Goal: Transaction & Acquisition: Purchase product/service

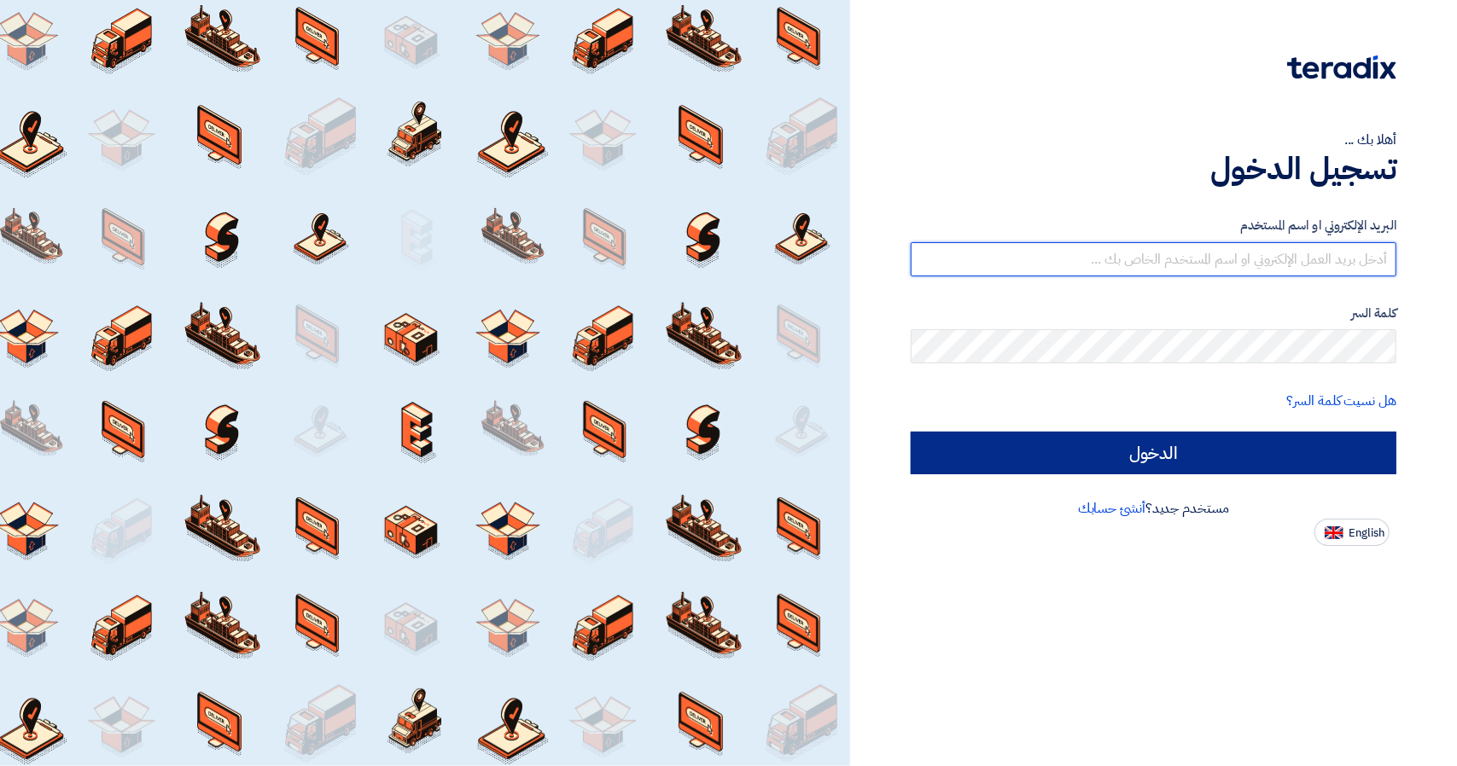
type input "[EMAIL_ADDRESS][DOMAIN_NAME]"
click at [982, 455] on input "الدخول" at bounding box center [1154, 453] width 486 height 43
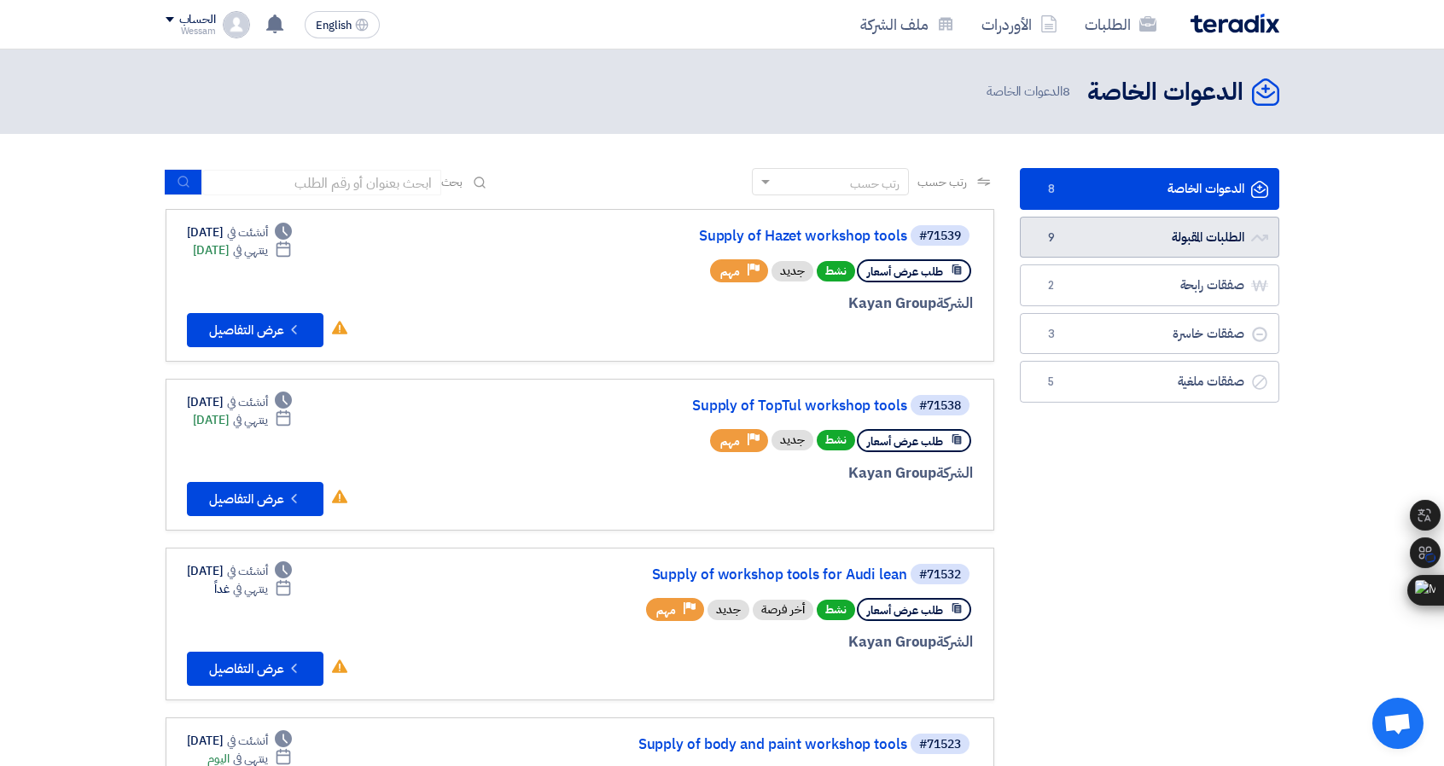
click at [1119, 247] on link "الطلبات المقبولة الطلبات المقبولة 9" at bounding box center [1149, 238] width 259 height 42
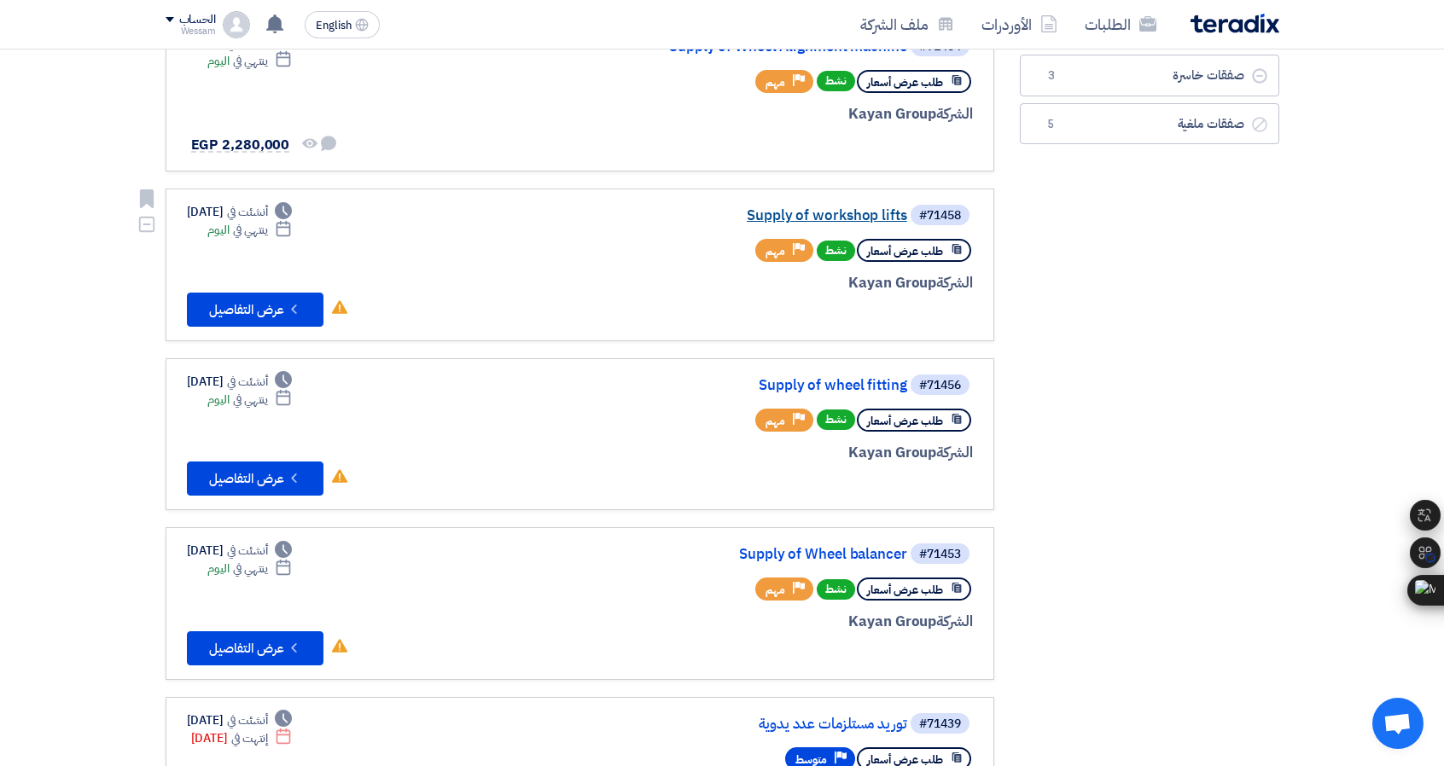
scroll to position [427, 0]
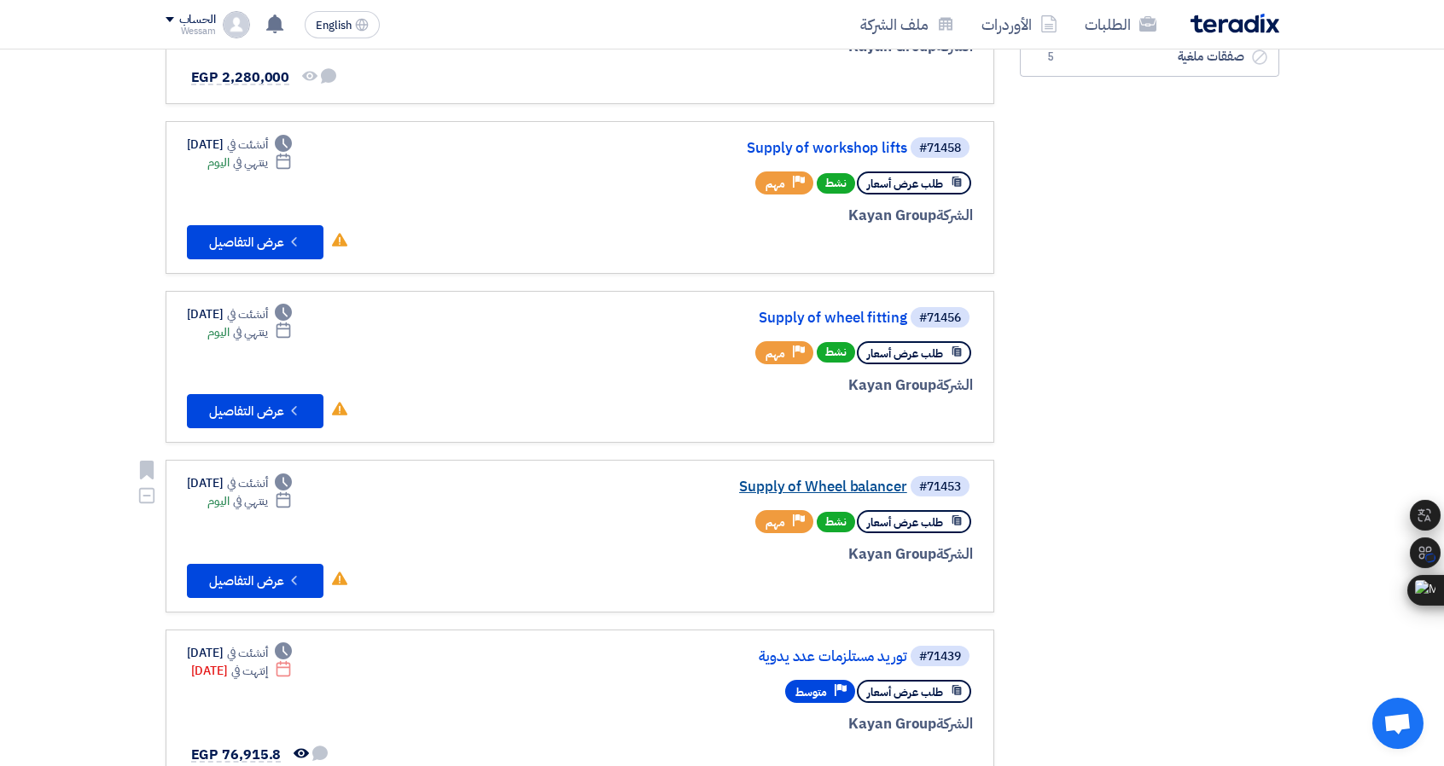
click at [858, 484] on link "Supply of Wheel balancer" at bounding box center [736, 487] width 341 height 15
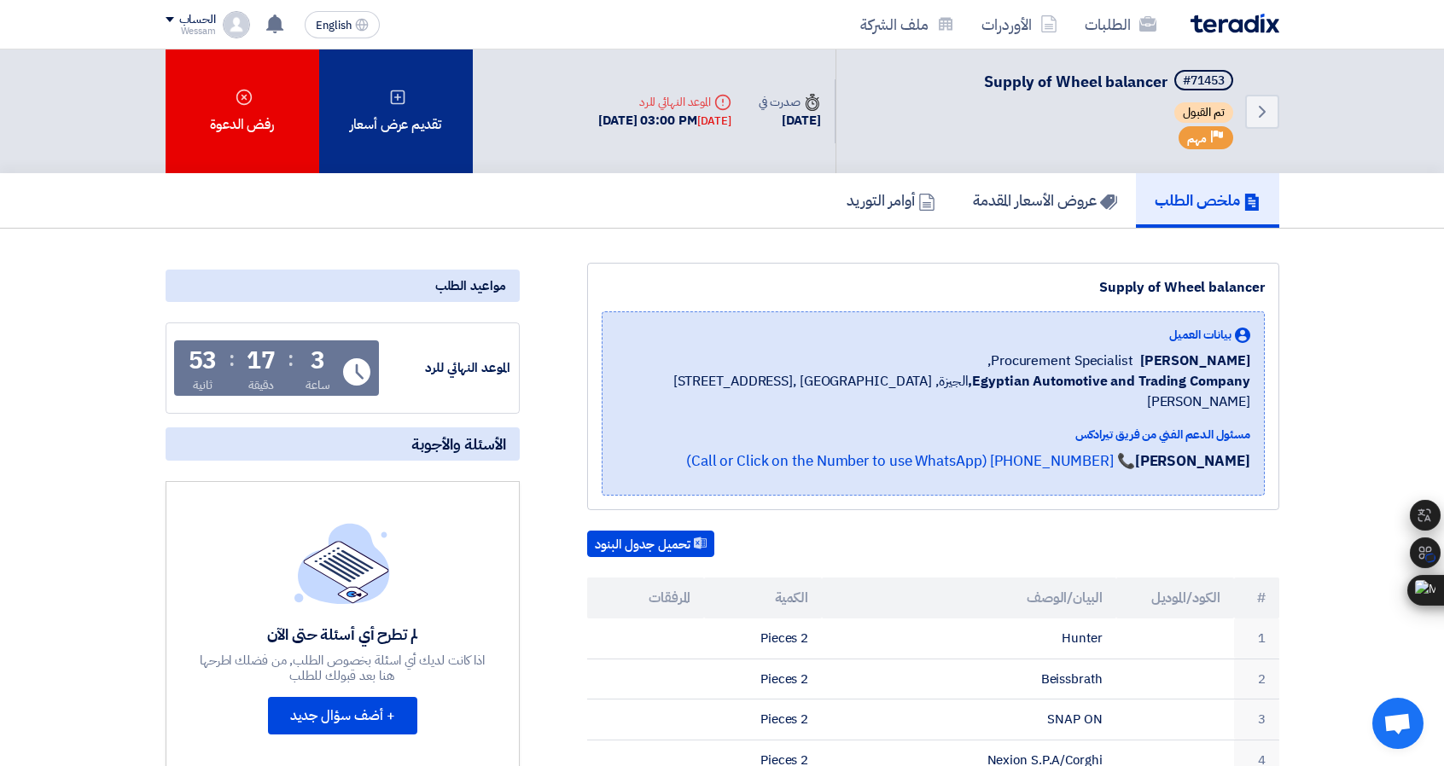
click at [392, 134] on div "تقديم عرض أسعار" at bounding box center [396, 111] width 154 height 124
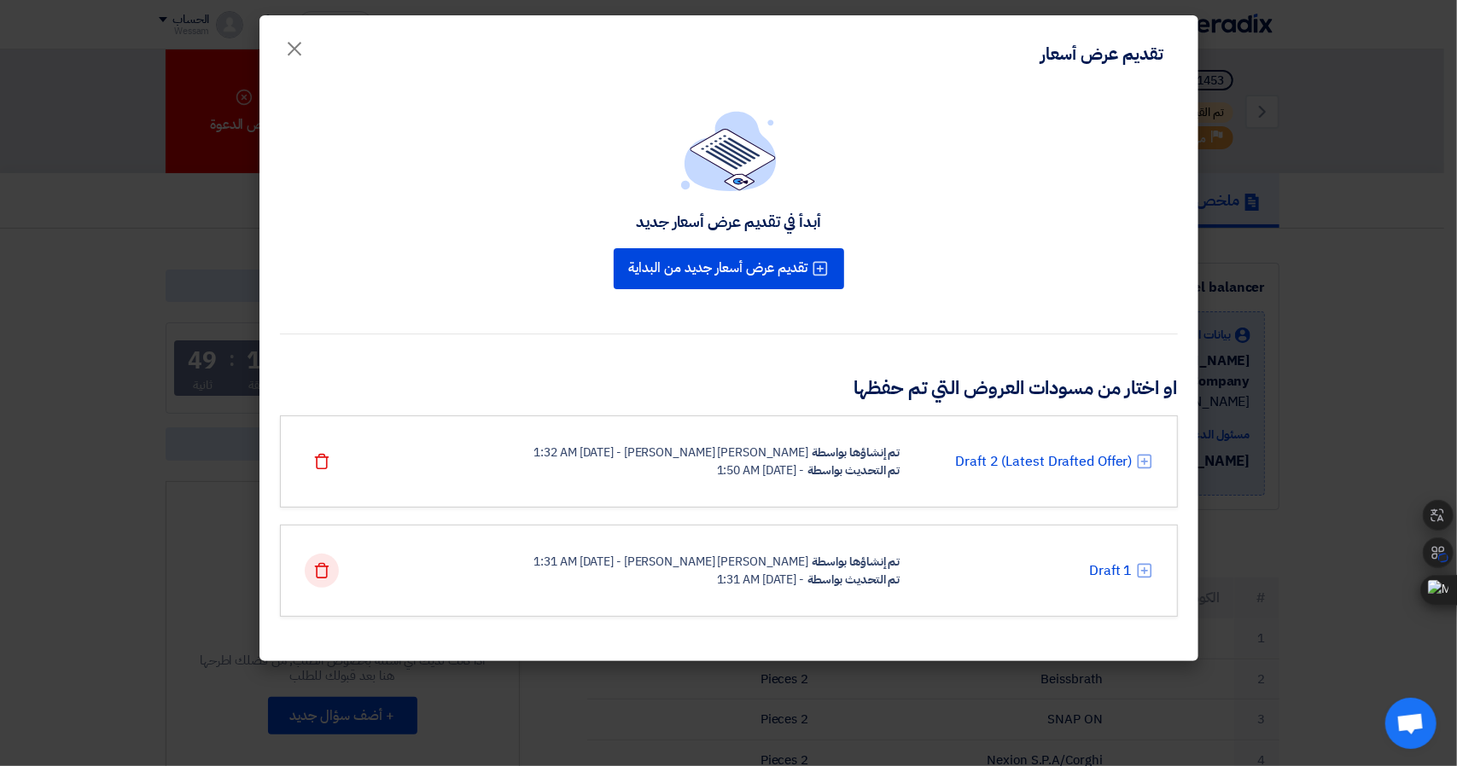
click at [316, 573] on use at bounding box center [321, 570] width 15 height 15
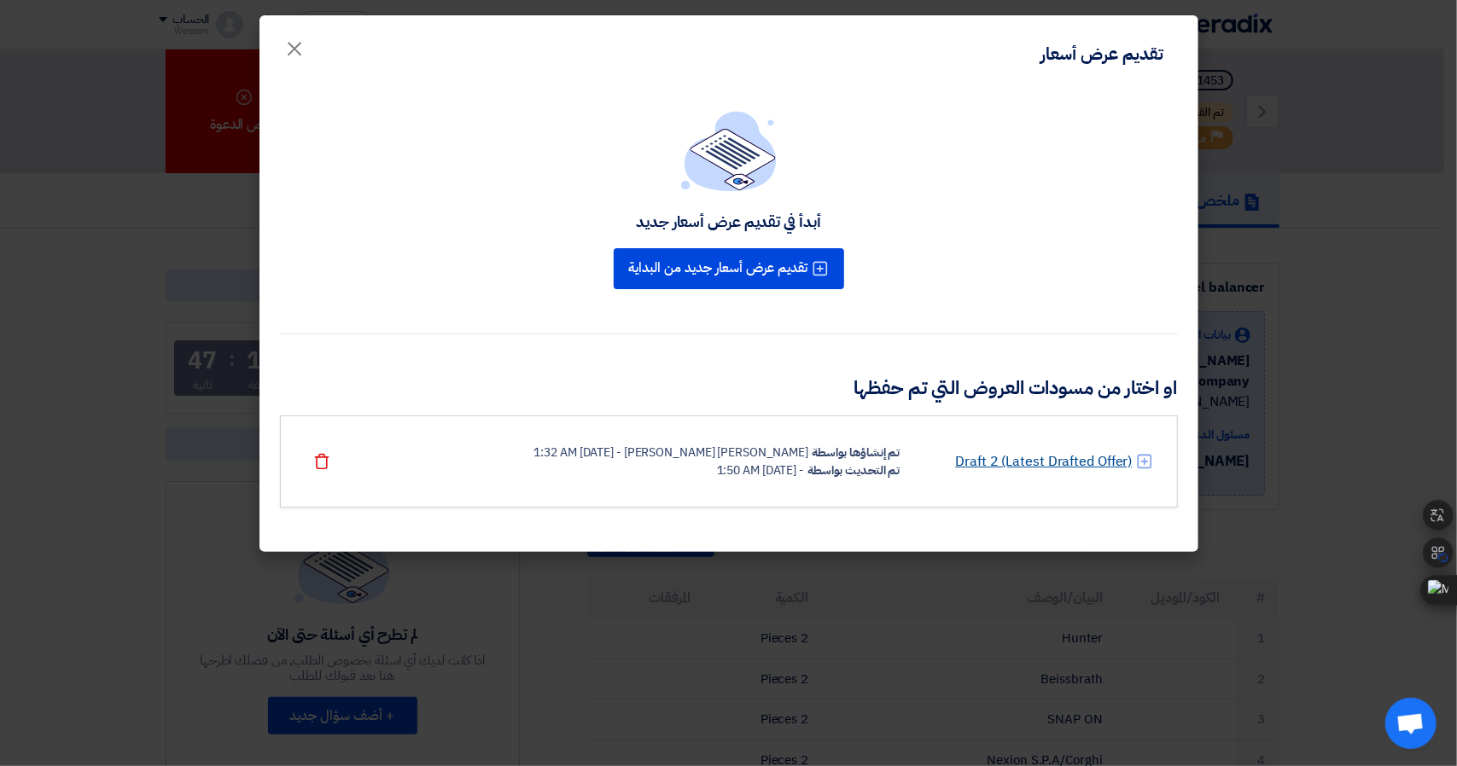
click at [1064, 465] on link "Draft 2 (Latest Drafted Offer)" at bounding box center [1043, 461] width 177 height 20
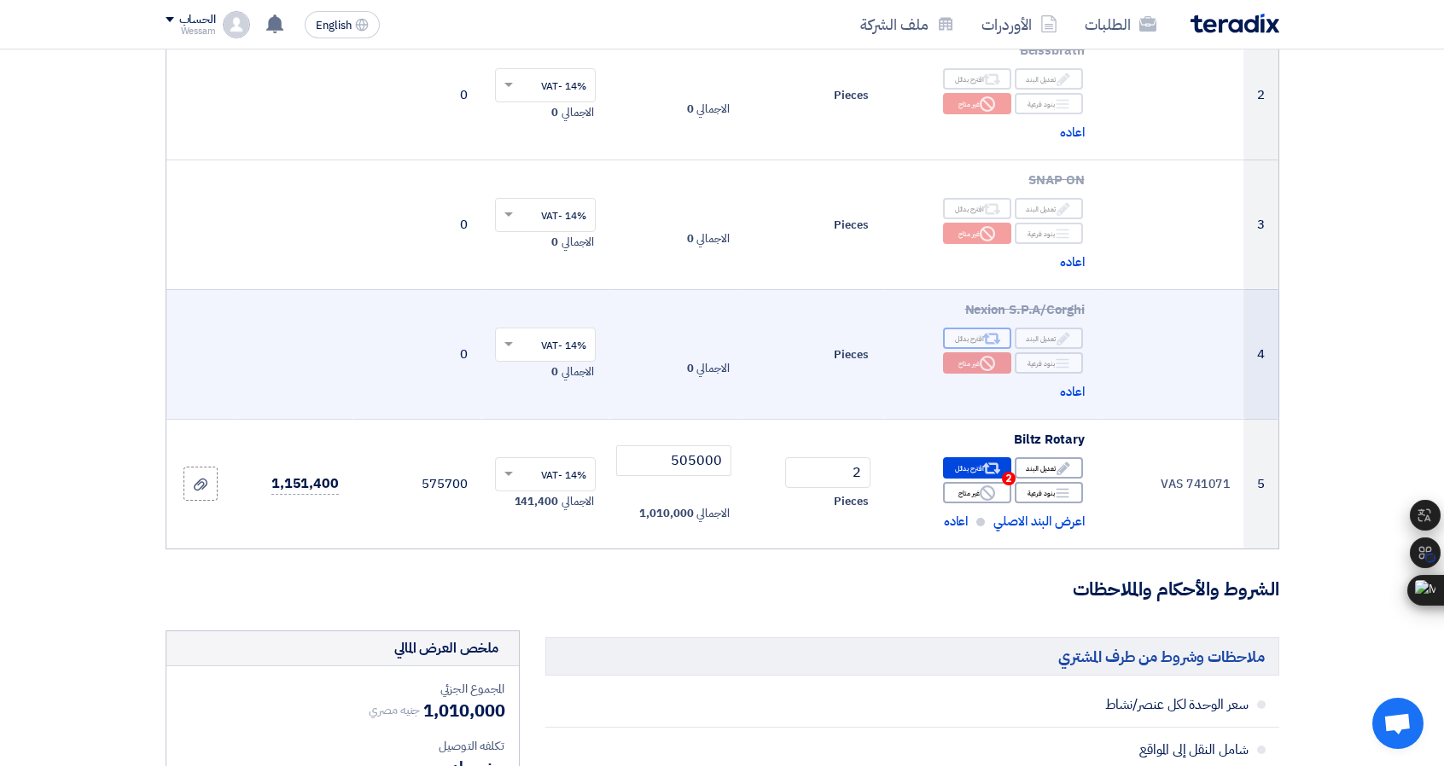
scroll to position [427, 0]
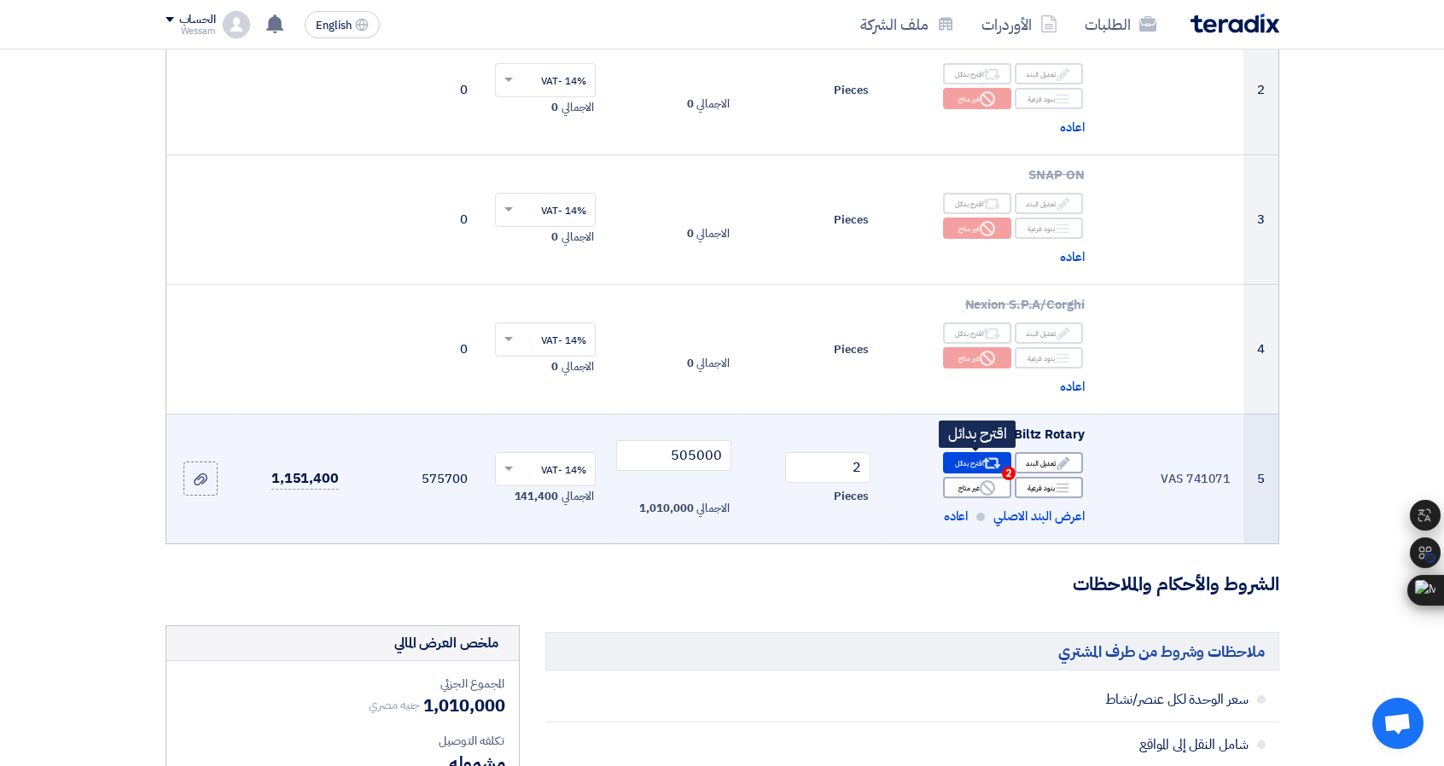
click at [998, 470] on div "Alternative اقترح بدائل 2" at bounding box center [977, 462] width 68 height 21
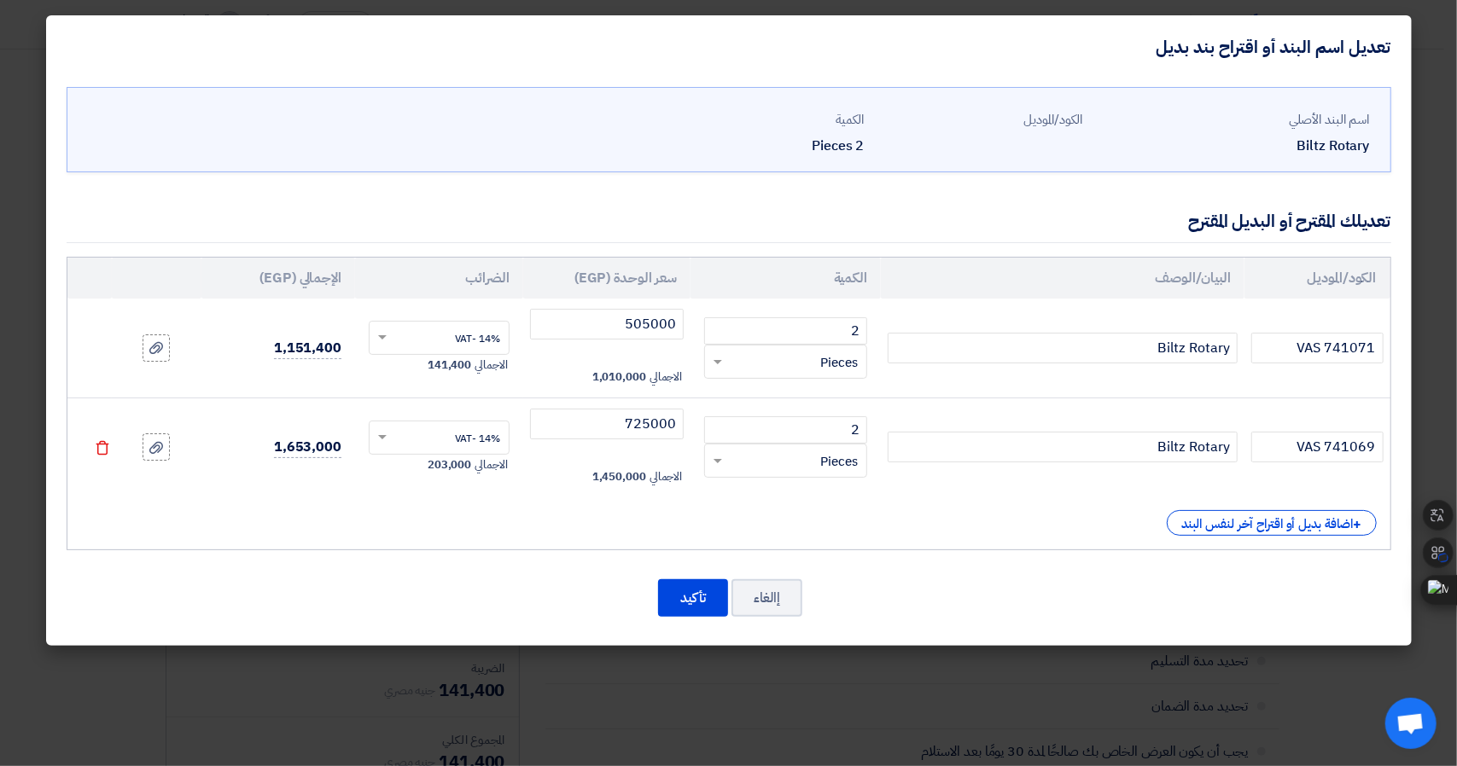
click at [1272, 602] on div "إالغاء تأكيد" at bounding box center [729, 598] width 1324 height 41
click at [669, 323] on input "505000" at bounding box center [607, 324] width 154 height 31
drag, startPoint x: 658, startPoint y: 323, endPoint x: 678, endPoint y: 329, distance: 20.5
click at [678, 329] on input "530000" at bounding box center [607, 324] width 154 height 31
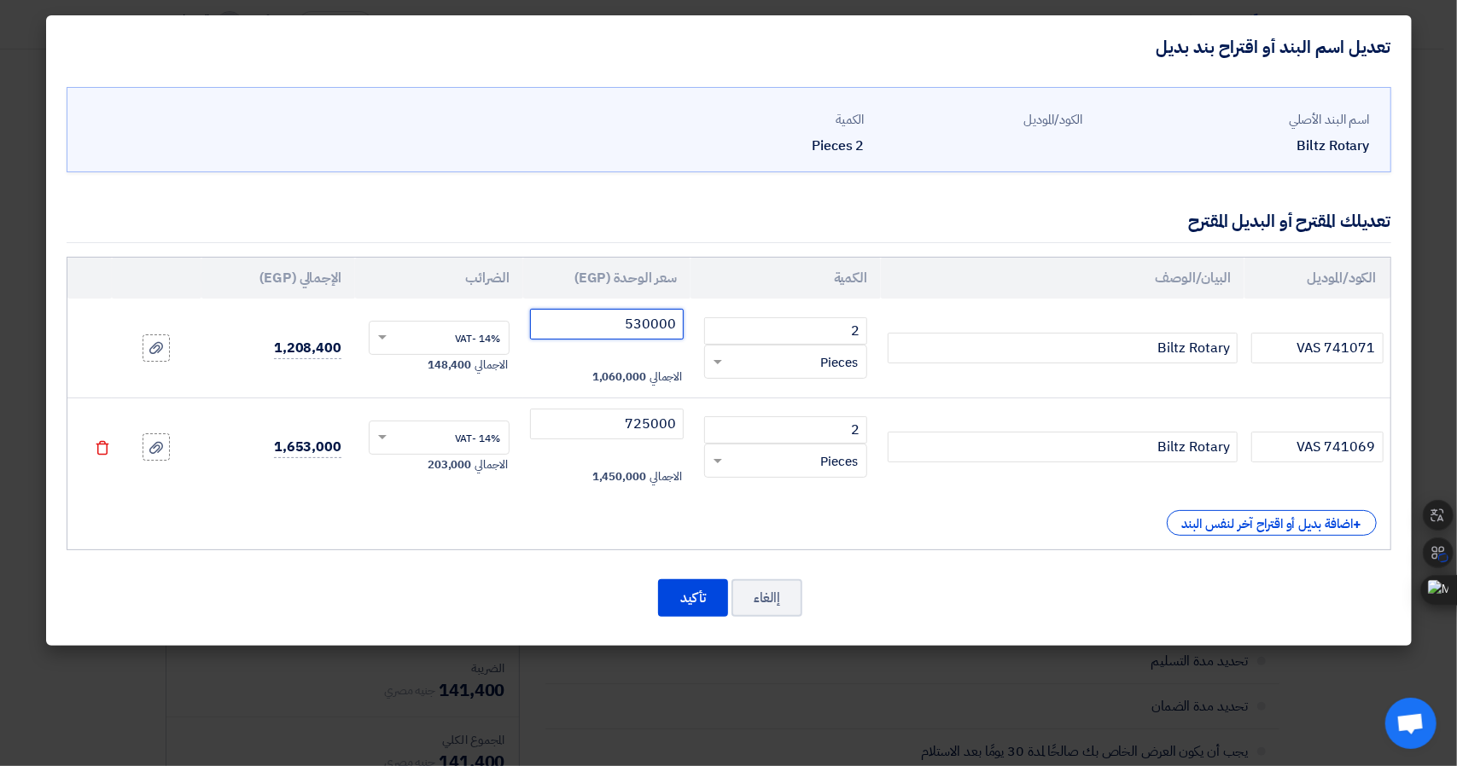
drag, startPoint x: 654, startPoint y: 322, endPoint x: 697, endPoint y: 326, distance: 43.7
click at [697, 326] on tr "VAS 741071 [PERSON_NAME] Rotary 2 RFQ_STEP1.ITEMS.2.TYPE_PLACEHOLDER × Pieces" at bounding box center [728, 348] width 1323 height 99
type input "530000"
click at [697, 326] on td "2 RFQ_STEP1.ITEMS.2.TYPE_PLACEHOLDER × Pieces" at bounding box center [785, 348] width 190 height 99
click at [1277, 597] on div "إالغاء تأكيد" at bounding box center [729, 598] width 1324 height 41
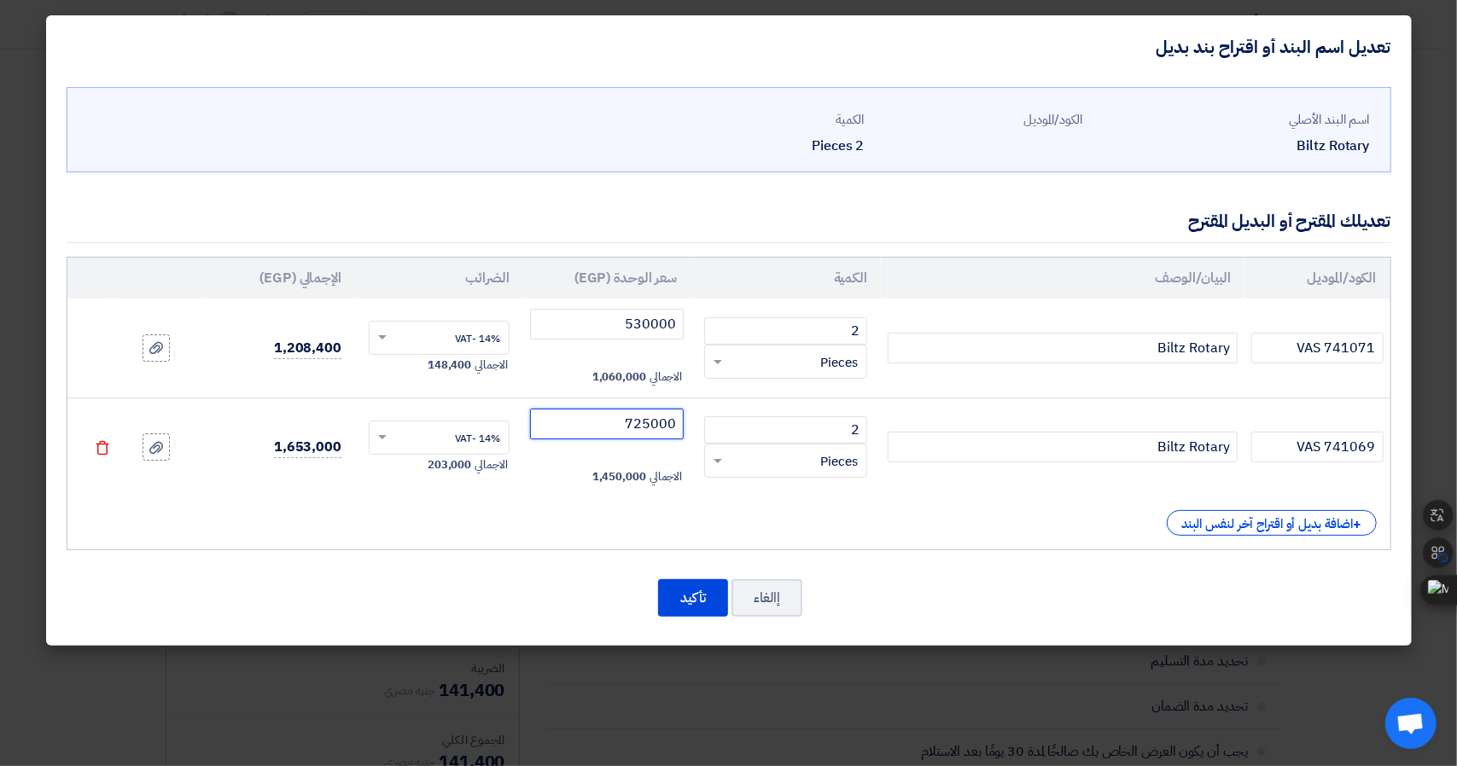
click at [643, 414] on input "725000" at bounding box center [607, 424] width 154 height 31
drag, startPoint x: 654, startPoint y: 421, endPoint x: 695, endPoint y: 428, distance: 41.5
click at [695, 428] on tr "VAS 741069 [PERSON_NAME] Rotary 2 RFQ_STEP1.ITEMS.2.TYPE_PLACEHOLDER × Pieces" at bounding box center [728, 447] width 1323 height 99
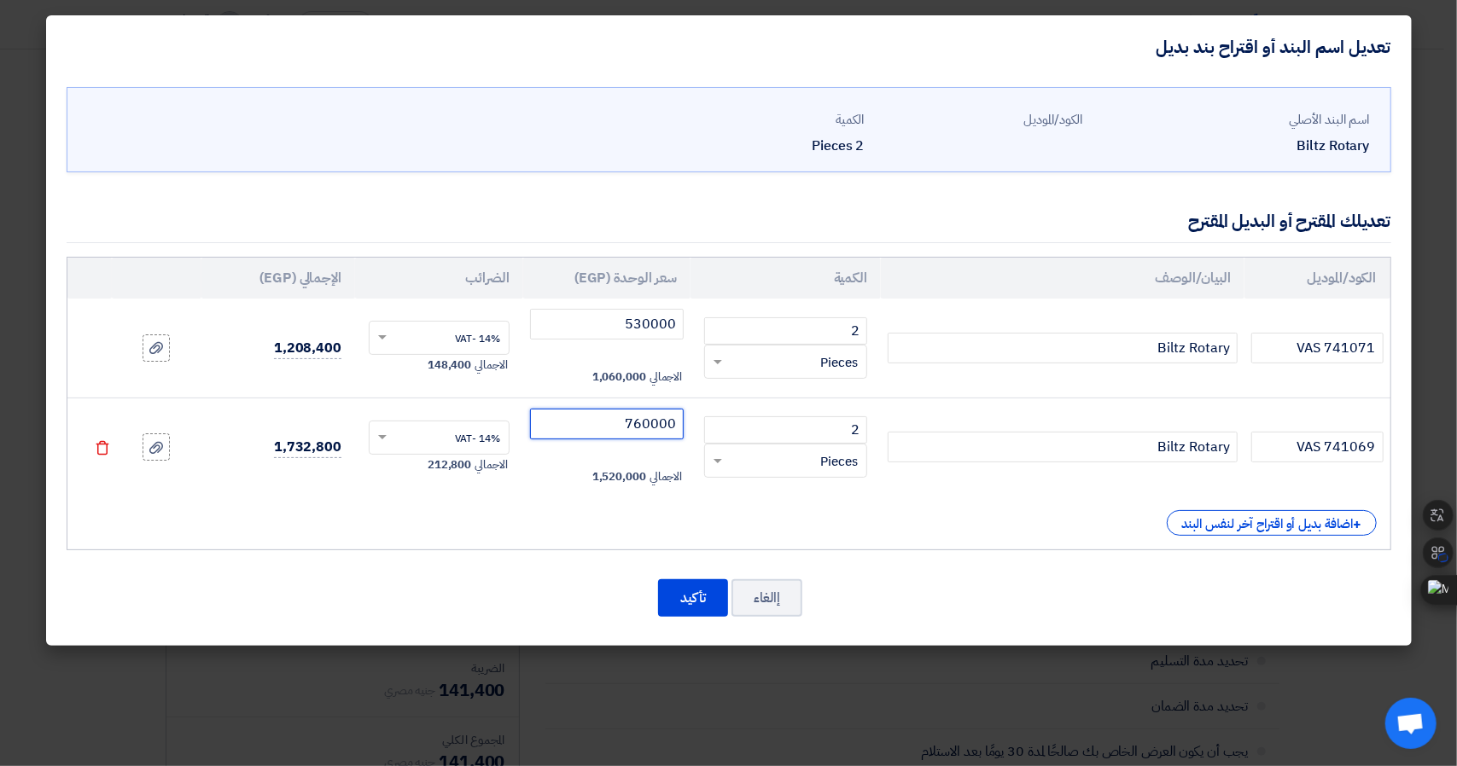
type input "760000"
click at [679, 530] on div "+ اضافة بديل أو اقتراح آخر لنفس البند" at bounding box center [728, 523] width 1295 height 26
click at [679, 601] on button "تأكيد" at bounding box center [693, 598] width 70 height 38
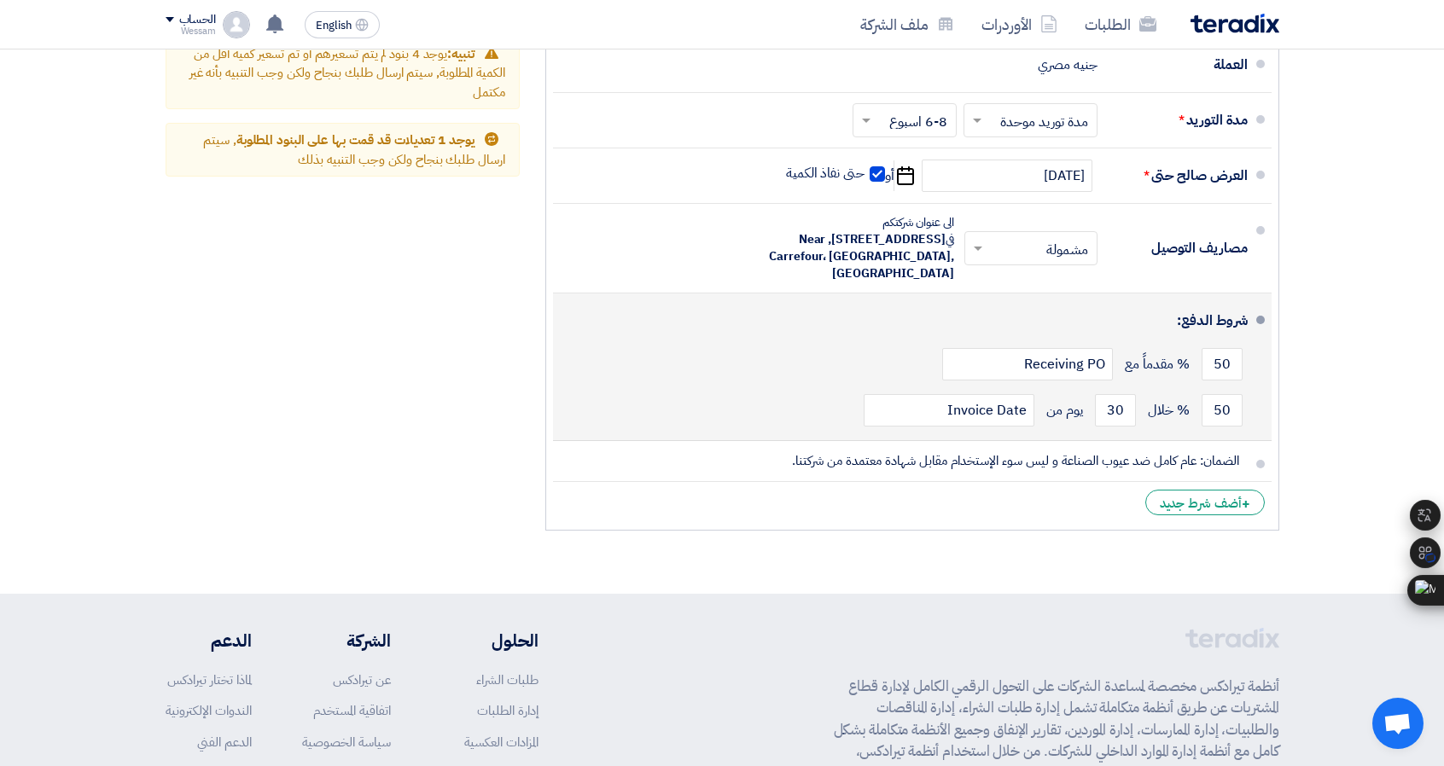
scroll to position [1536, 0]
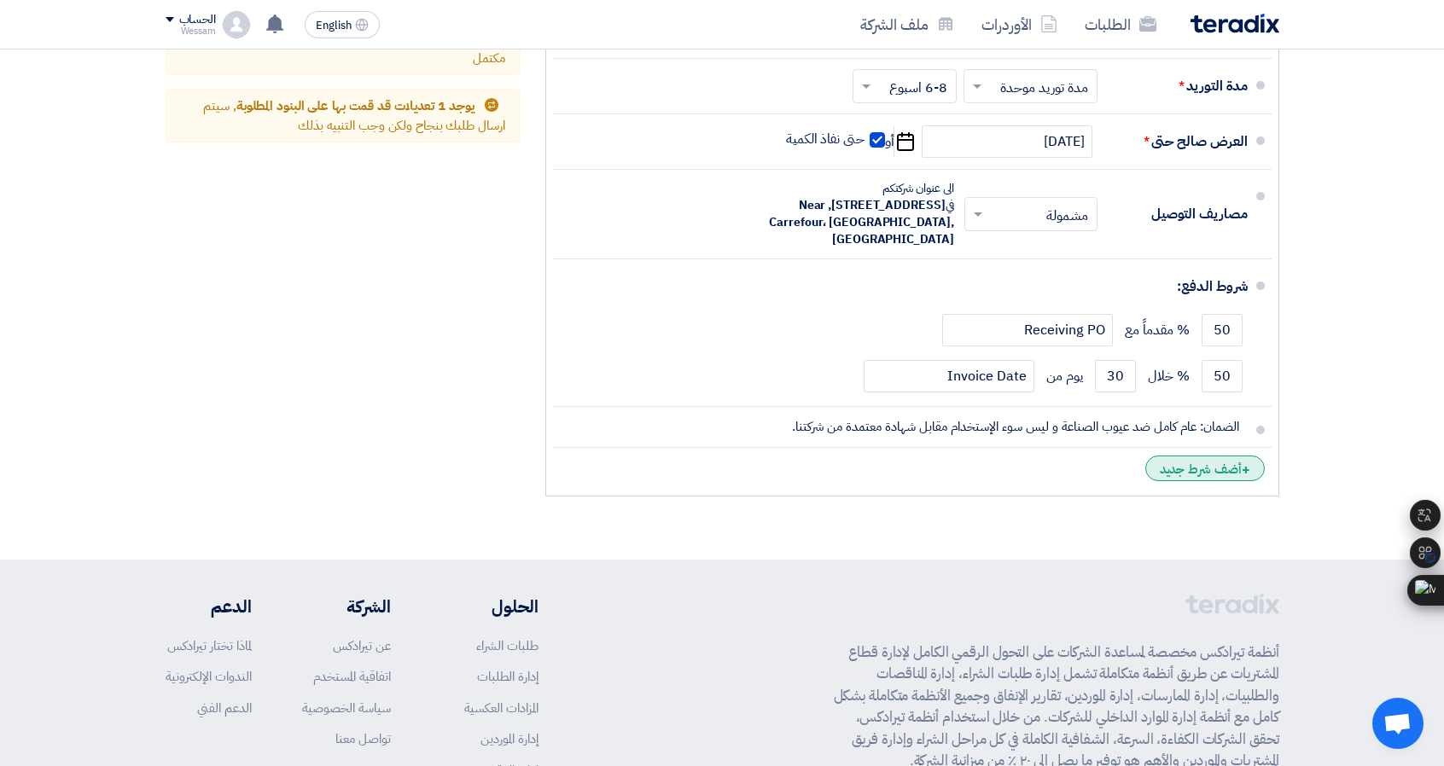
click at [1198, 456] on div "+ أضف شرط جديد" at bounding box center [1204, 469] width 119 height 26
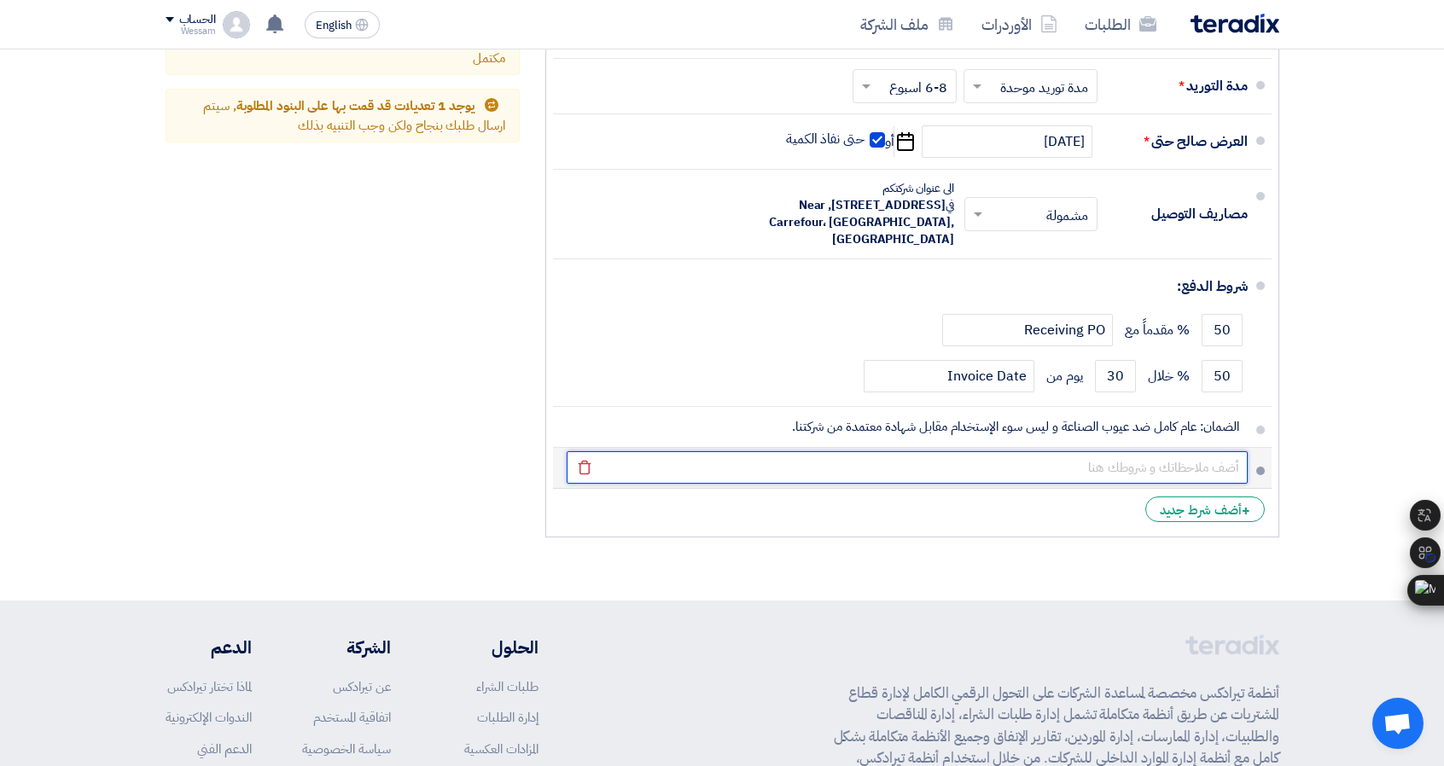
click at [1198, 456] on input "text" at bounding box center [907, 467] width 681 height 32
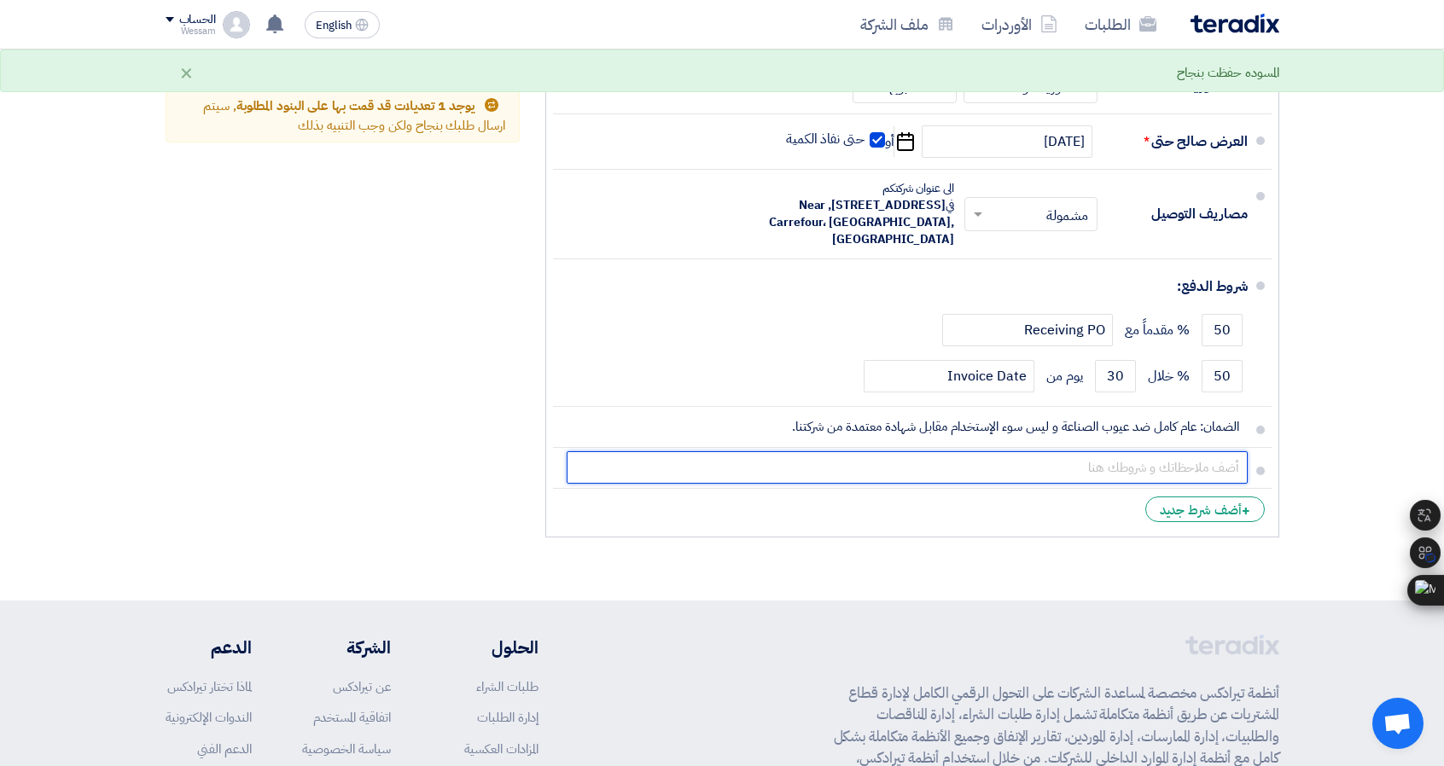
type input "م"
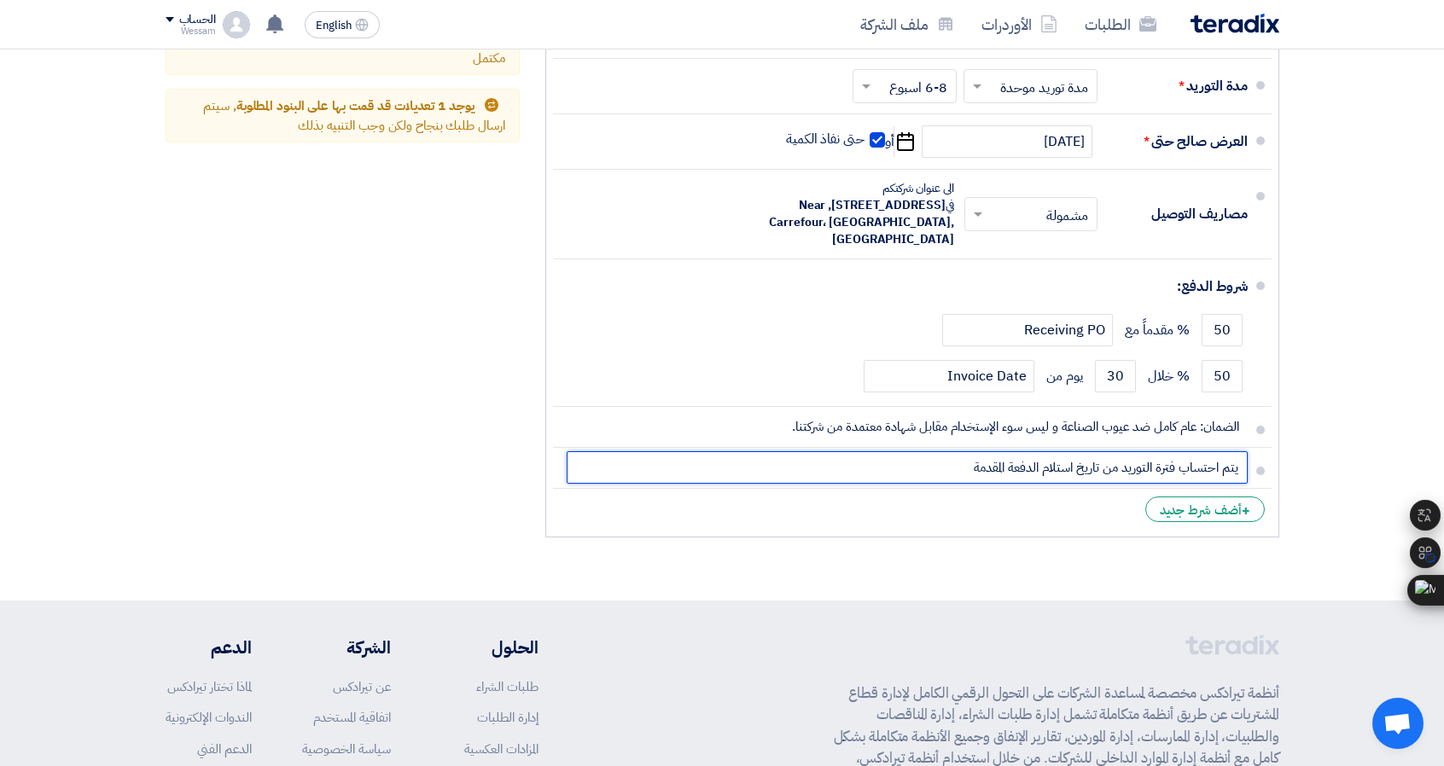
type input "يتم احتساب فترة التوريد من تاريخ استلام الدفعة المقدمة"
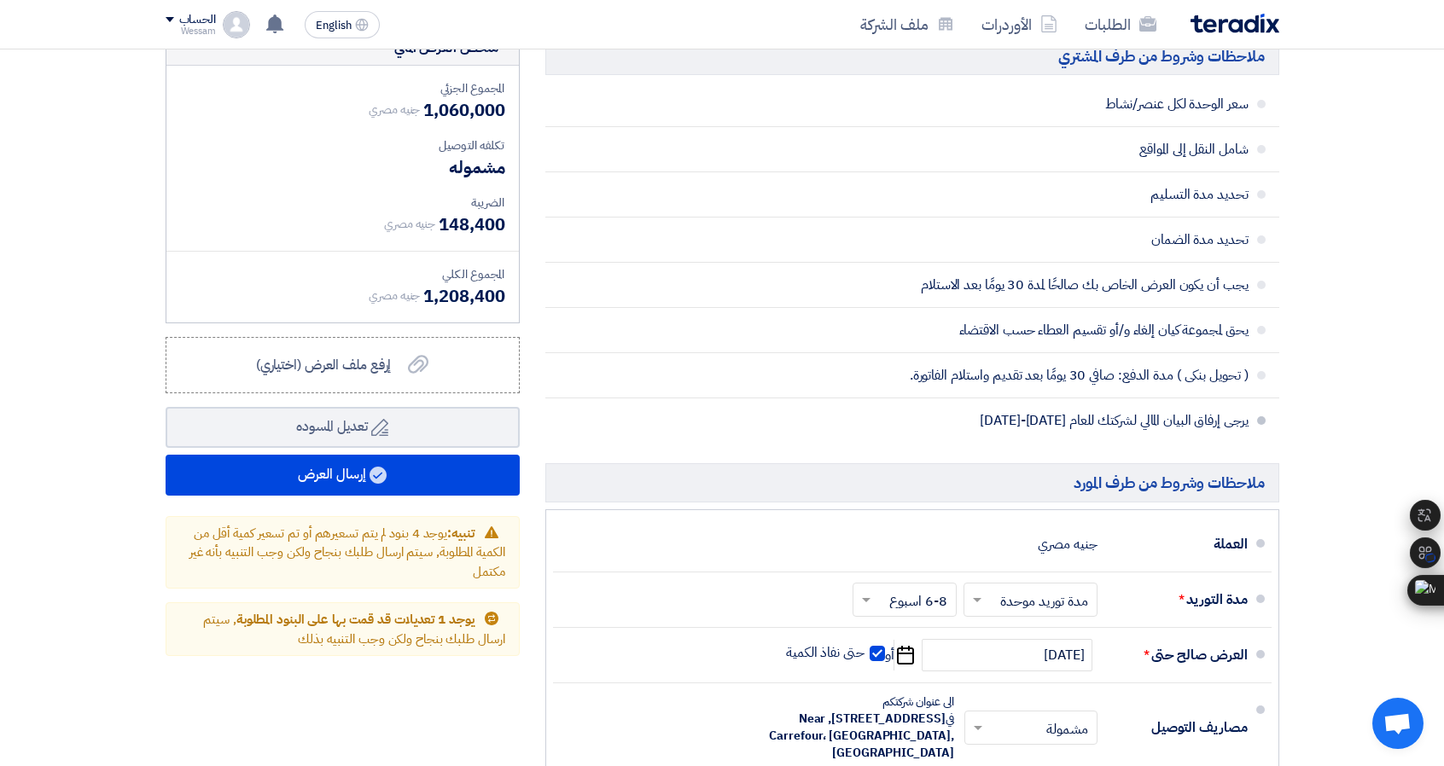
scroll to position [1024, 0]
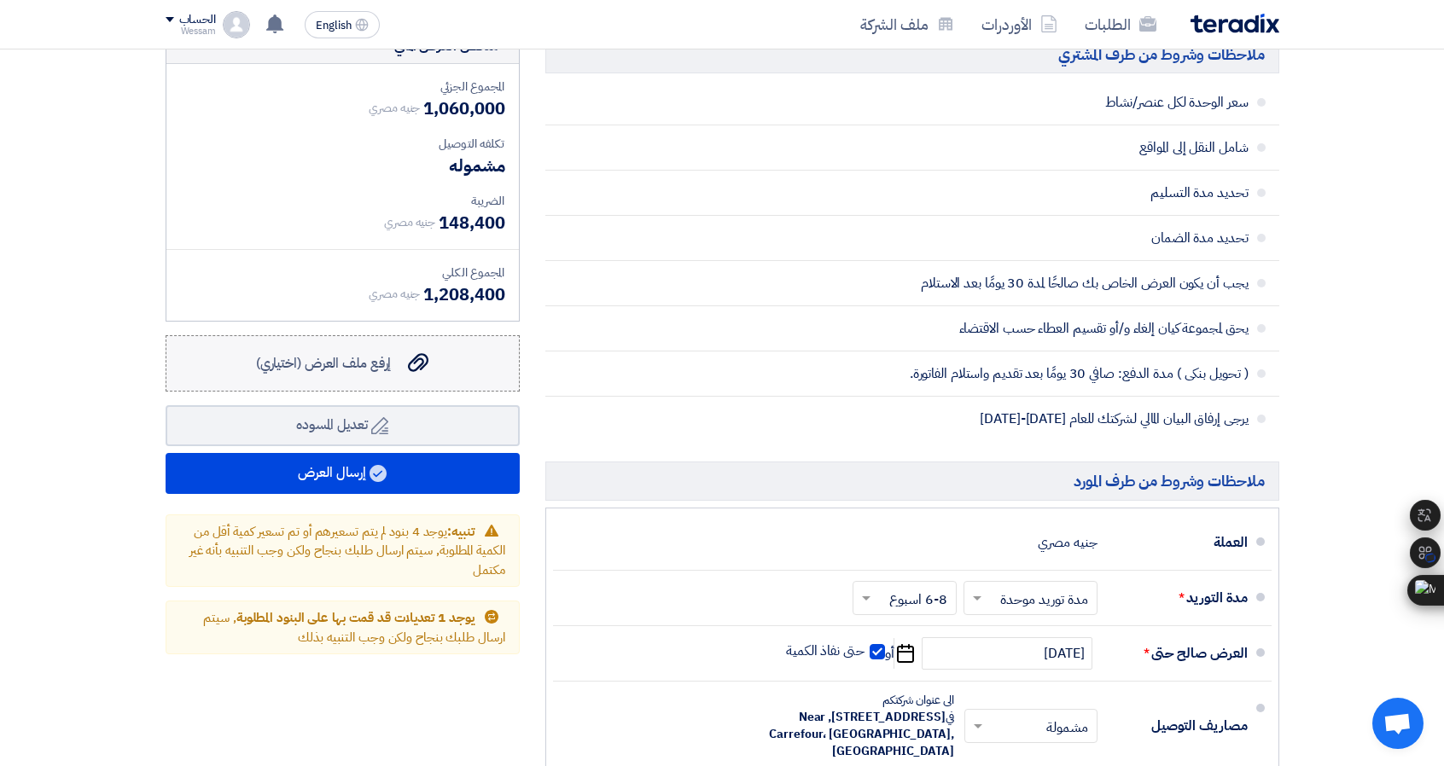
click at [493, 366] on label "إرفع ملف العرض (اختياري) إرفع ملف العرض (اختياري)" at bounding box center [343, 363] width 354 height 56
click at [0, 0] on input "إرفع ملف العرض (اختياري) إرفع ملف العرض (اختياري)" at bounding box center [0, 0] width 0 height 0
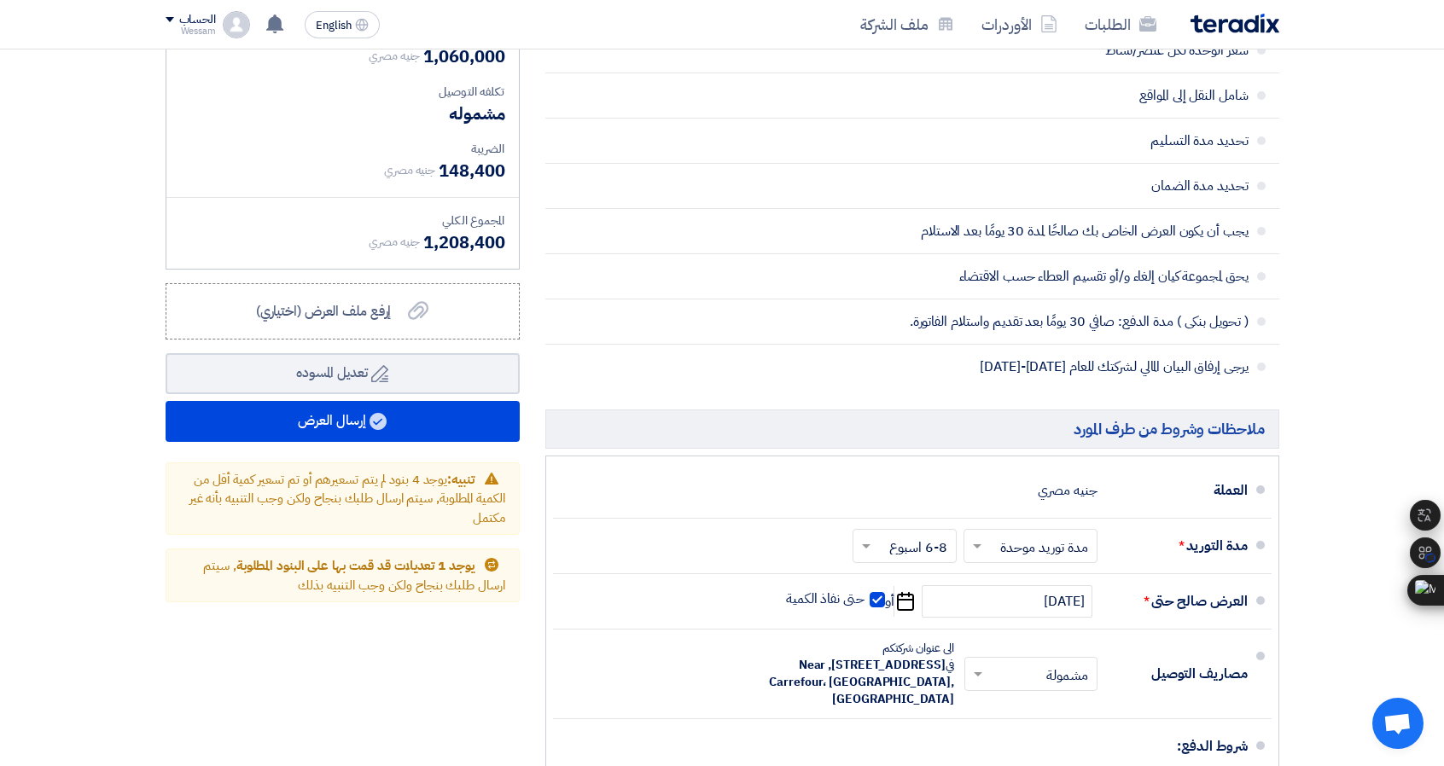
scroll to position [1109, 0]
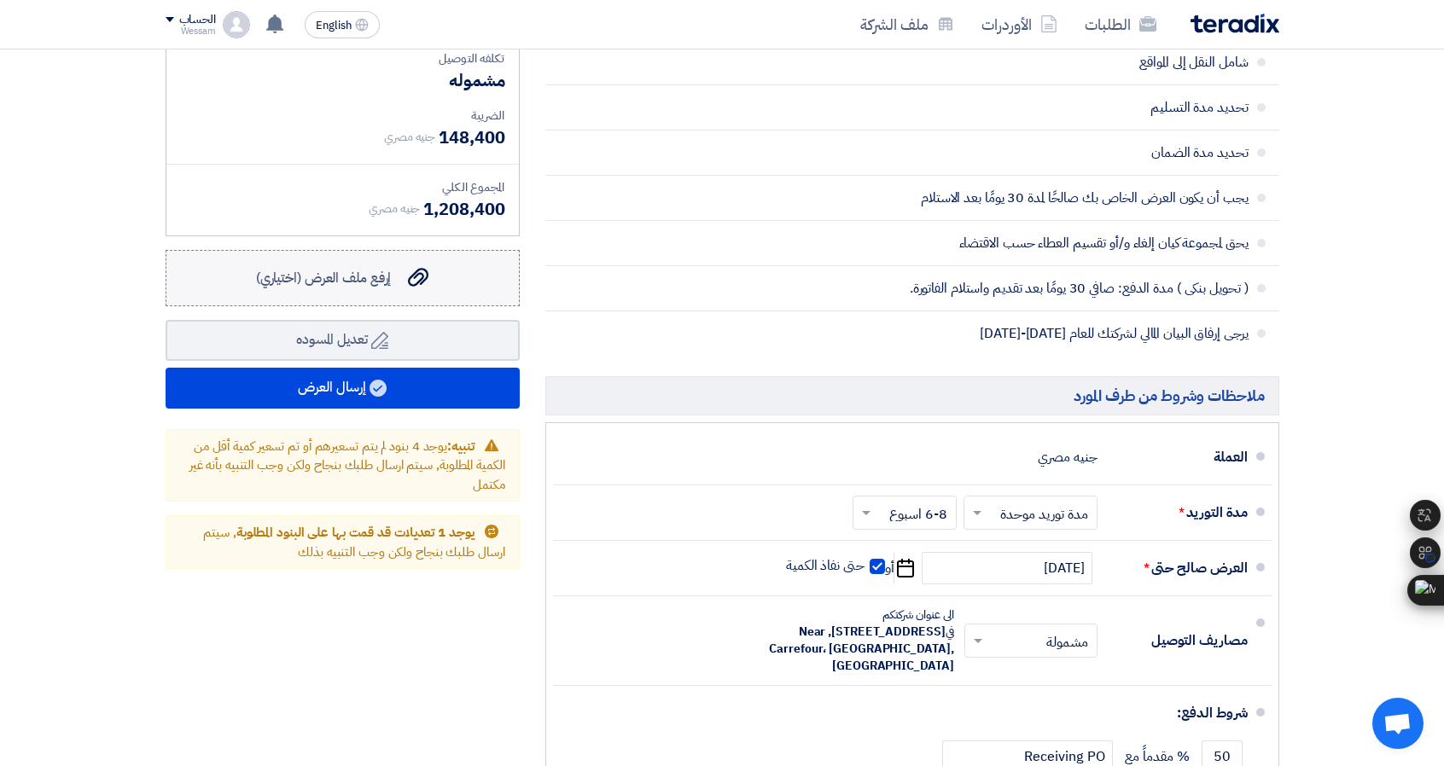
click at [425, 276] on use at bounding box center [418, 277] width 20 height 19
click at [0, 0] on input "إرفع ملف العرض (اختياري) إرفع ملف العرض (اختياري)" at bounding box center [0, 0] width 0 height 0
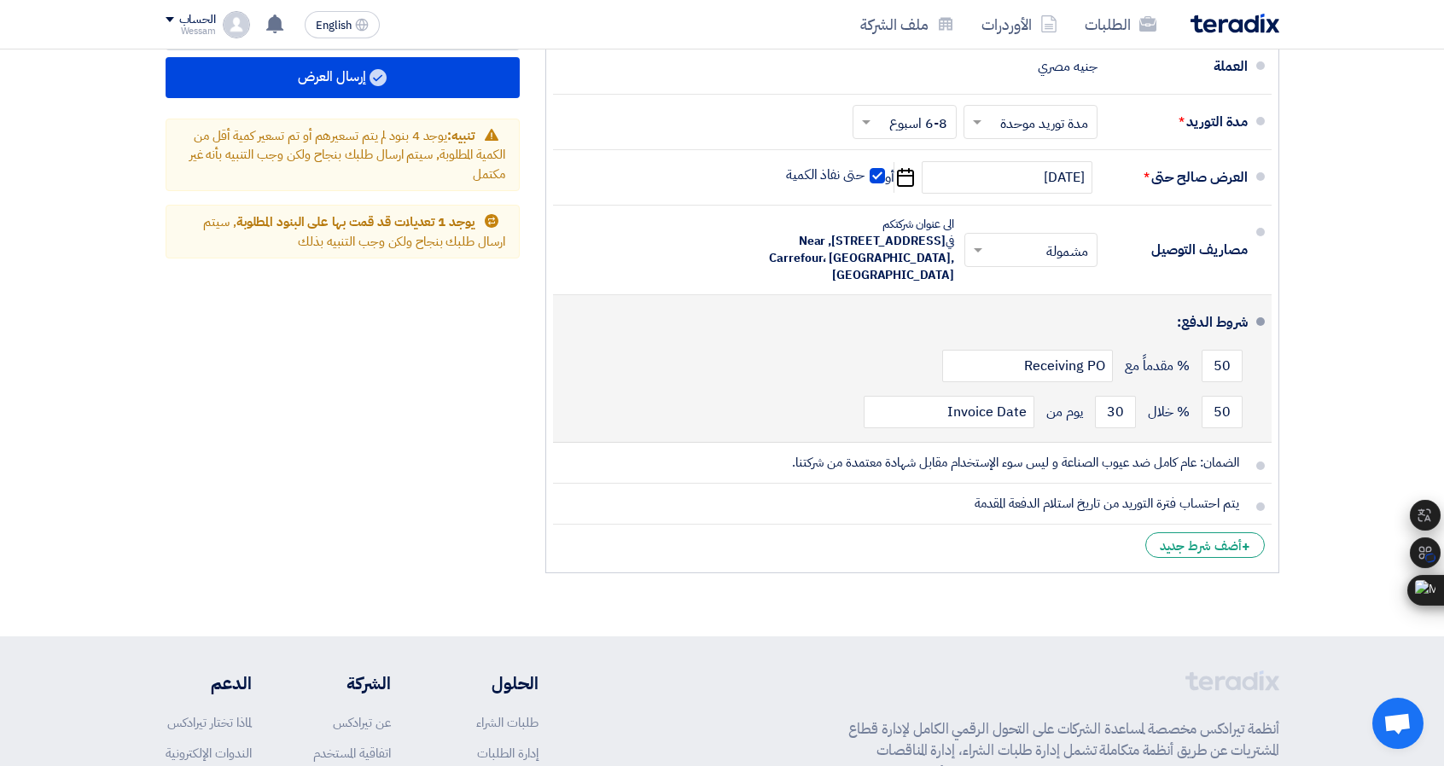
scroll to position [1536, 0]
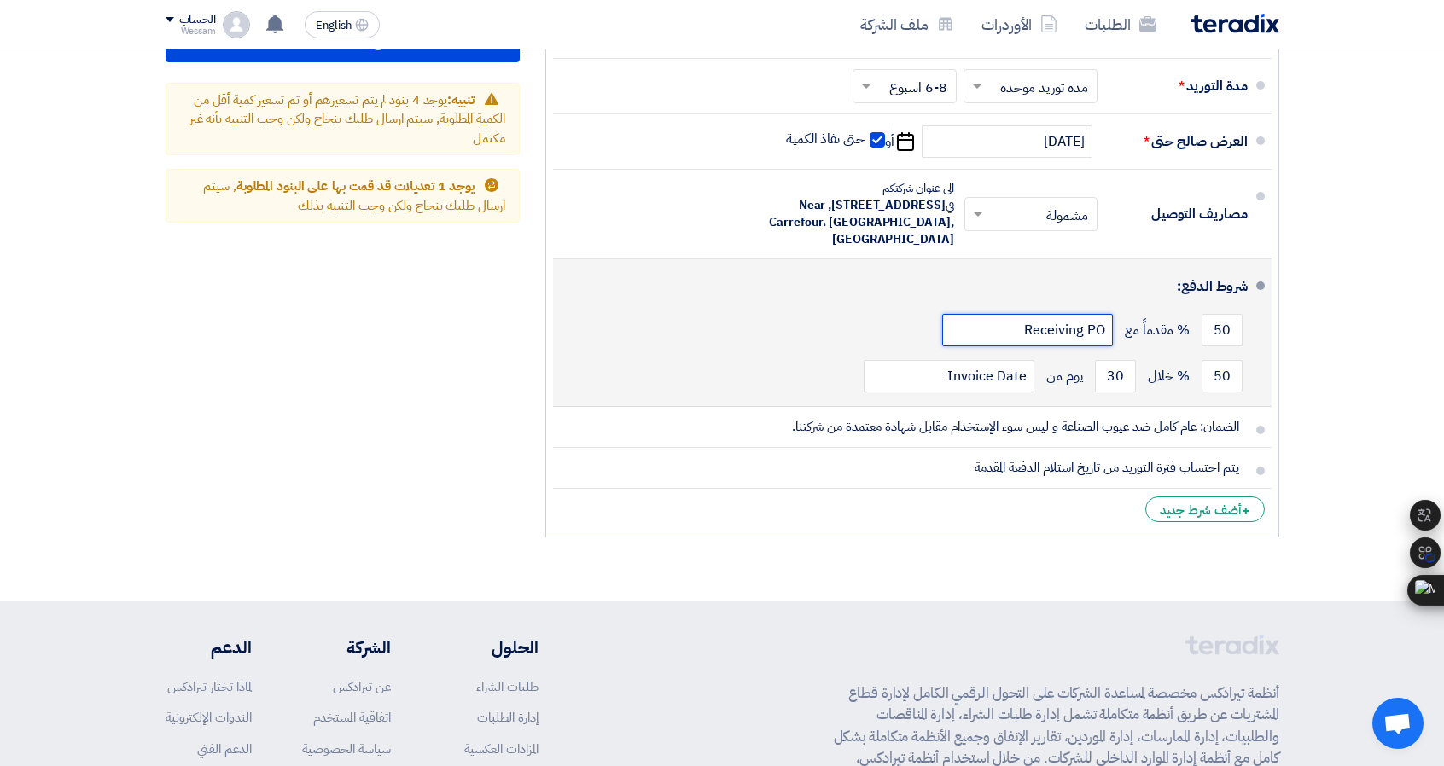
click at [1070, 324] on input "Receiving PO" at bounding box center [1027, 330] width 171 height 32
click at [858, 307] on div "50 % مقدماً مع Receiving PO" at bounding box center [907, 330] width 681 height 46
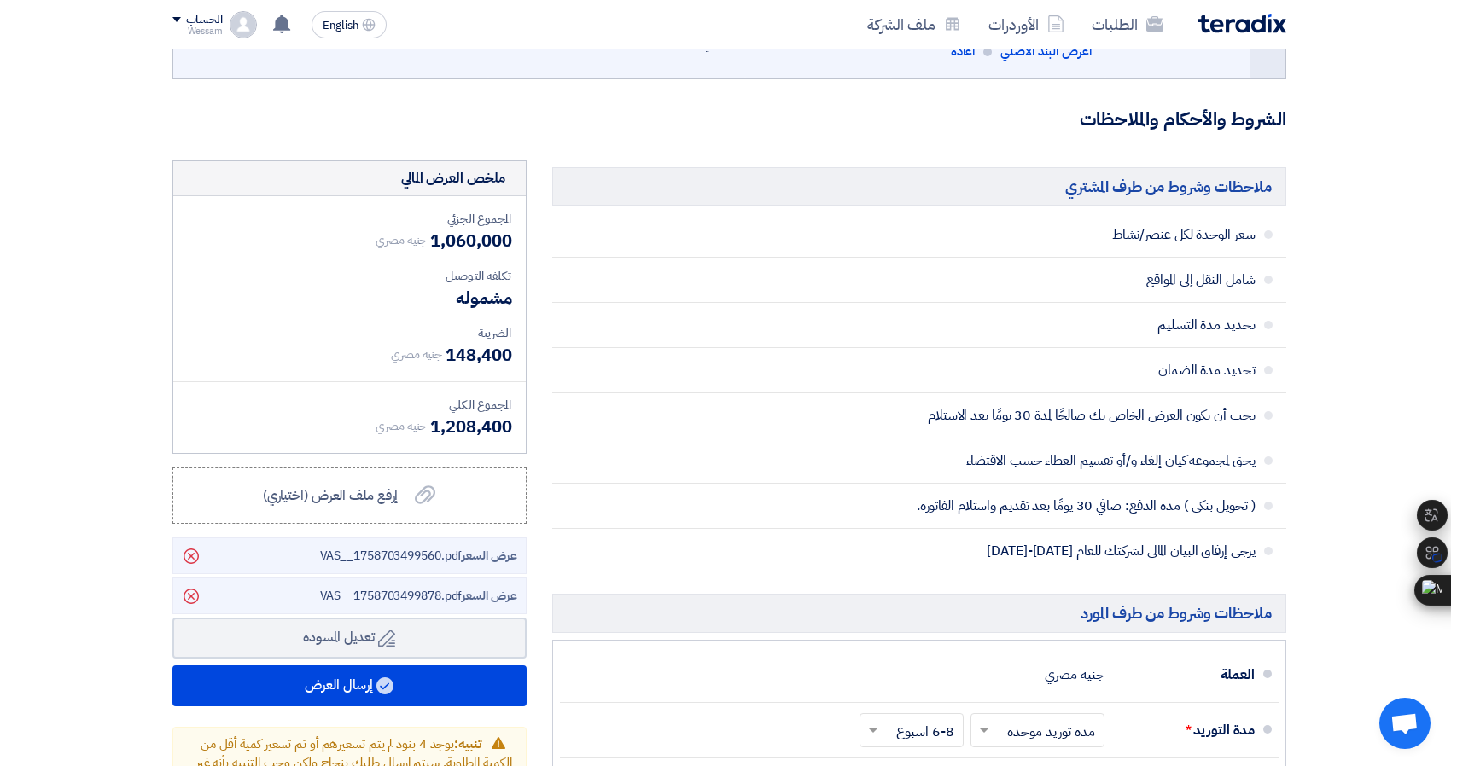
scroll to position [1109, 0]
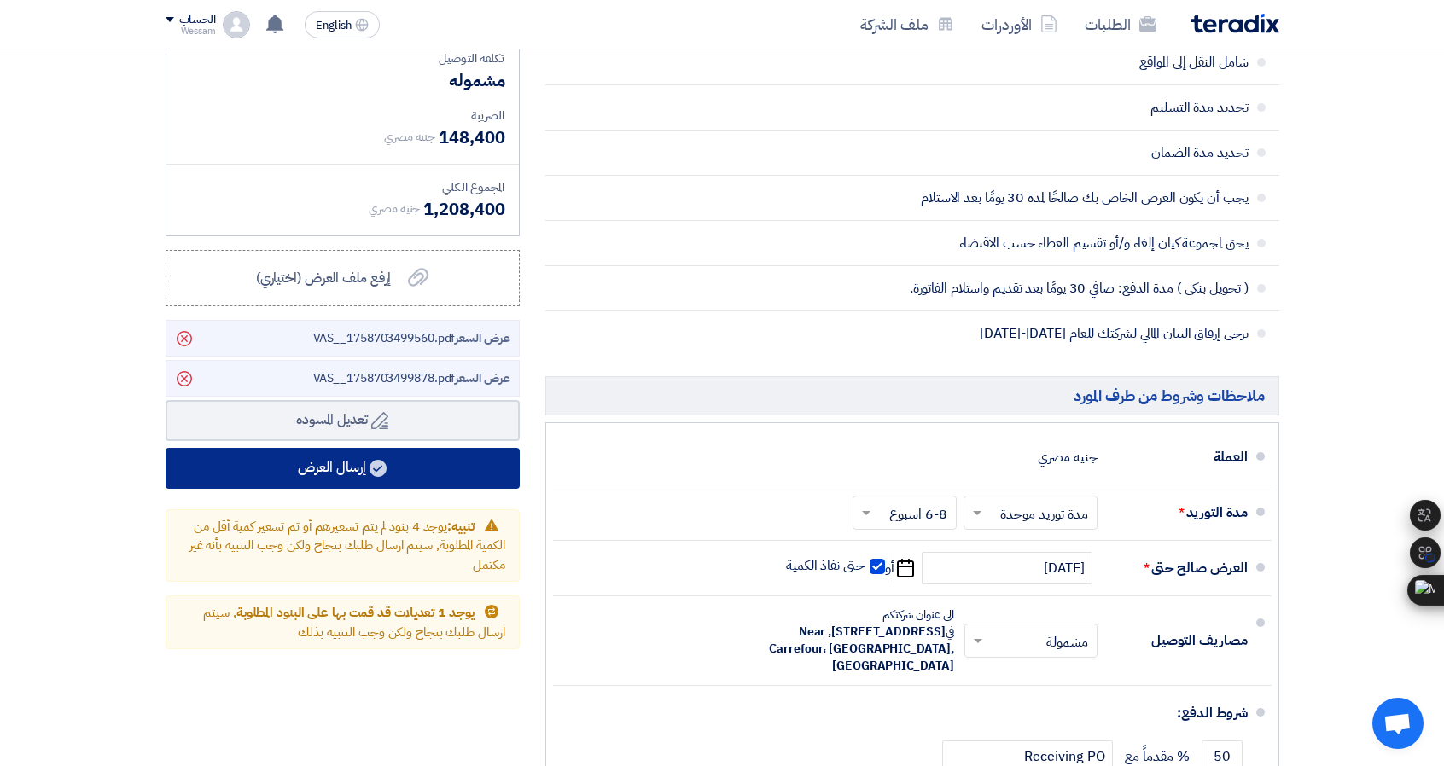
click at [460, 474] on button "إرسال العرض" at bounding box center [343, 468] width 354 height 41
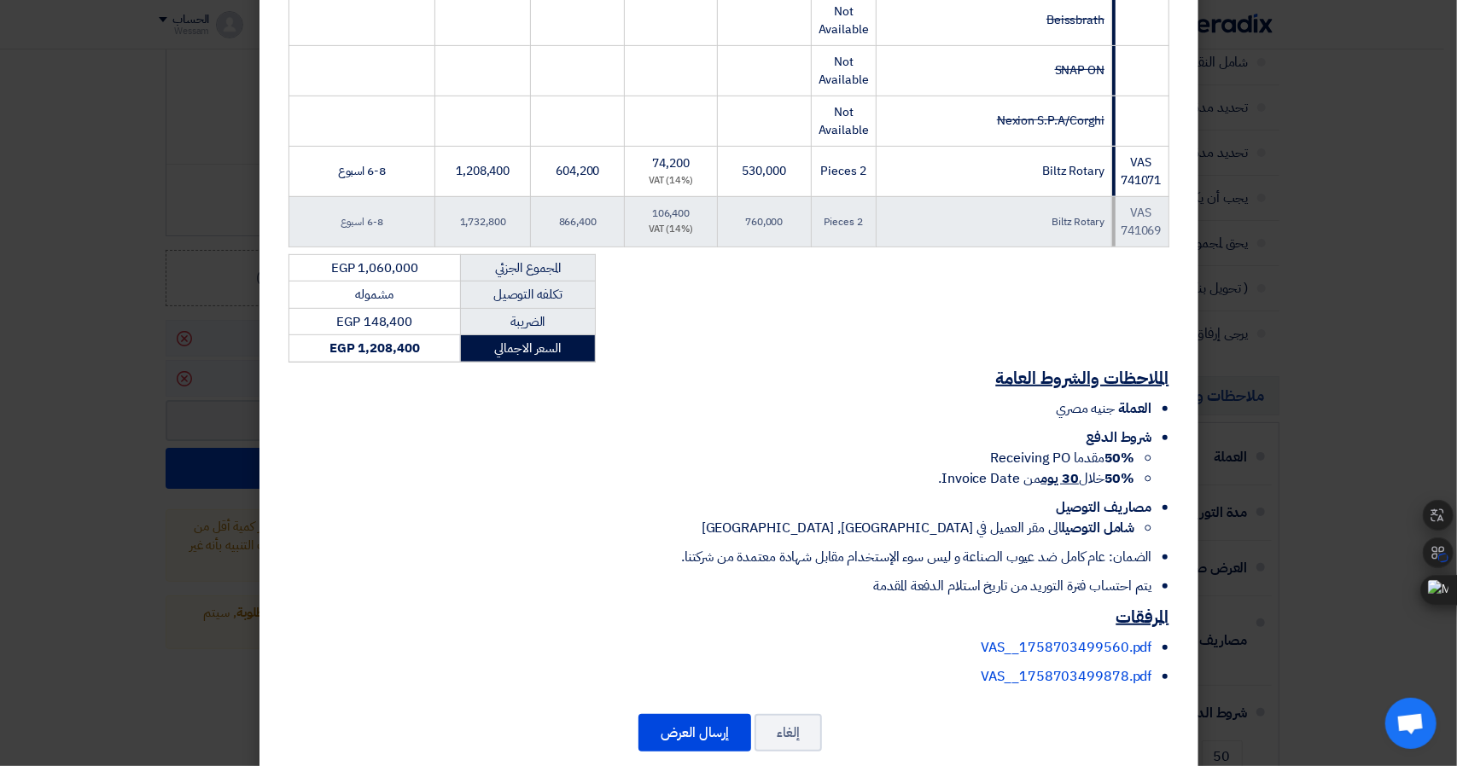
scroll to position [474, 0]
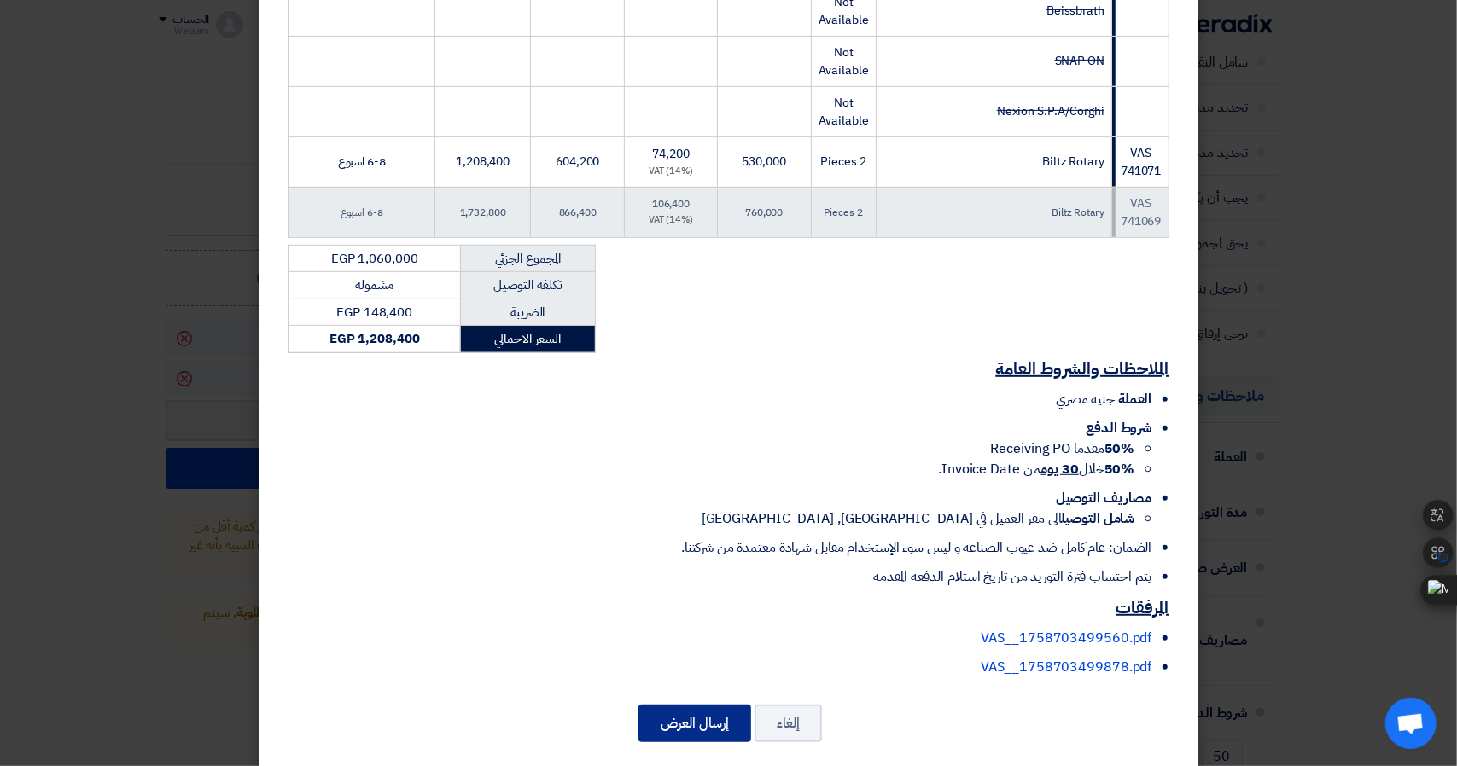
click at [708, 705] on button "إرسال العرض" at bounding box center [694, 724] width 113 height 38
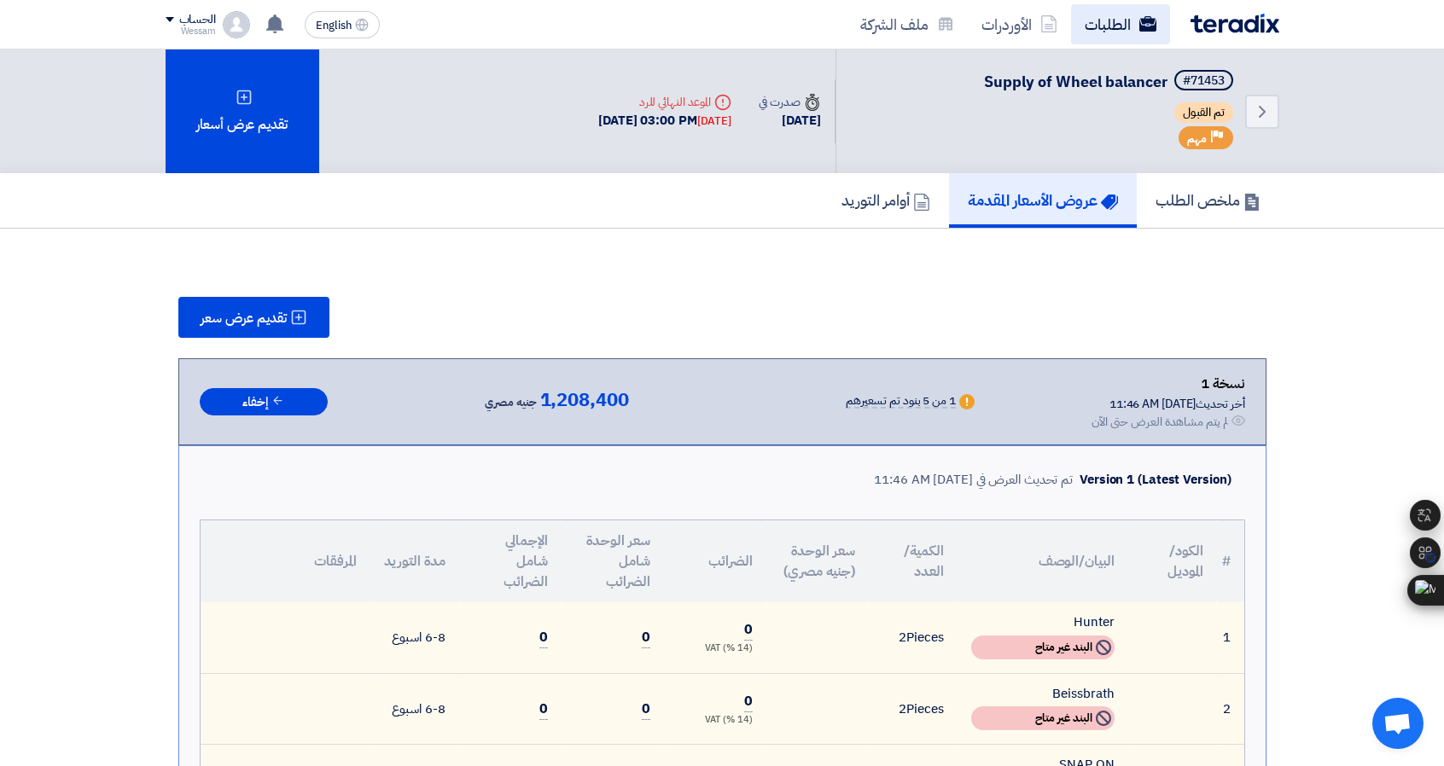
click at [1117, 21] on link "الطلبات" at bounding box center [1120, 24] width 99 height 40
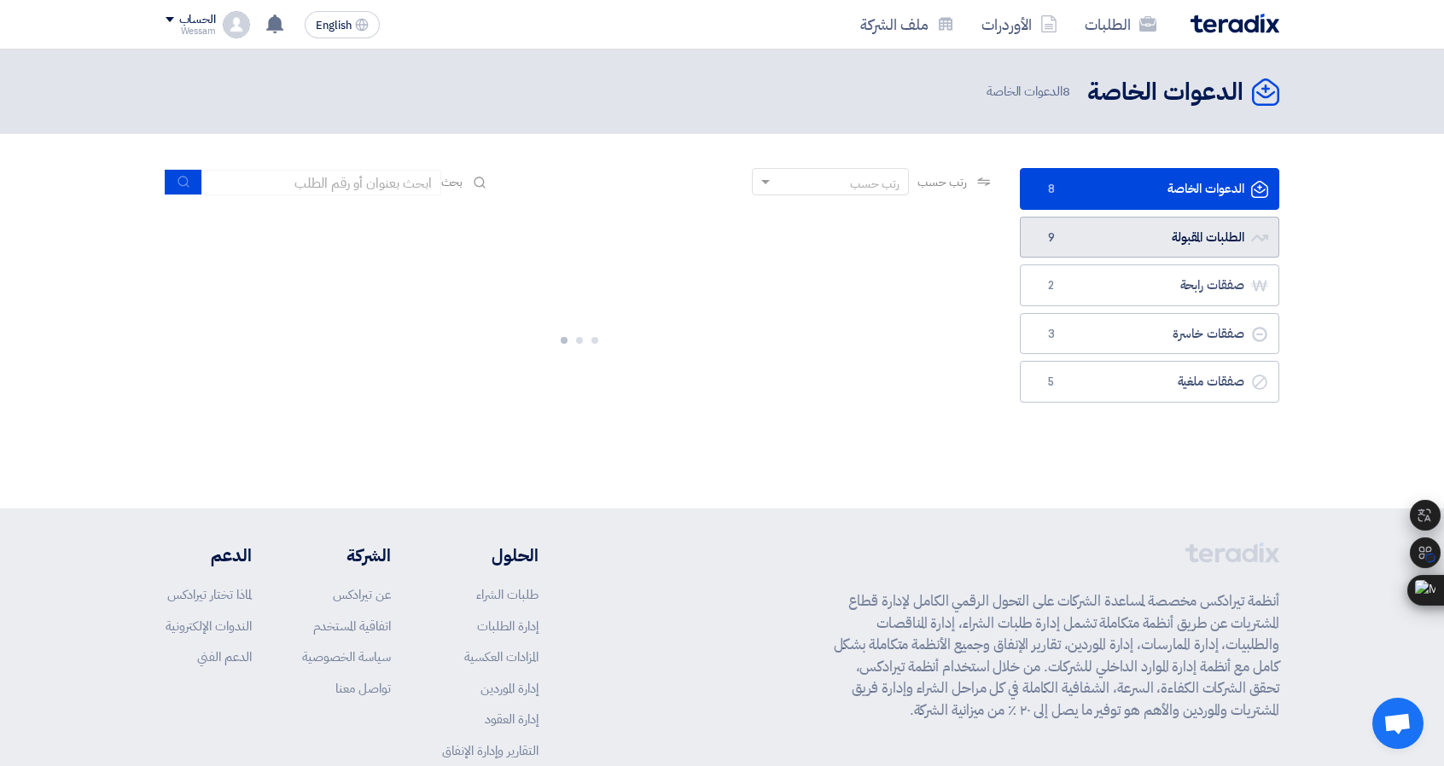
click at [1149, 230] on link "الطلبات المقبولة الطلبات المقبولة 9" at bounding box center [1149, 238] width 259 height 42
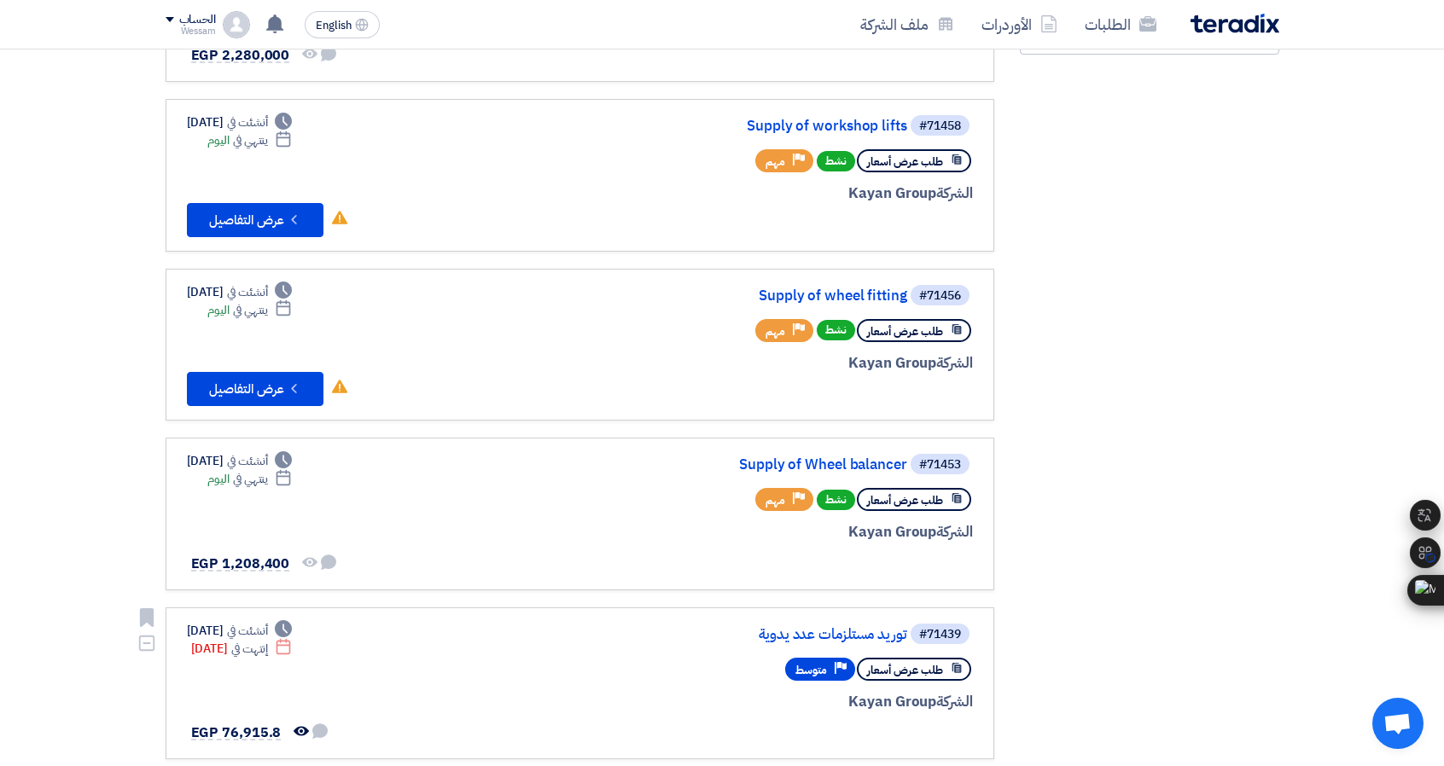
scroll to position [427, 0]
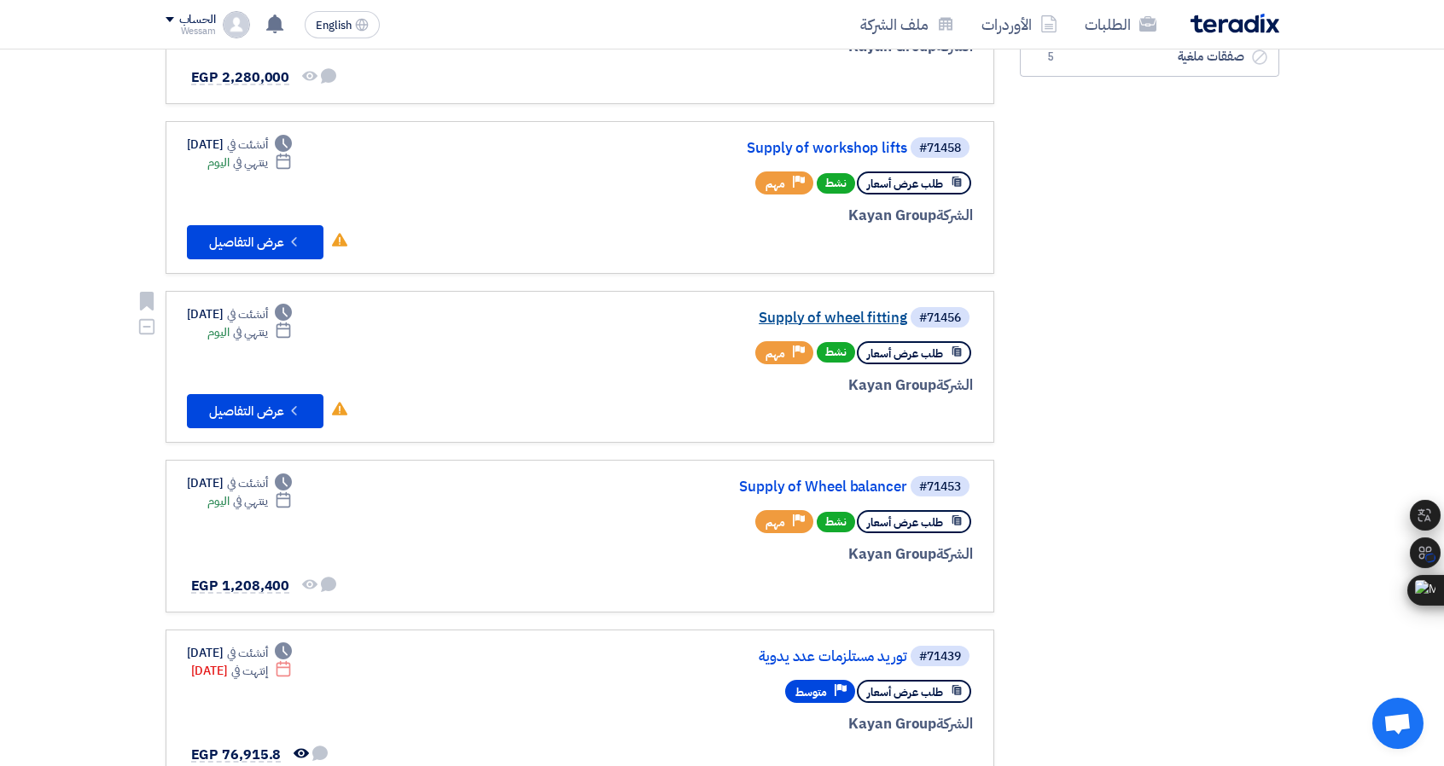
click at [882, 314] on link "Supply of wheel fitting" at bounding box center [736, 318] width 341 height 15
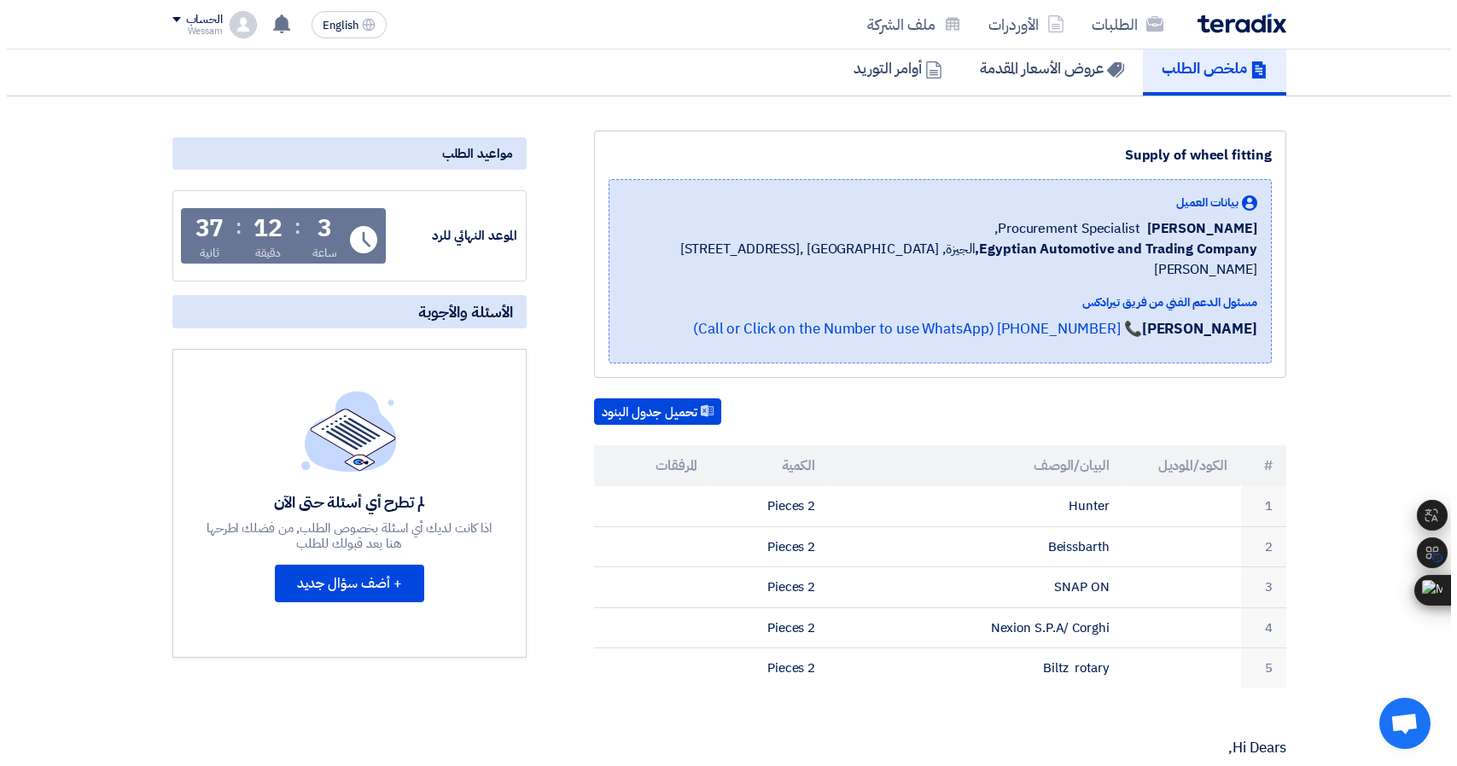
scroll to position [85, 0]
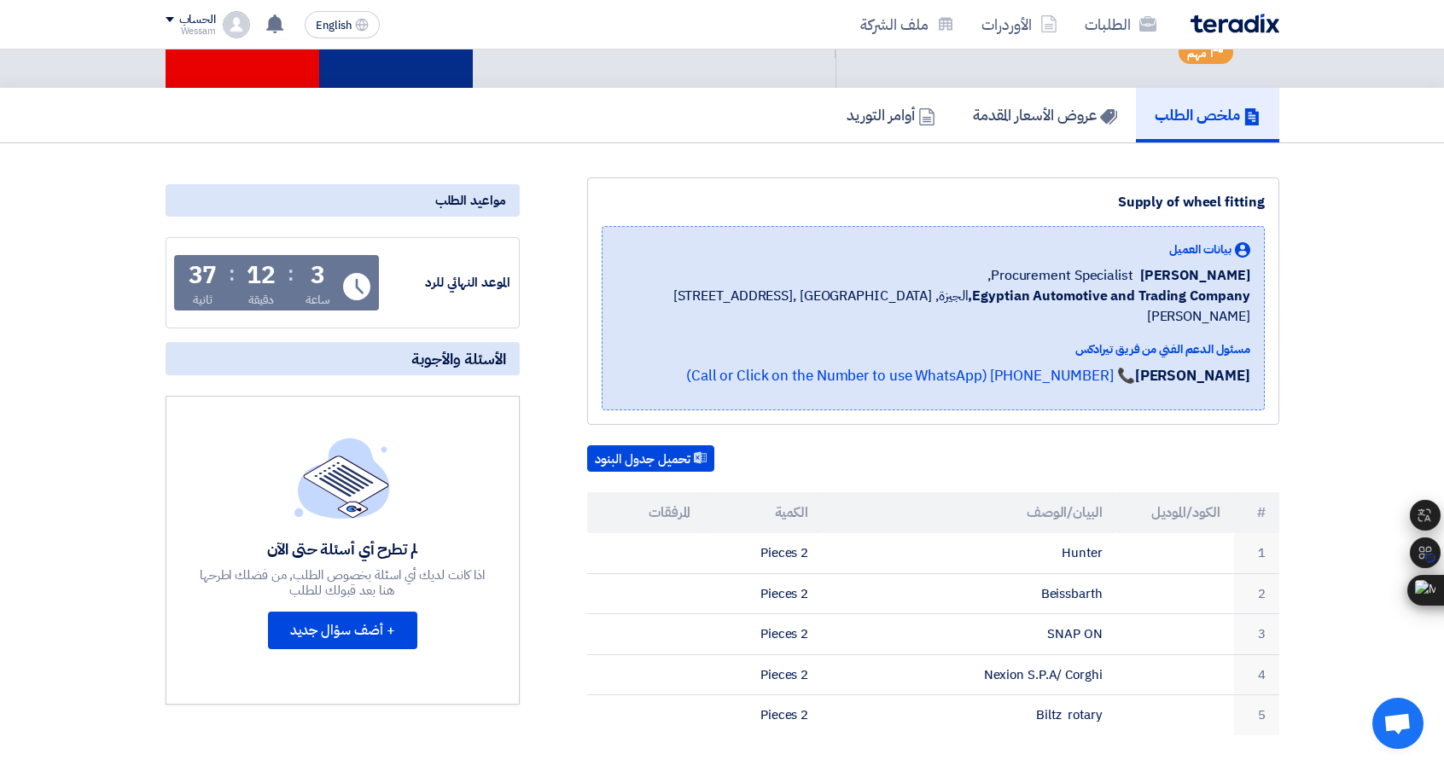
click at [419, 67] on div "تقديم عرض أسعار" at bounding box center [396, 26] width 154 height 124
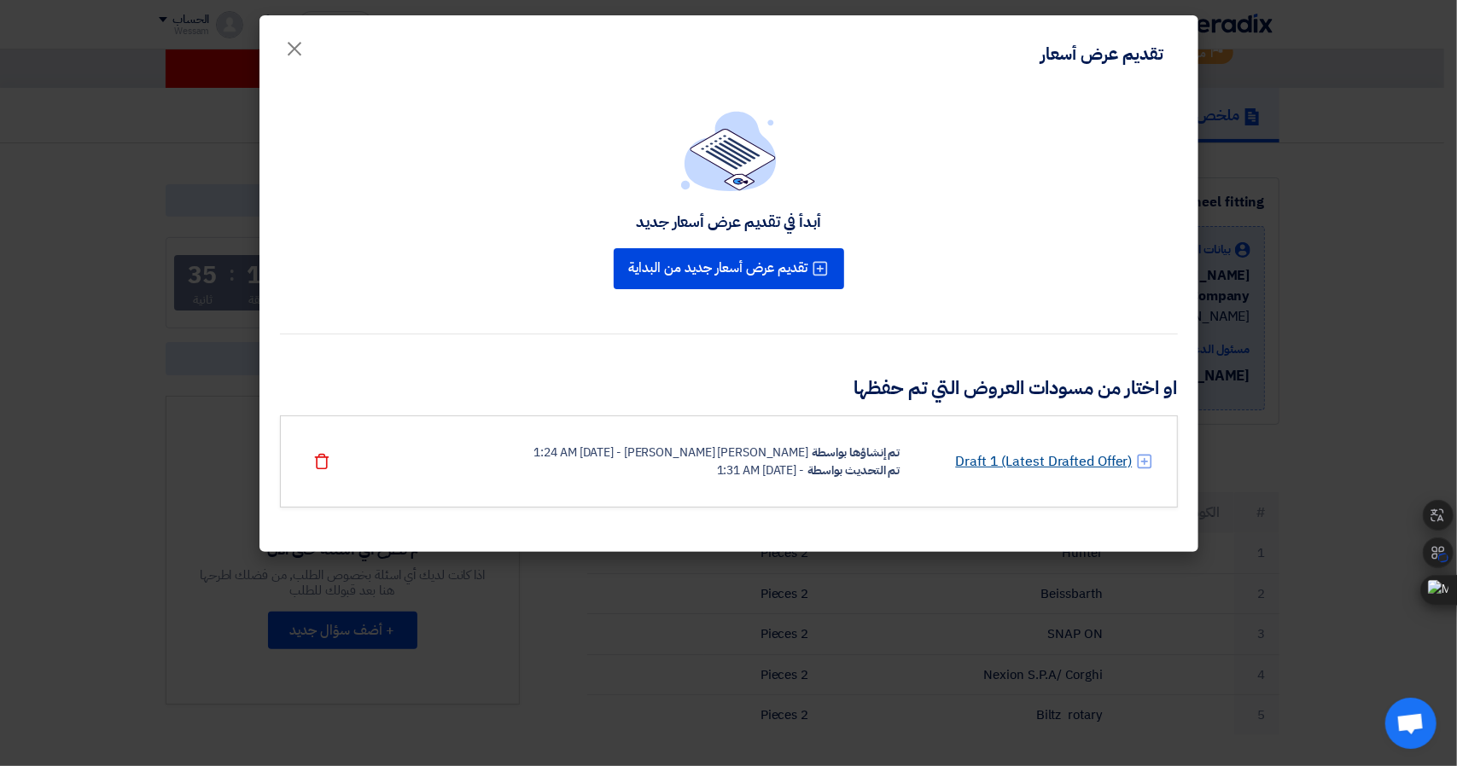
click at [1010, 461] on link "Draft 1 (Latest Drafted Offer)" at bounding box center [1043, 461] width 177 height 20
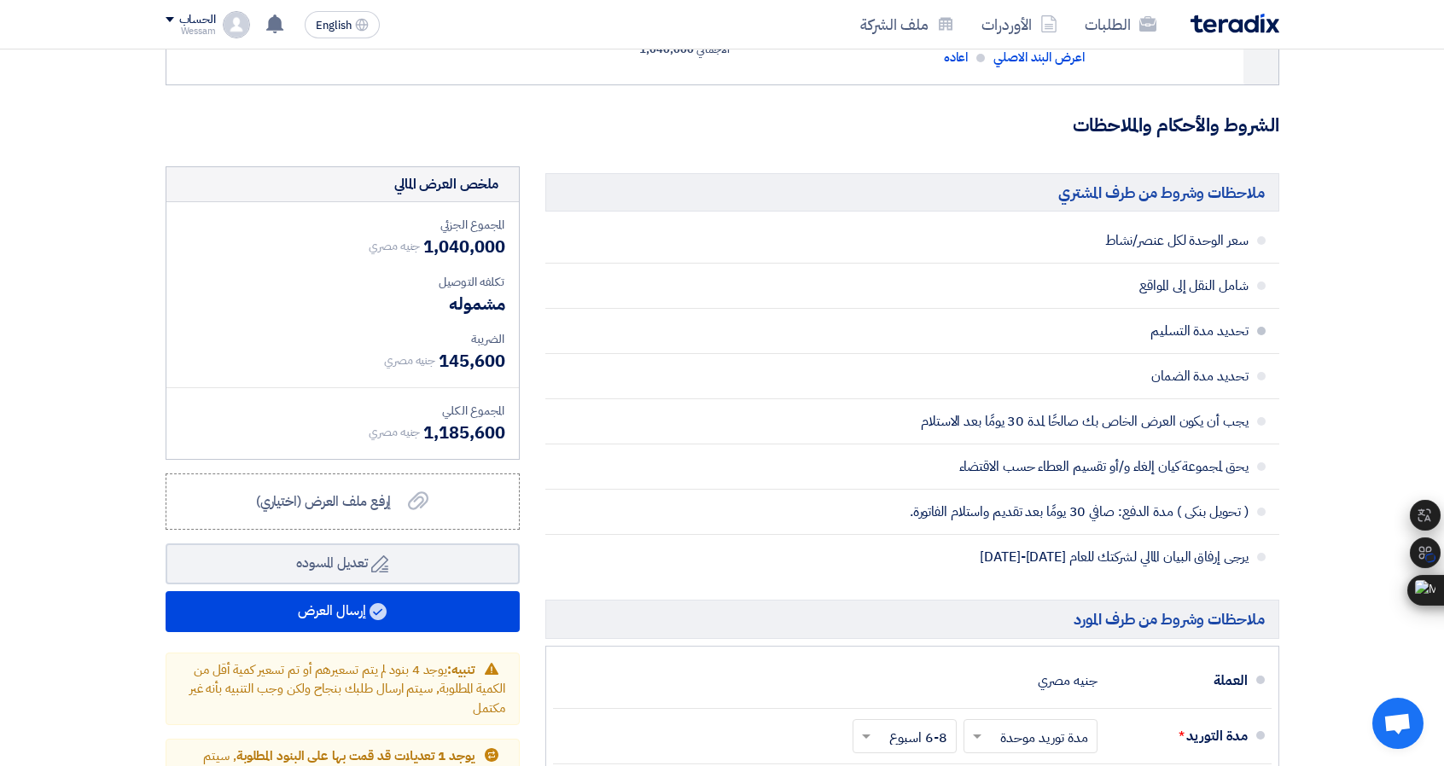
scroll to position [939, 0]
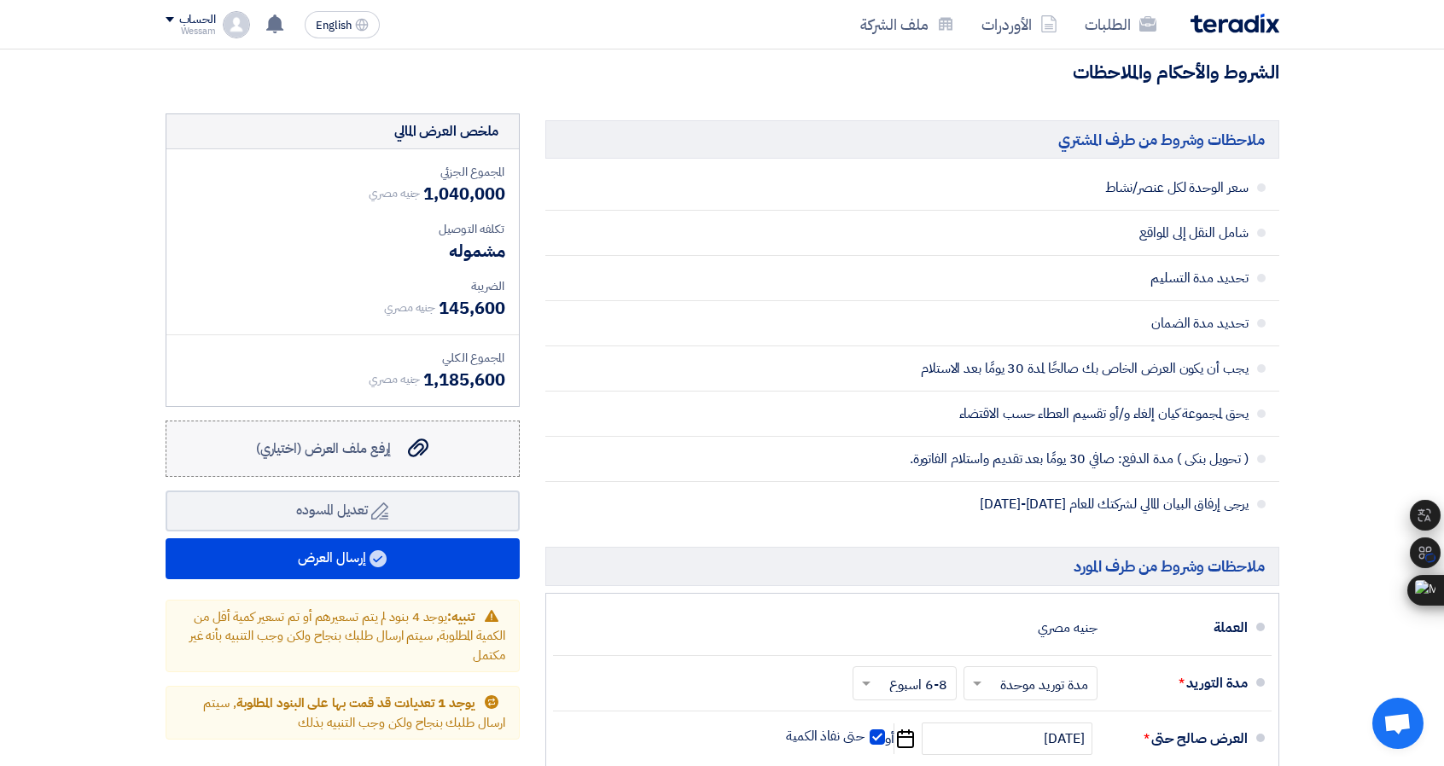
click at [428, 439] on use at bounding box center [418, 448] width 20 height 19
click at [0, 0] on input "إرفع ملف العرض (اختياري) إرفع ملف العرض (اختياري)" at bounding box center [0, 0] width 0 height 0
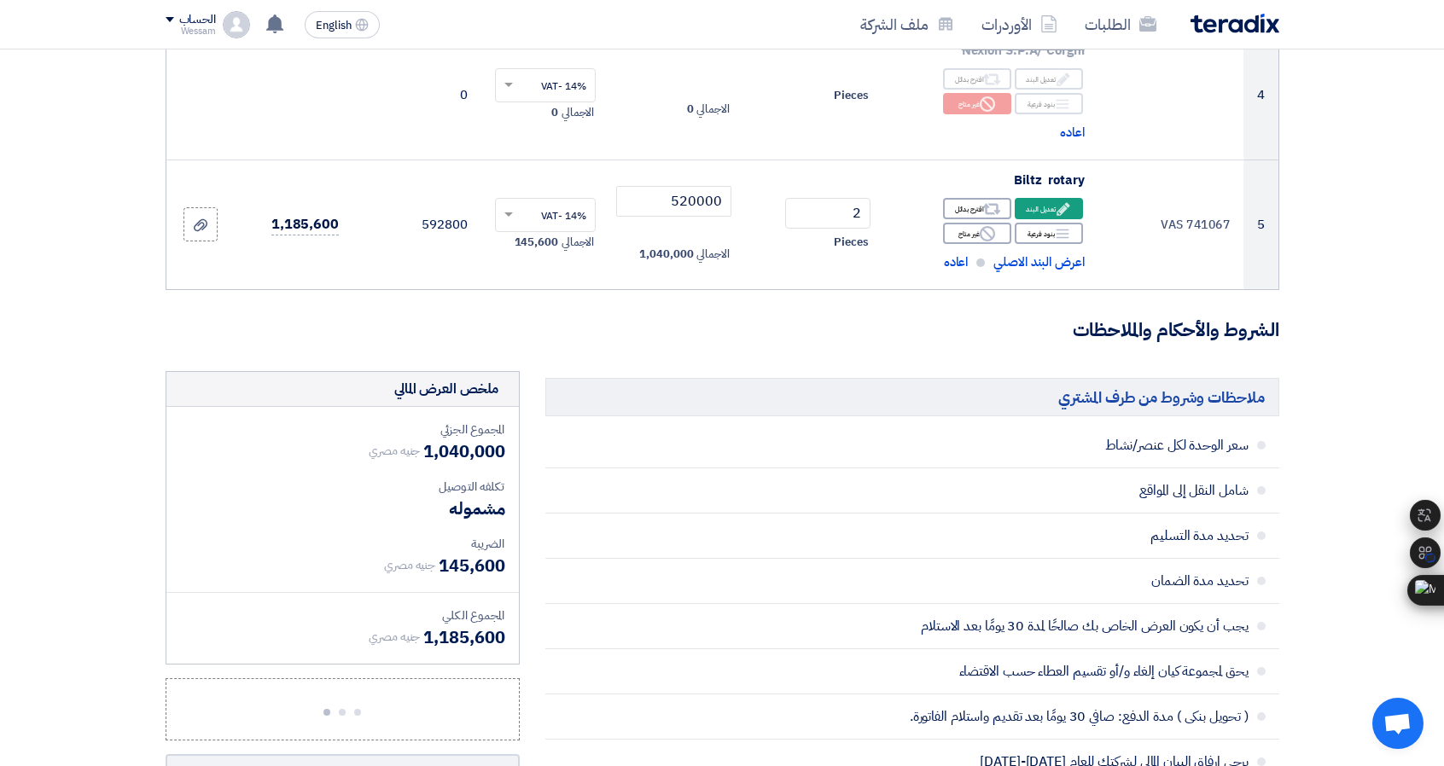
scroll to position [683, 0]
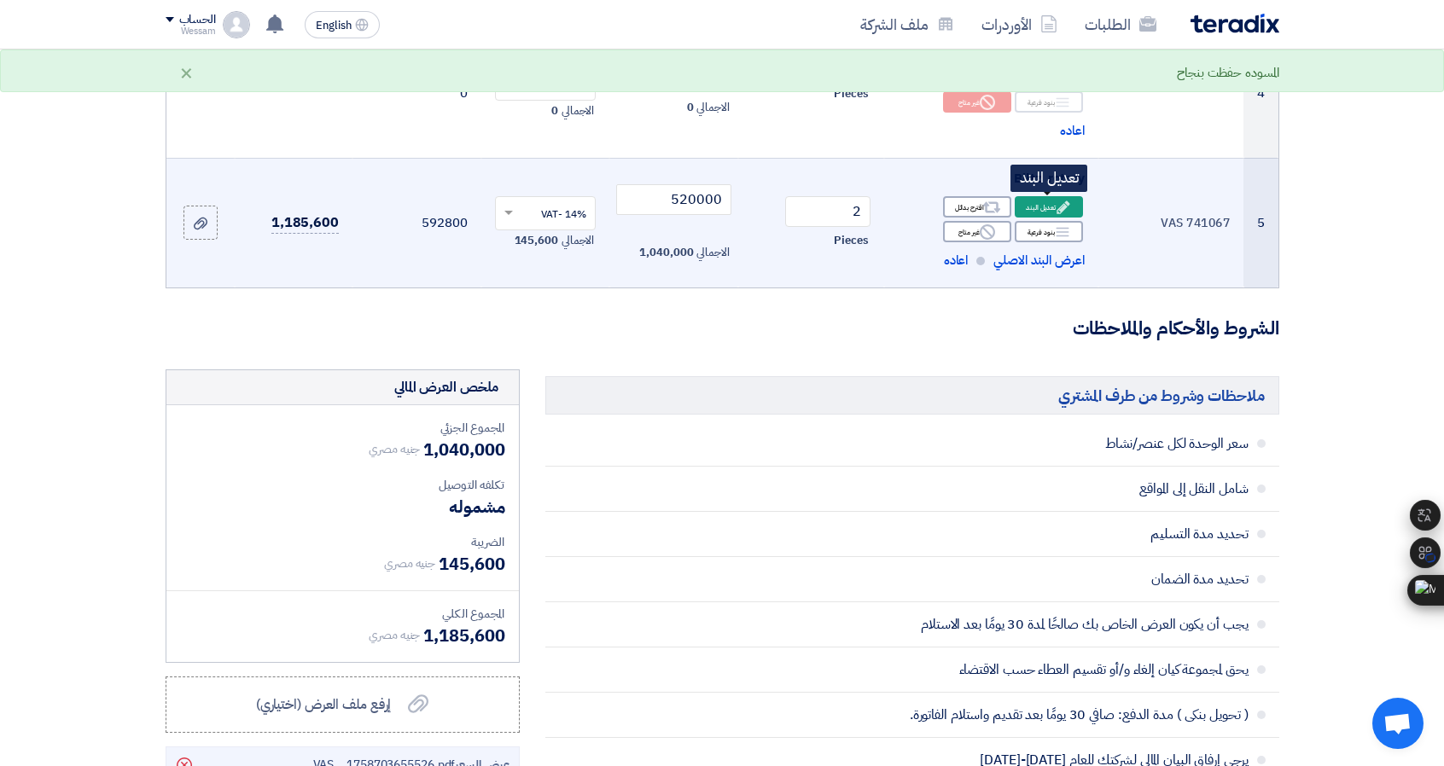
click at [1043, 212] on div "Edit تعديل البند" at bounding box center [1049, 206] width 68 height 21
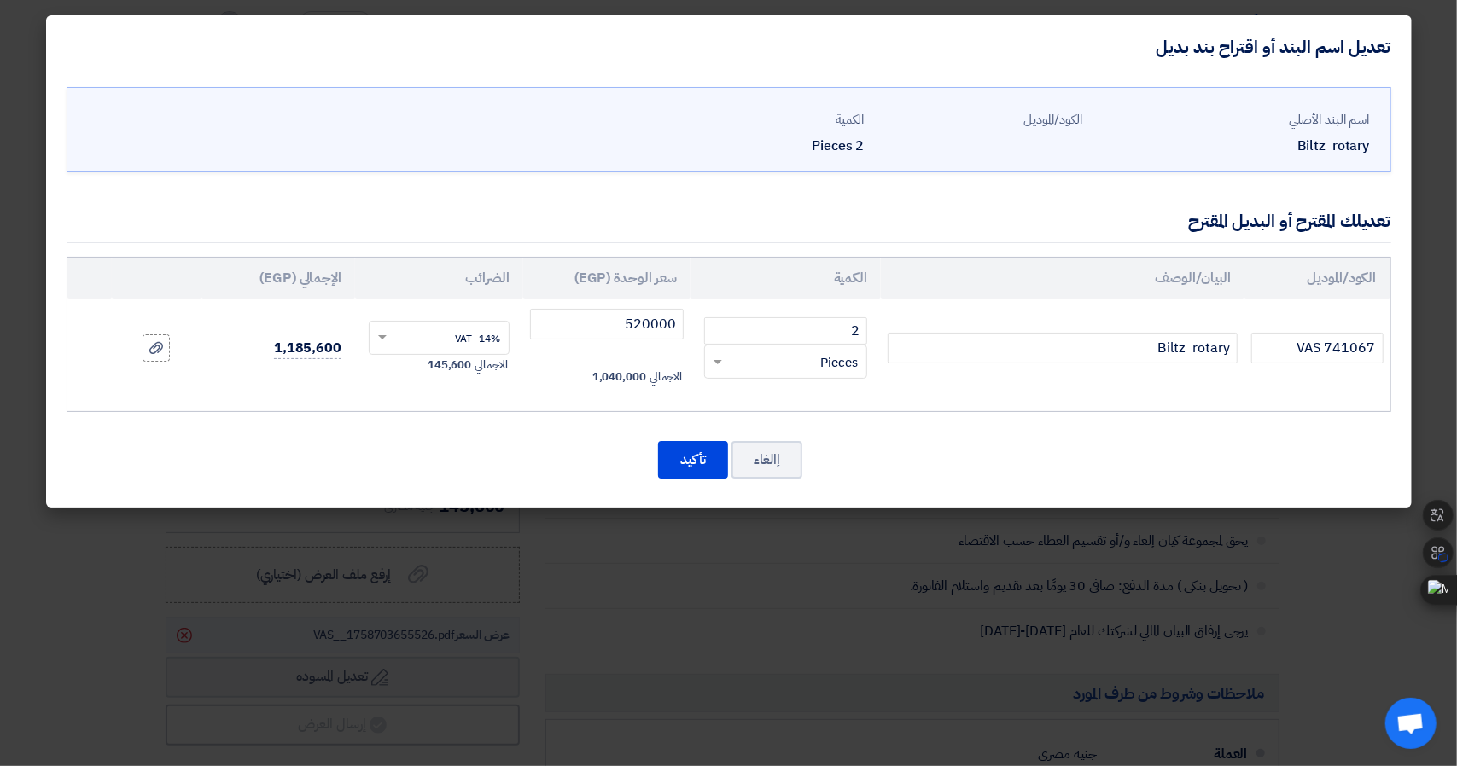
click at [1384, 451] on div "إالغاء تأكيد" at bounding box center [729, 459] width 1324 height 41
click at [655, 317] on input "520000" at bounding box center [607, 324] width 154 height 31
drag, startPoint x: 653, startPoint y: 329, endPoint x: 682, endPoint y: 330, distance: 29.1
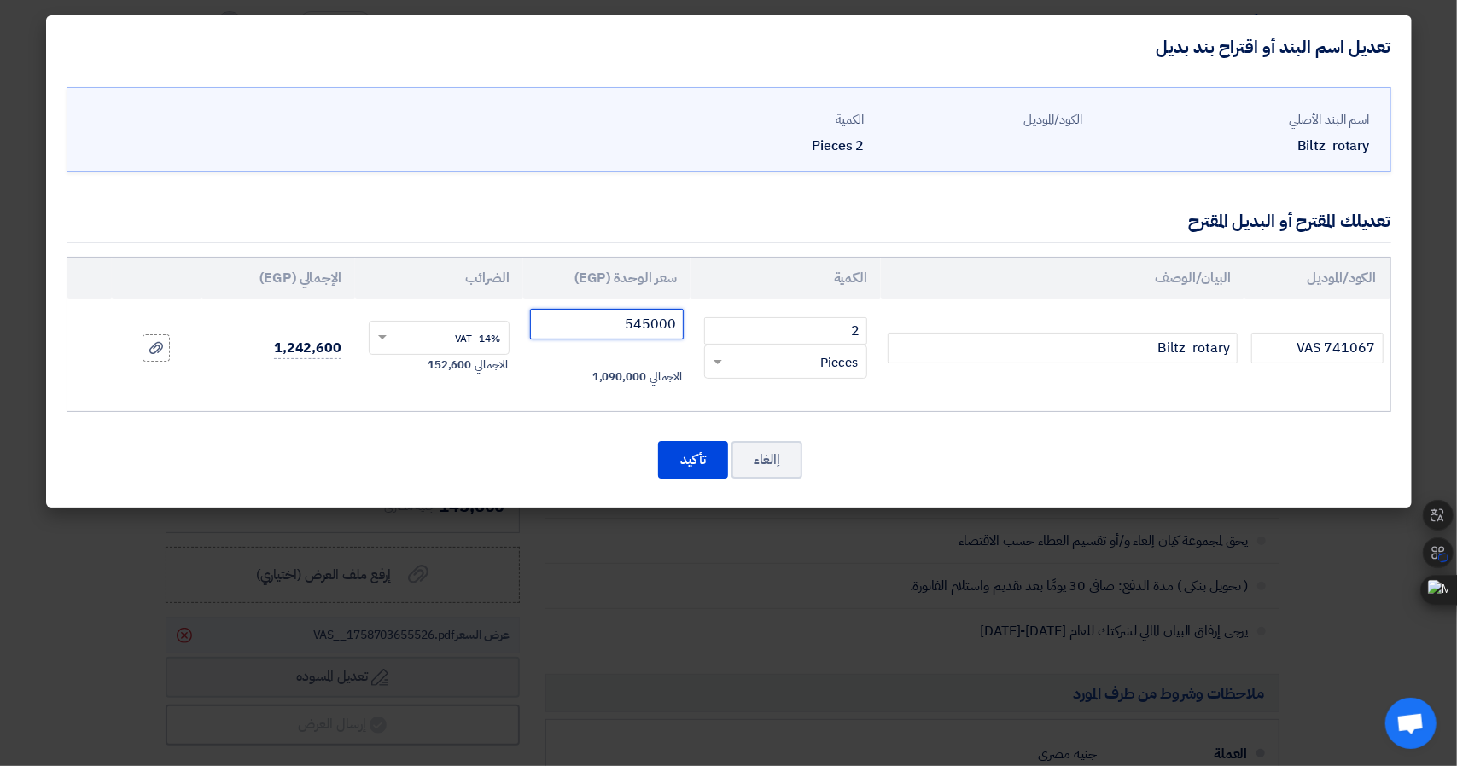
click at [682, 330] on input "545000" at bounding box center [607, 324] width 154 height 31
type input "545000"
click at [627, 436] on div "اسم البند الأصلي [PERSON_NAME] rotary الكود/الموديل الكمية 2 Pieces 2" at bounding box center [728, 293] width 1365 height 429
click at [682, 451] on button "تأكيد" at bounding box center [693, 460] width 70 height 38
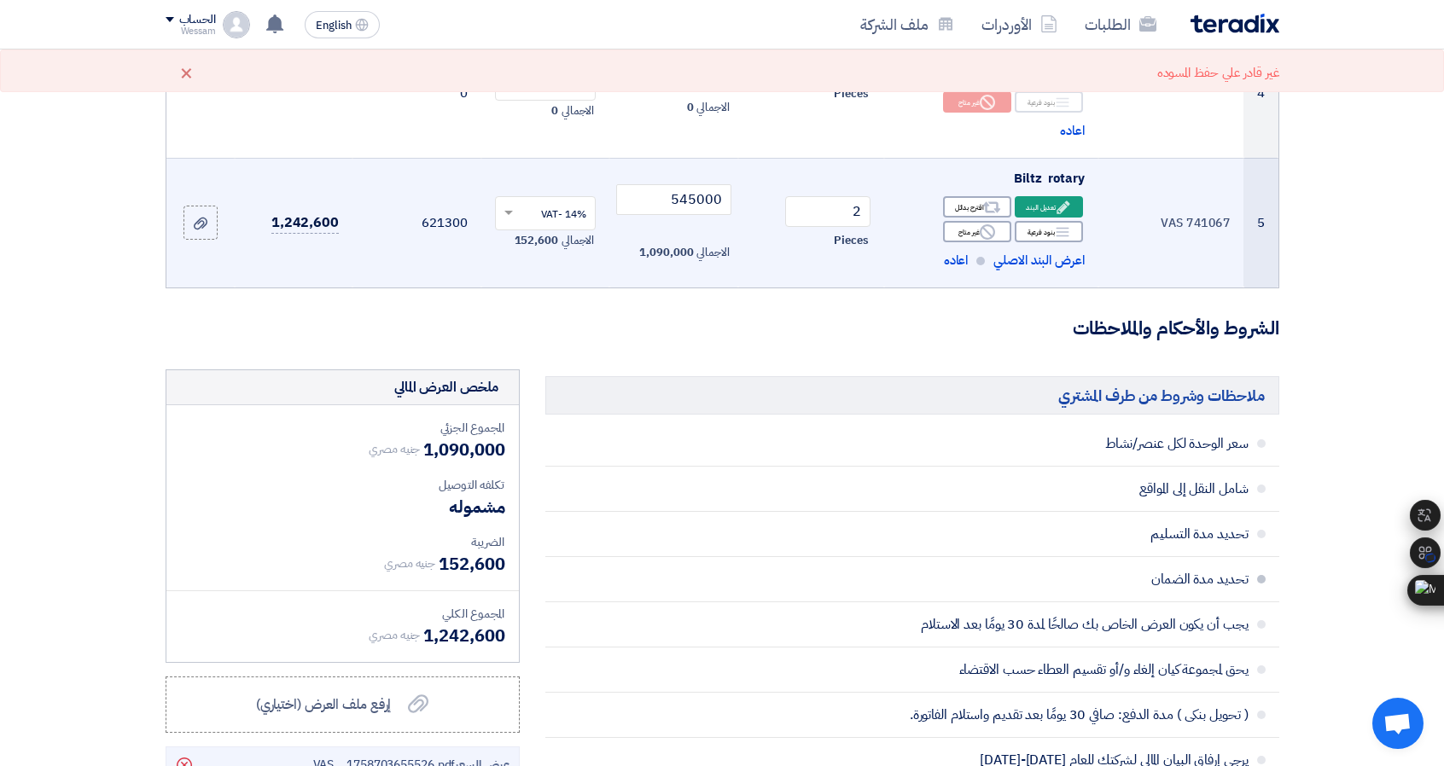
scroll to position [1024, 0]
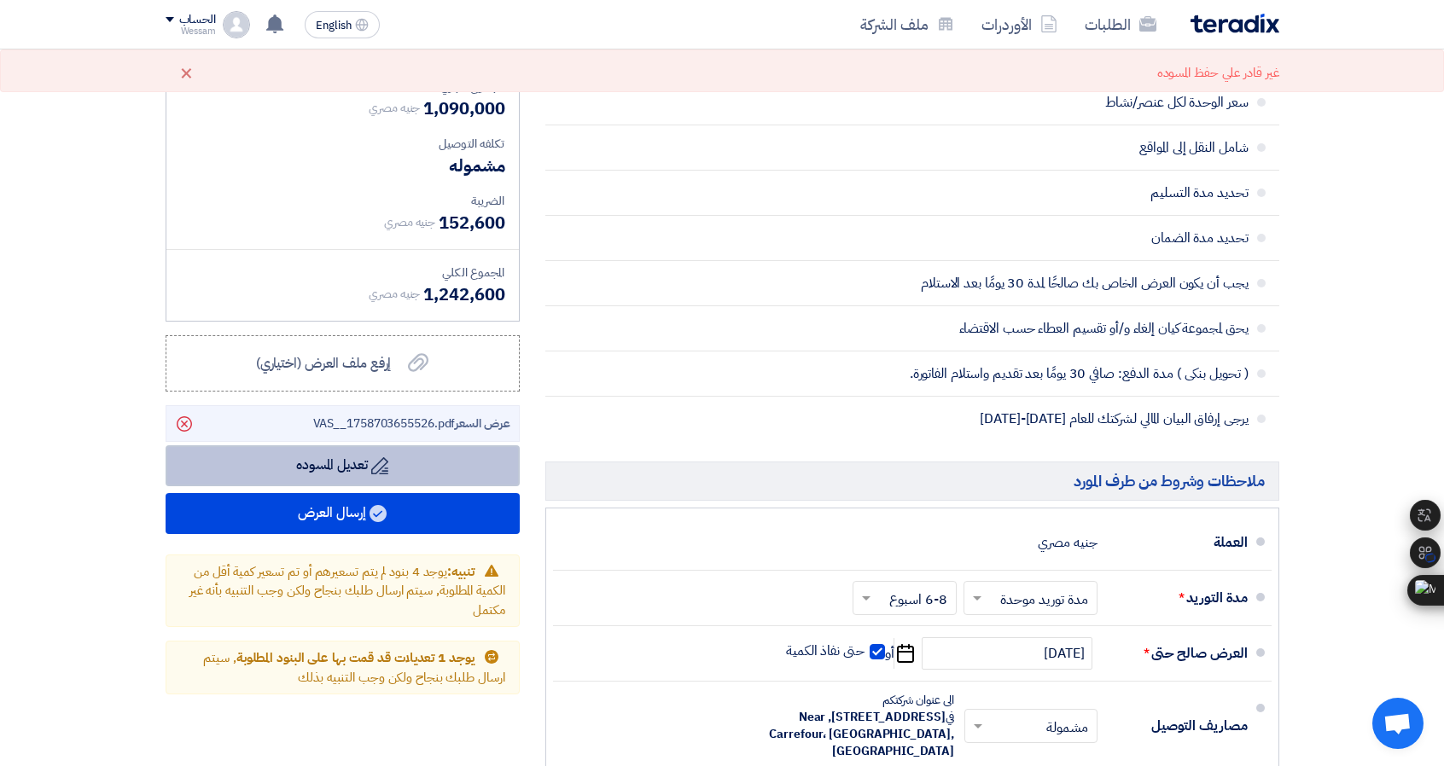
click at [178, 422] on use at bounding box center [184, 423] width 15 height 15
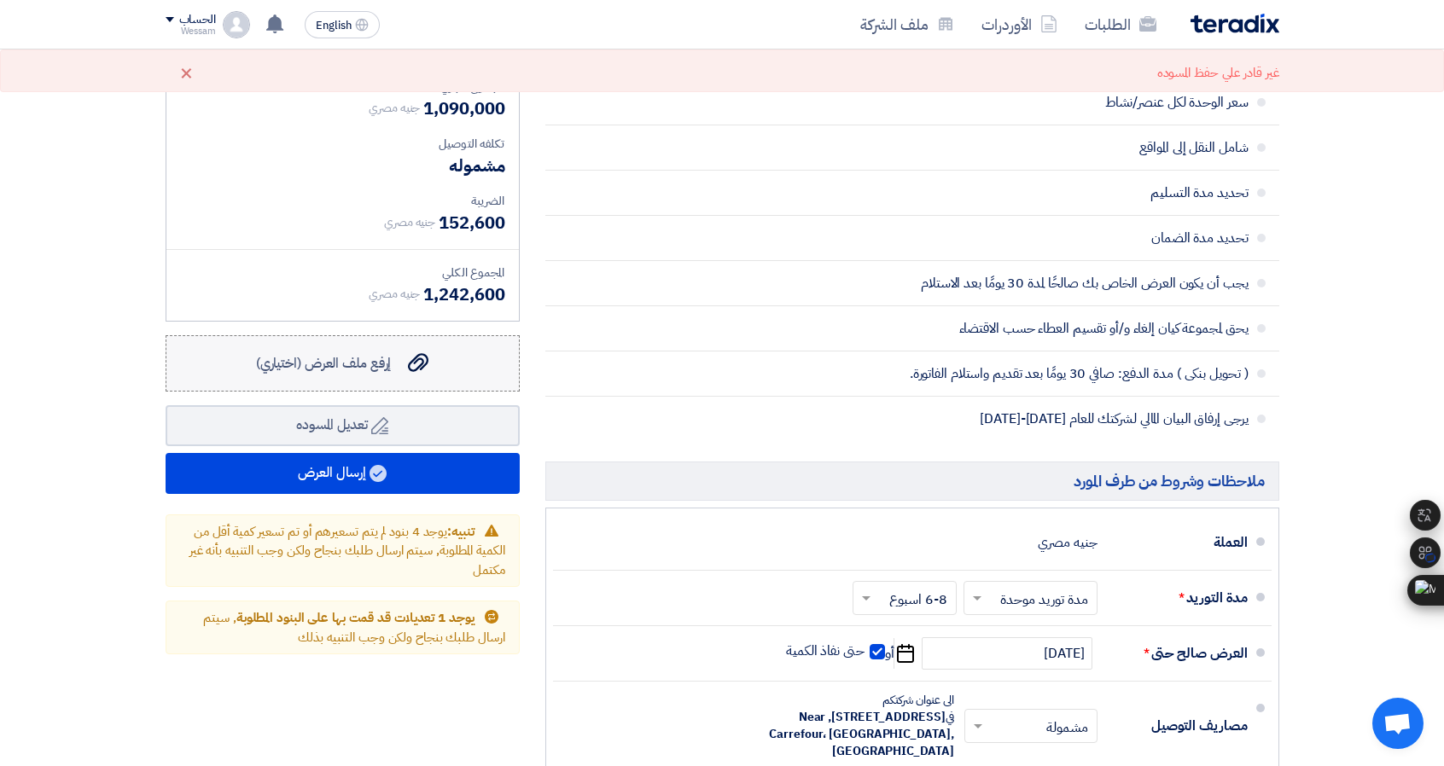
click at [335, 357] on span "إرفع ملف العرض (اختياري)" at bounding box center [324, 363] width 136 height 20
click at [0, 0] on input "إرفع ملف العرض (اختياري) إرفع ملف العرض (اختياري)" at bounding box center [0, 0] width 0 height 0
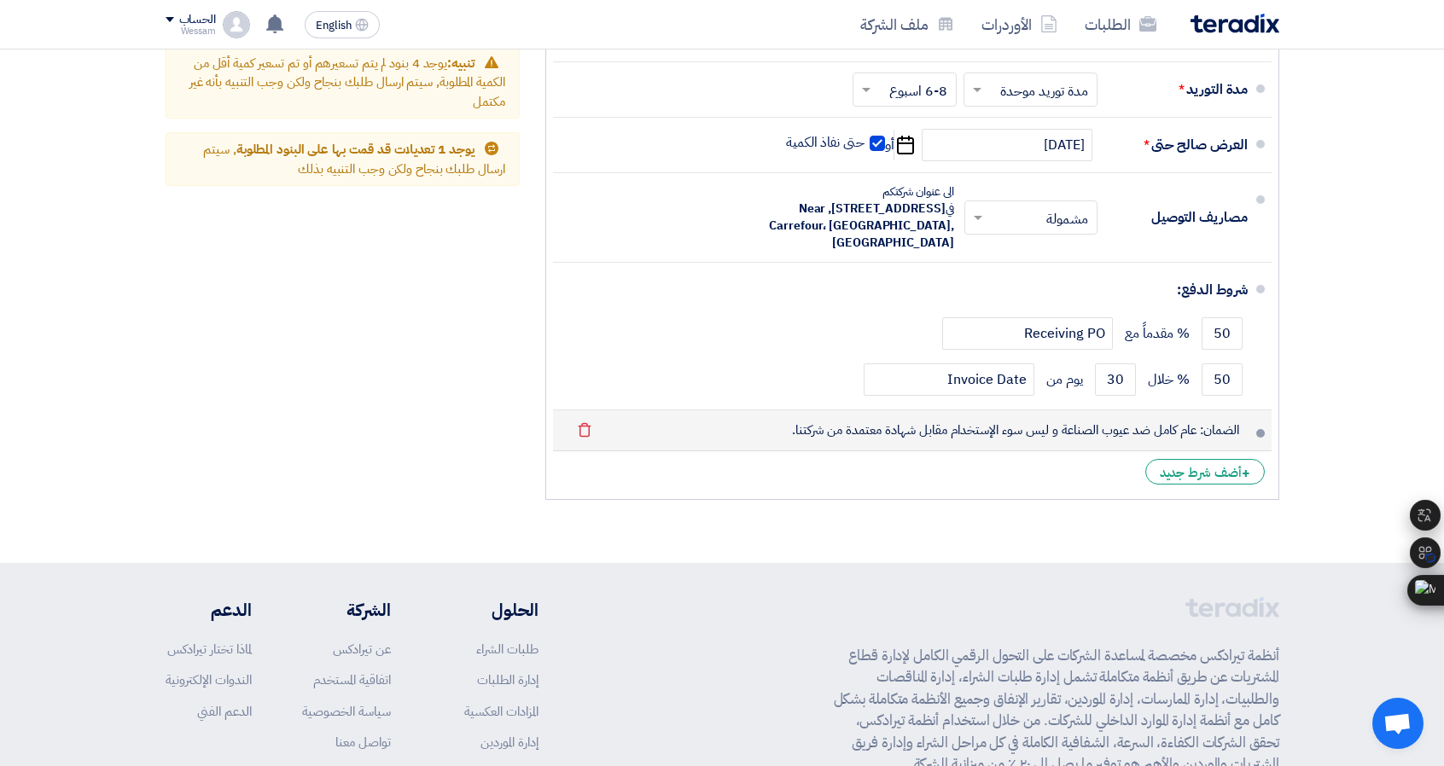
scroll to position [1536, 0]
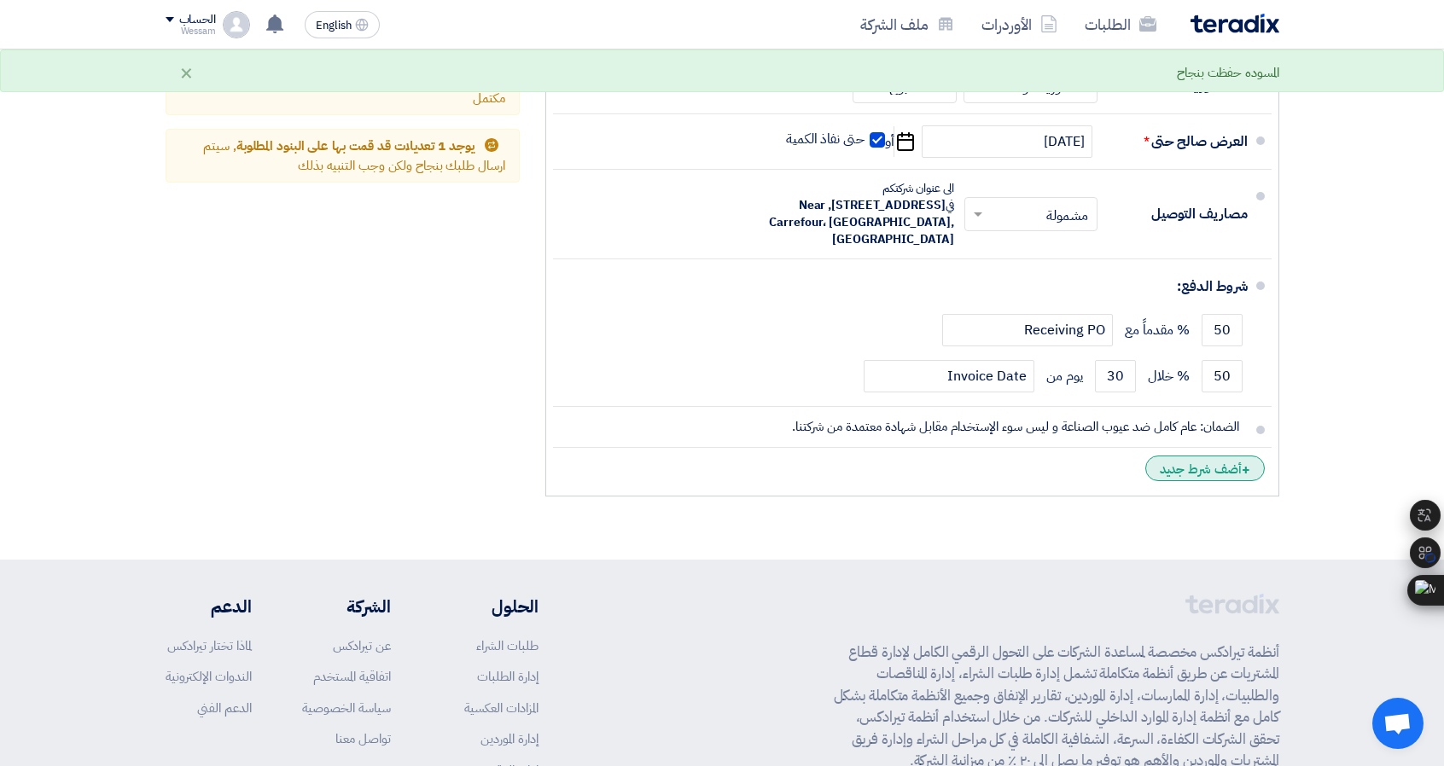
click at [1212, 460] on div "+ أضف شرط جديد" at bounding box center [1204, 469] width 119 height 26
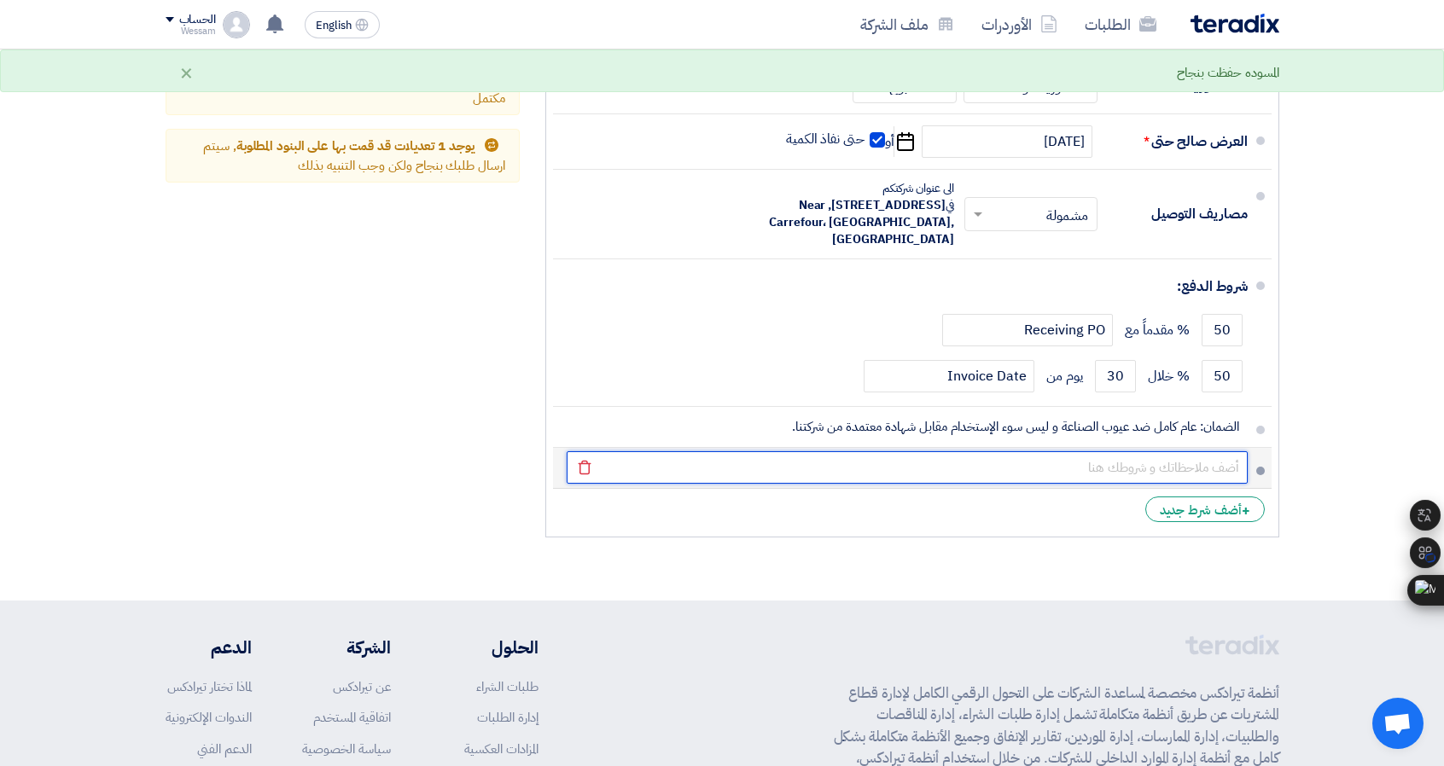
click at [1205, 463] on input "text" at bounding box center [907, 467] width 681 height 32
click at [1140, 464] on input "يتم احتساب فترة التوريد من تاريخ استلام الدفعة المقدمة" at bounding box center [907, 467] width 681 height 32
type input "يتم احتساب فترة التوريد من تاريخ استلام الدفعة المقدمة"
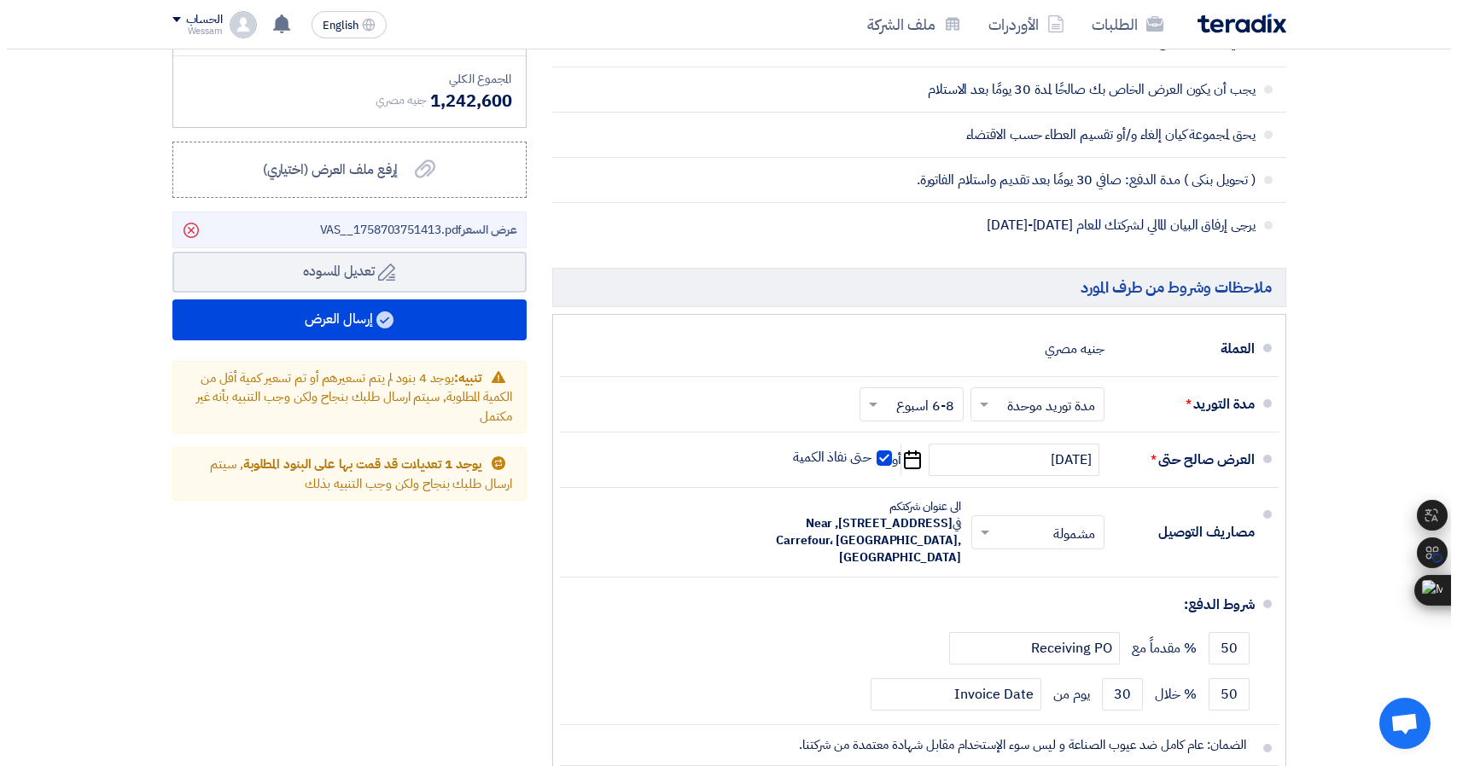
scroll to position [1195, 0]
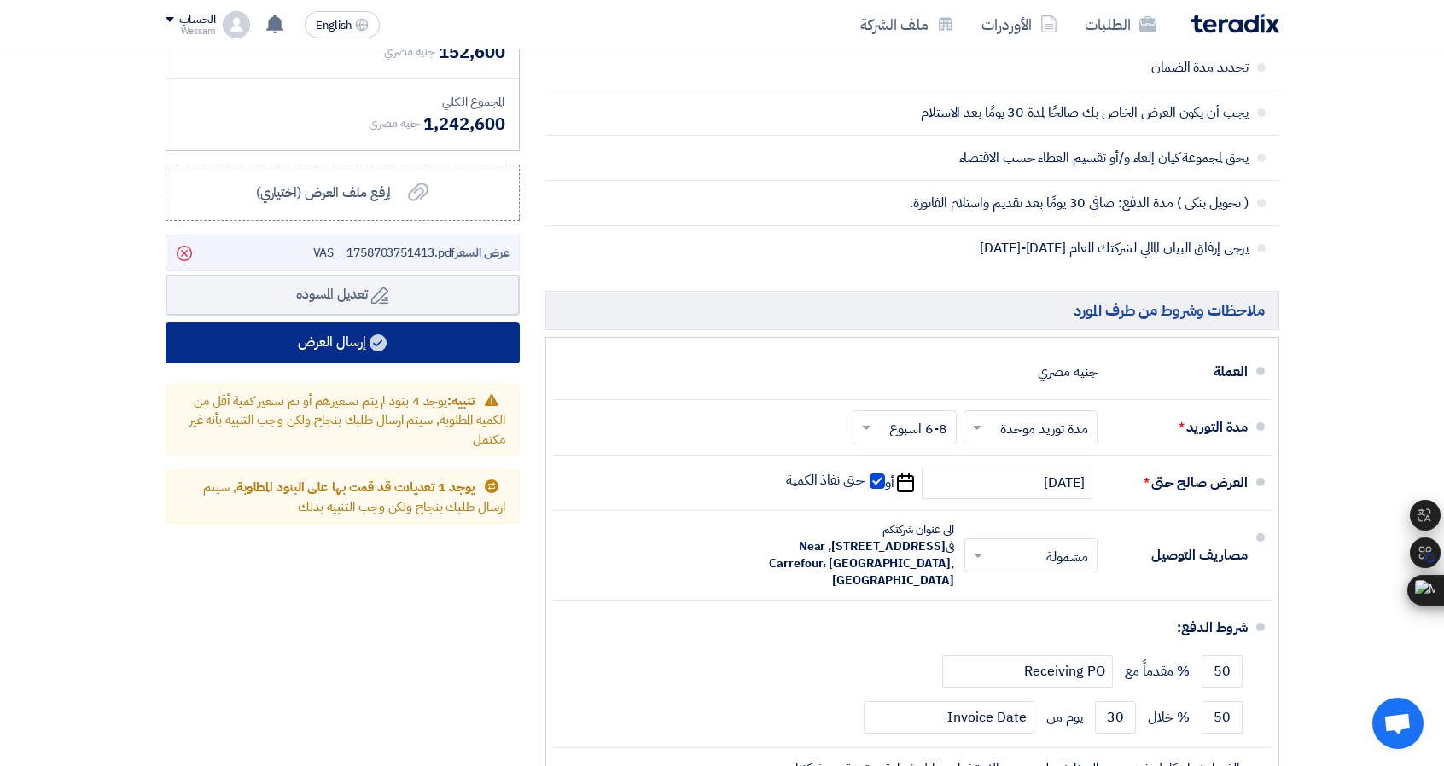
click at [401, 340] on button "إرسال العرض" at bounding box center [343, 343] width 354 height 41
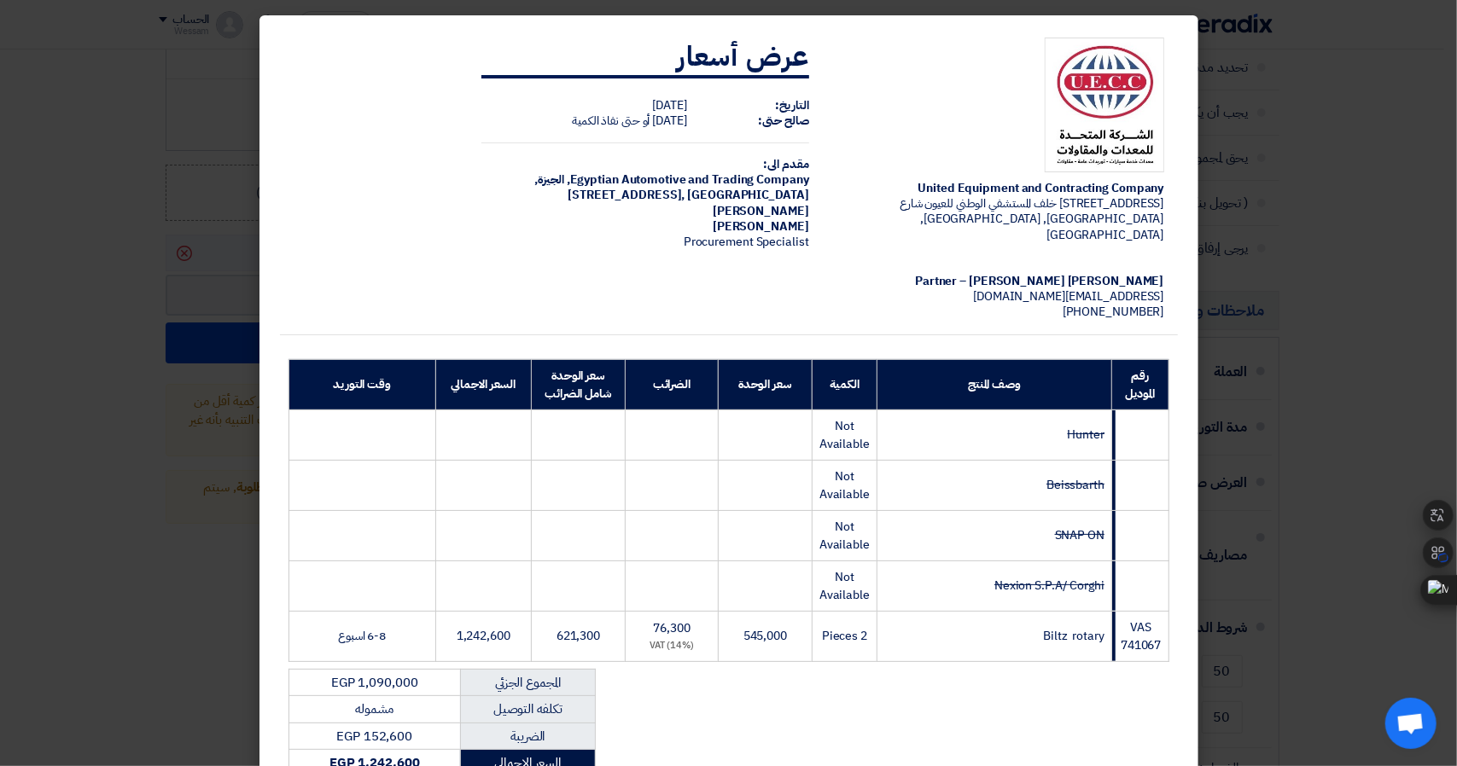
scroll to position [396, 0]
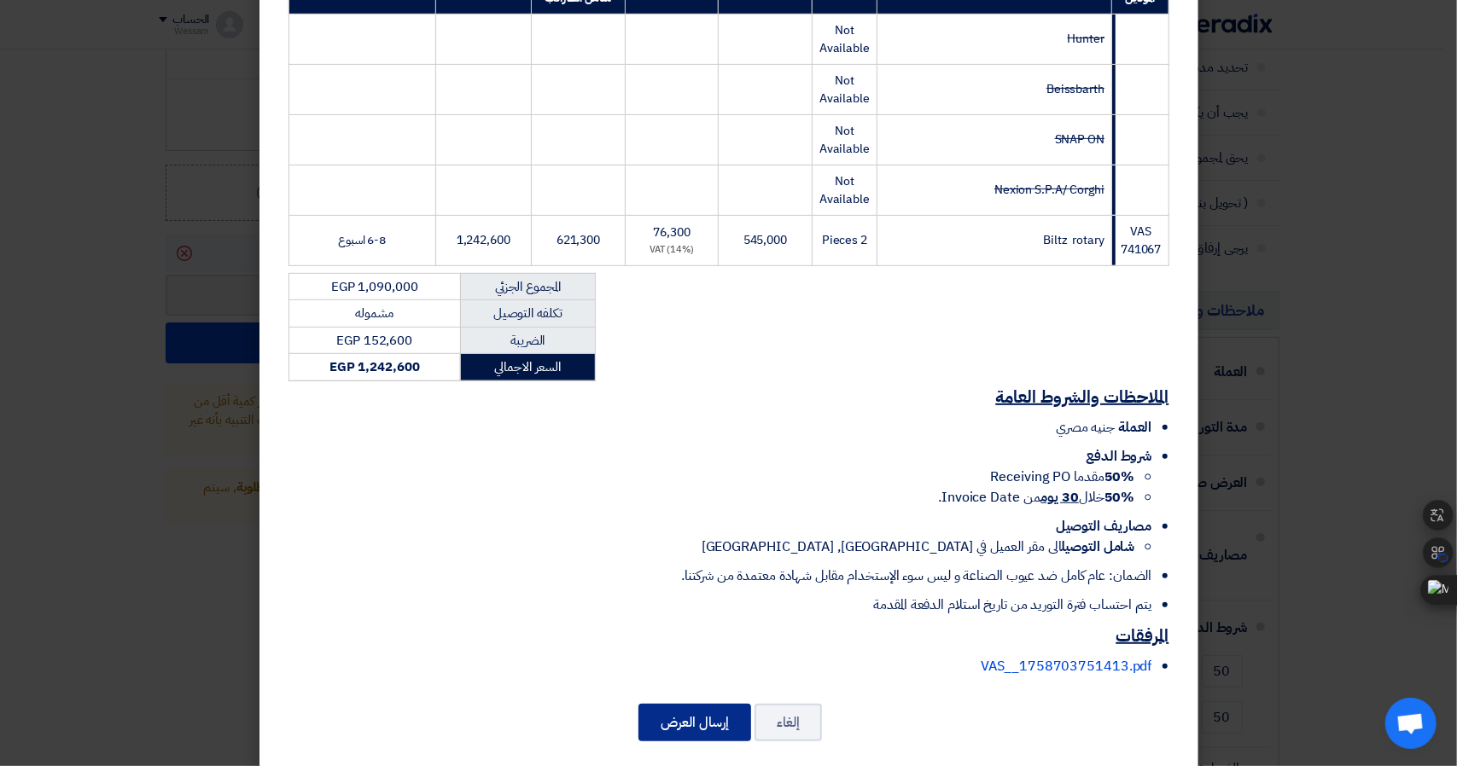
click at [684, 704] on button "إرسال العرض" at bounding box center [694, 723] width 113 height 38
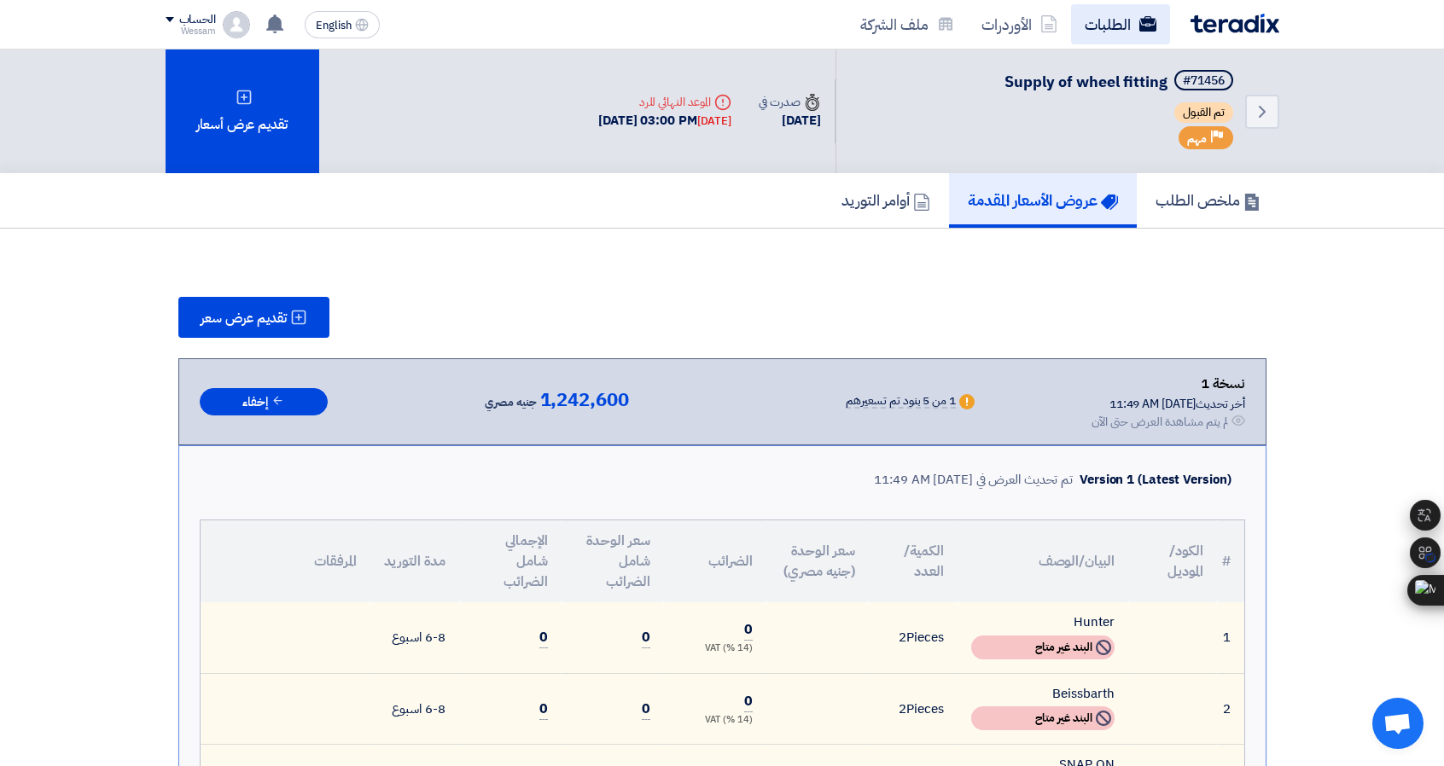
click at [1117, 18] on link "الطلبات" at bounding box center [1120, 24] width 99 height 40
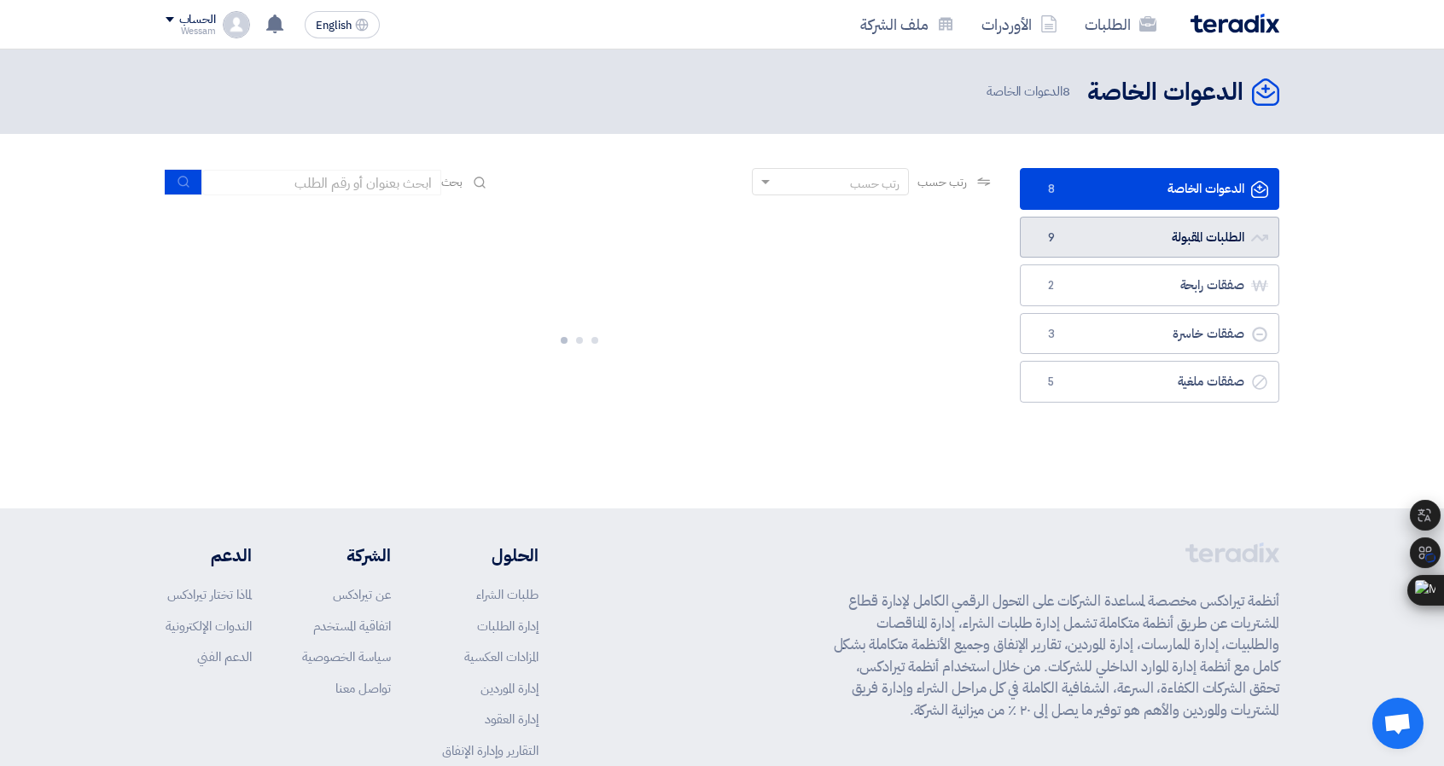
click at [1106, 235] on link "الطلبات المقبولة الطلبات المقبولة 9" at bounding box center [1149, 238] width 259 height 42
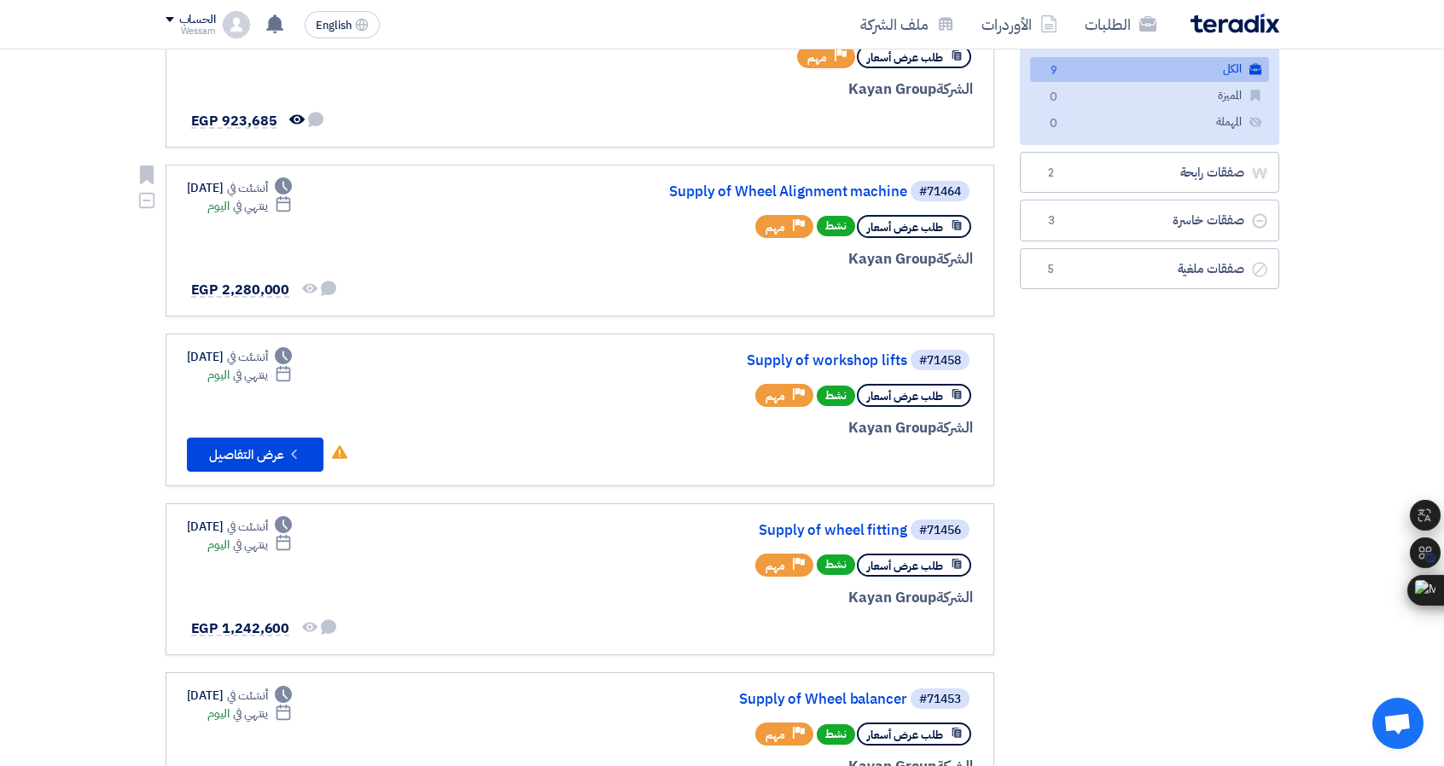
scroll to position [341, 0]
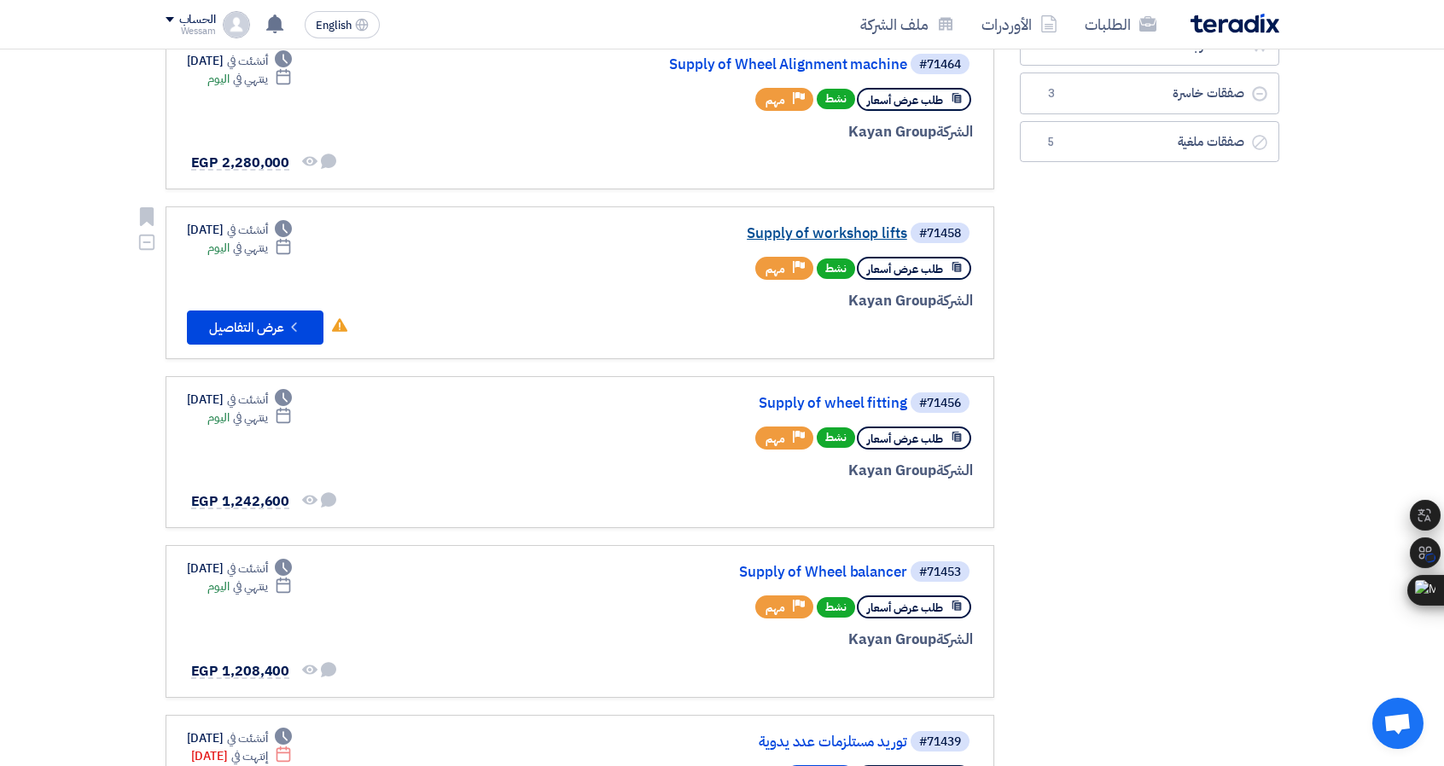
click at [790, 236] on link "Supply of workshop lifts" at bounding box center [736, 233] width 341 height 15
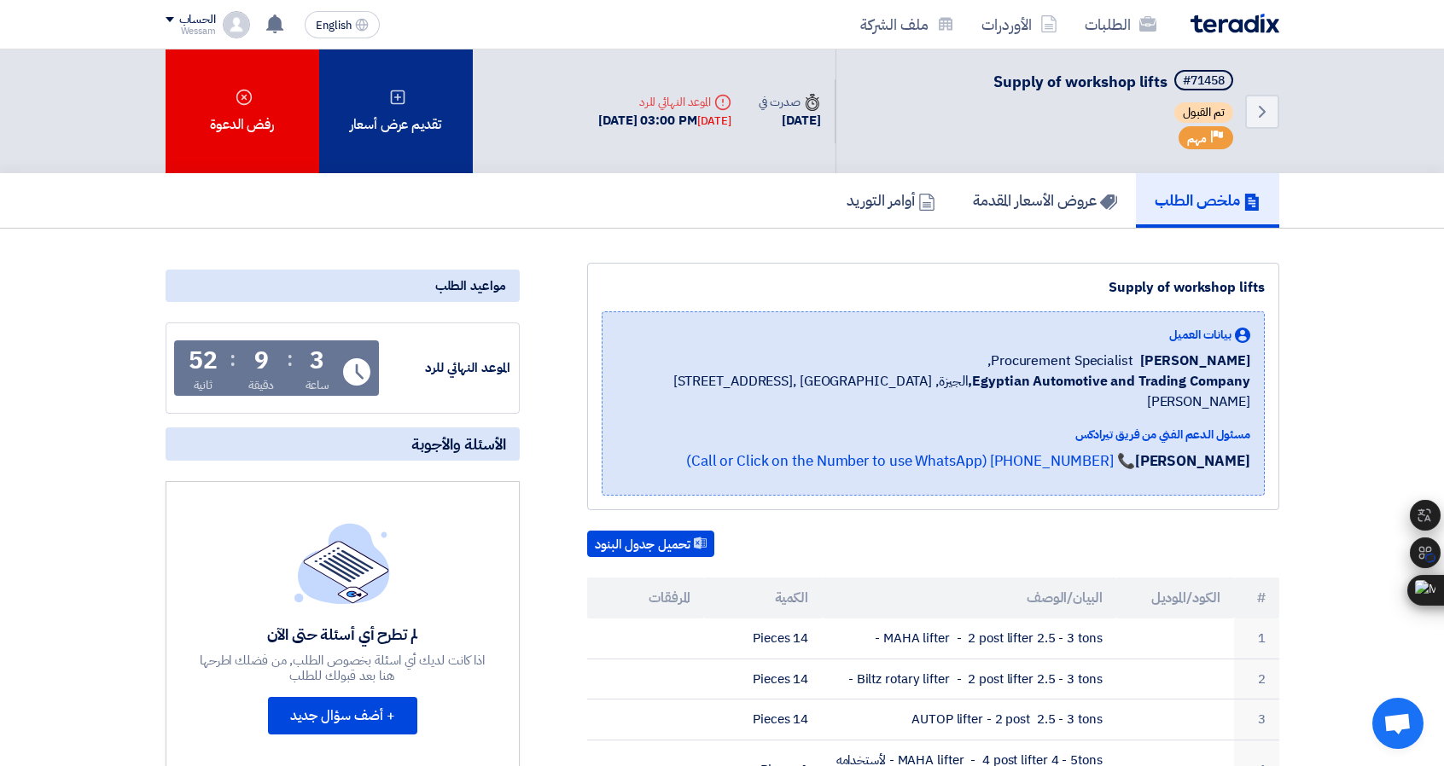
click at [423, 134] on div "تقديم عرض أسعار" at bounding box center [396, 111] width 154 height 124
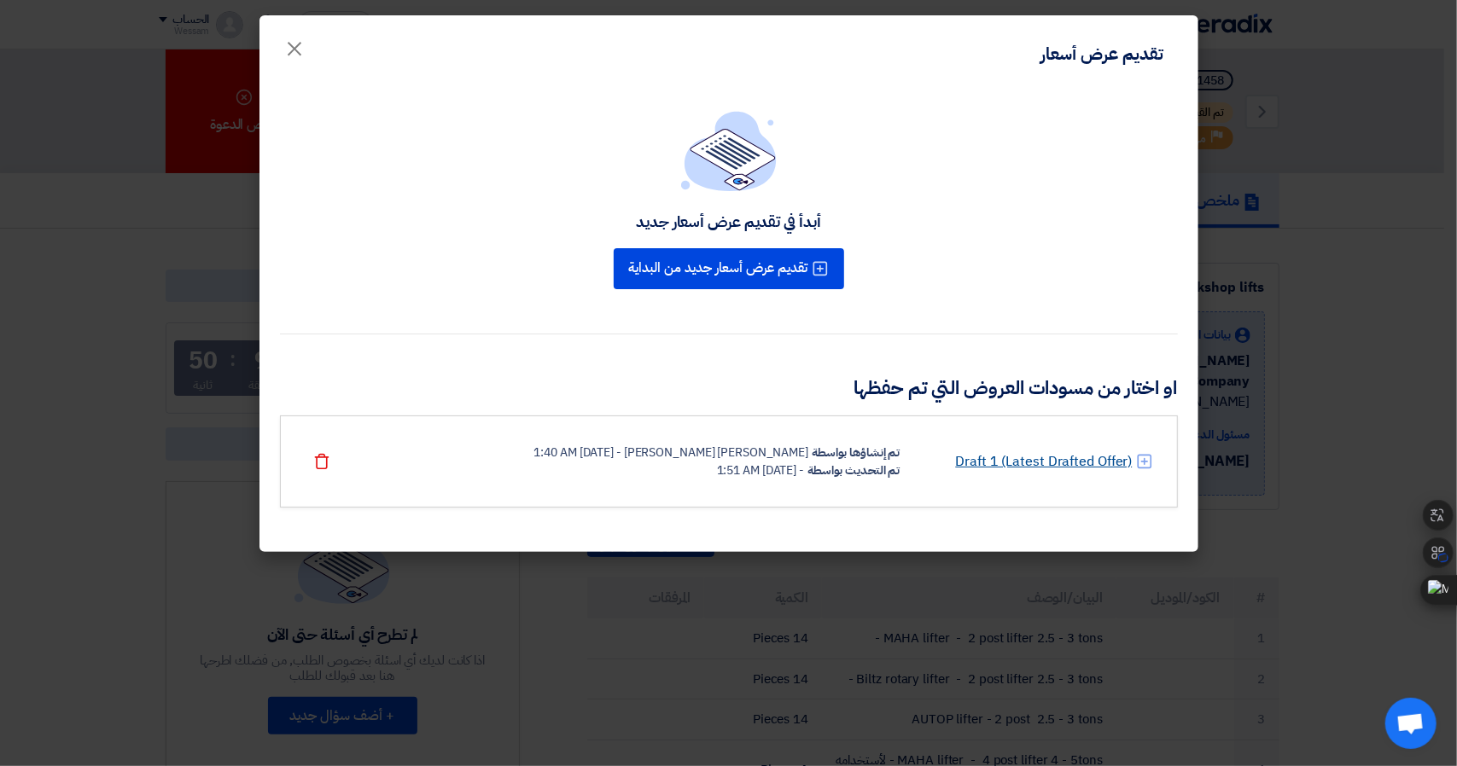
click at [1047, 469] on link "Draft 1 (Latest Drafted Offer)" at bounding box center [1043, 461] width 177 height 20
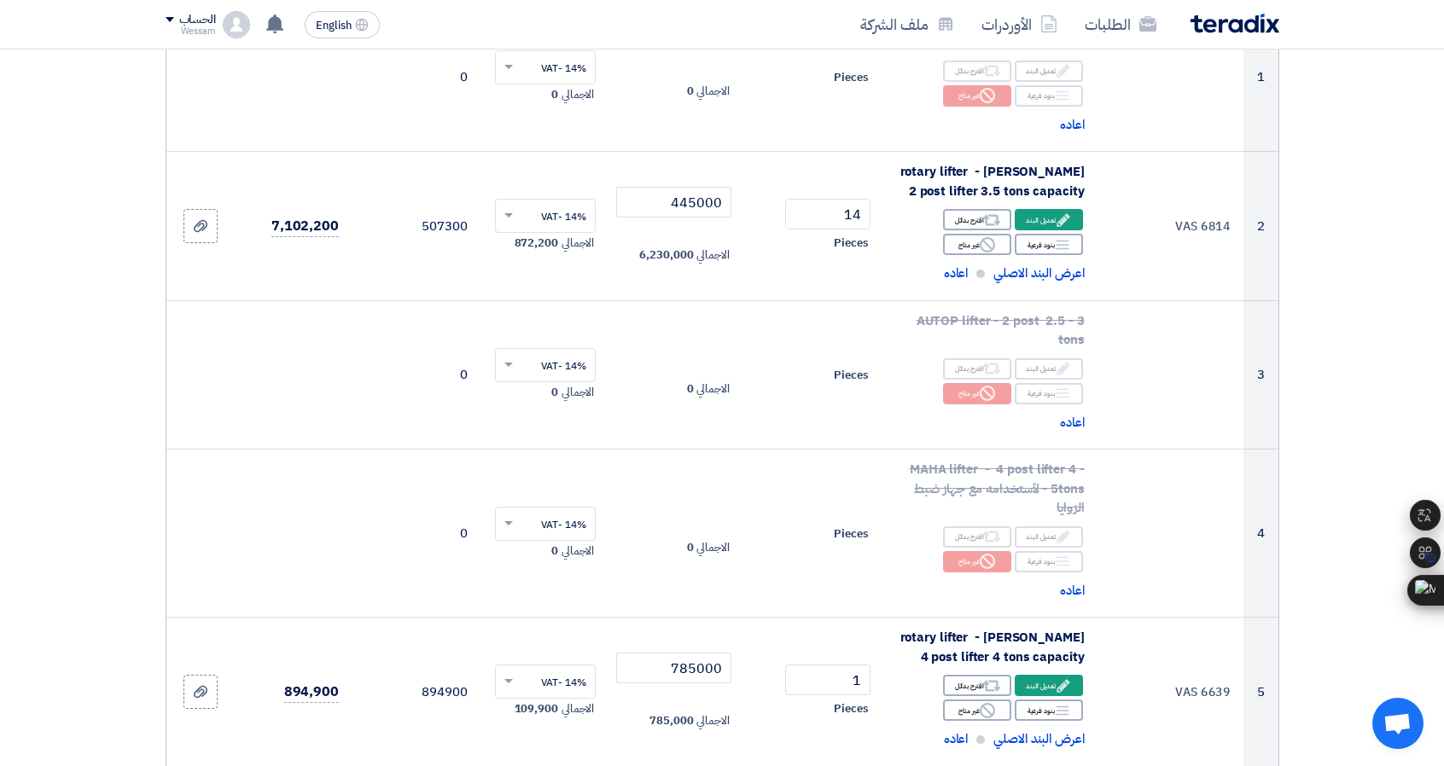
scroll to position [341, 0]
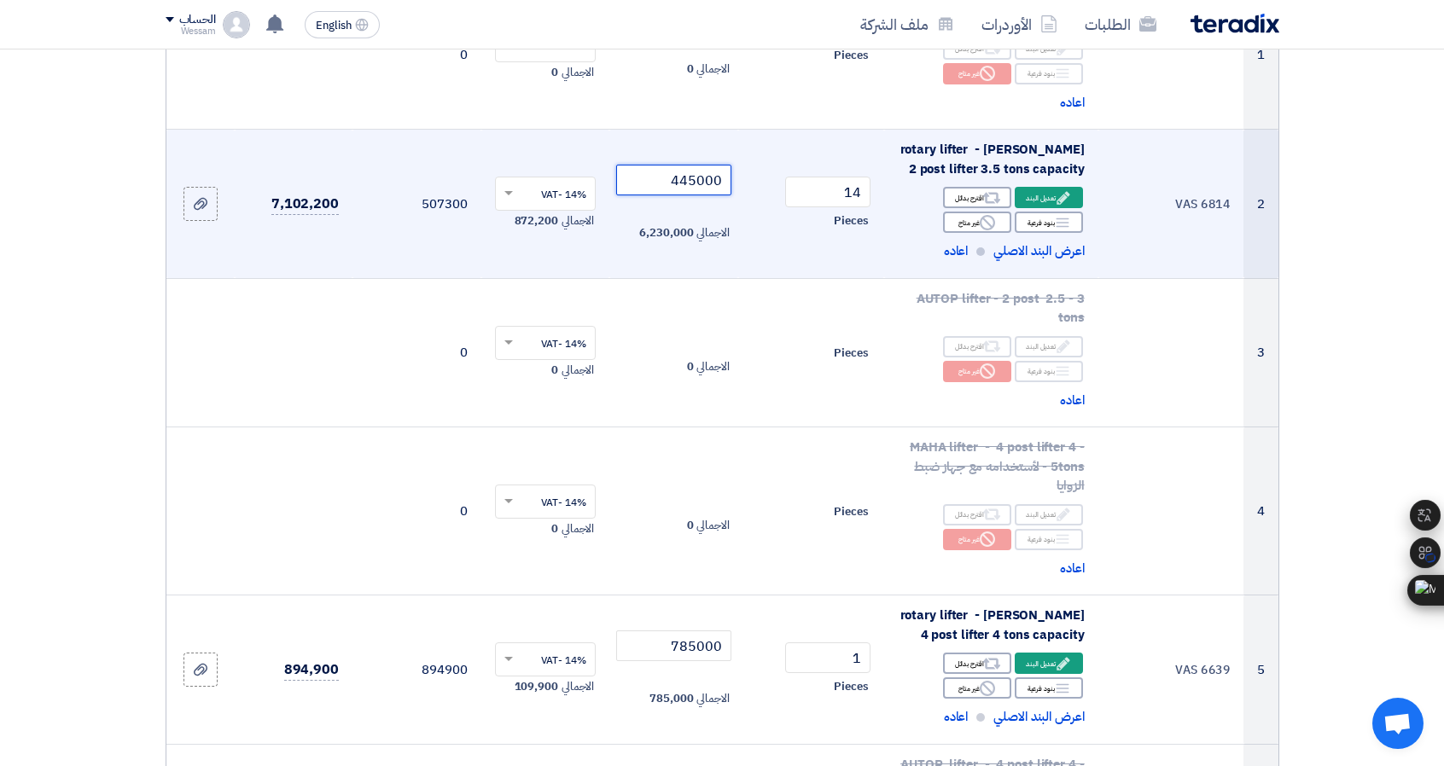
click at [696, 180] on input "445000" at bounding box center [673, 180] width 115 height 31
click at [707, 173] on input "445000" at bounding box center [673, 180] width 115 height 31
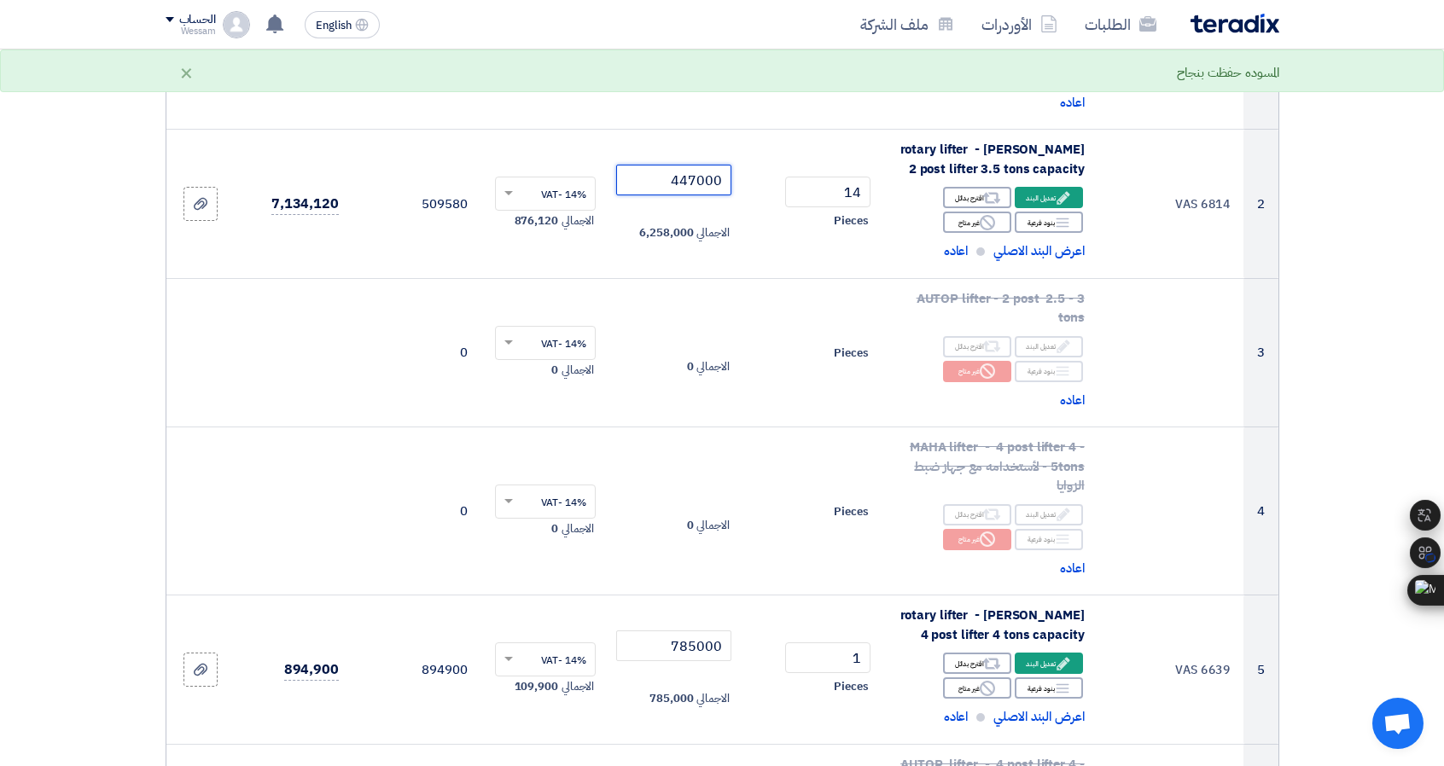
type input "447000"
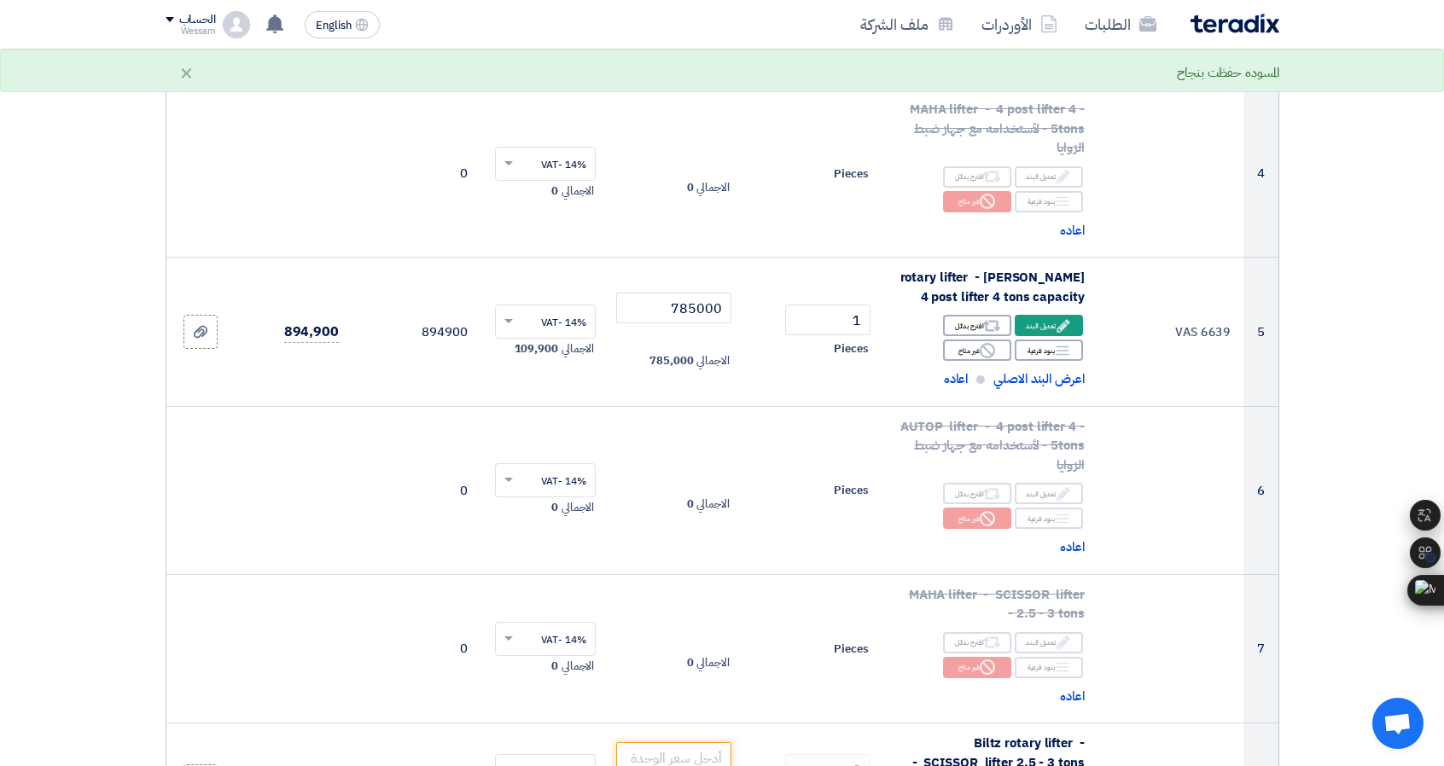
scroll to position [683, 0]
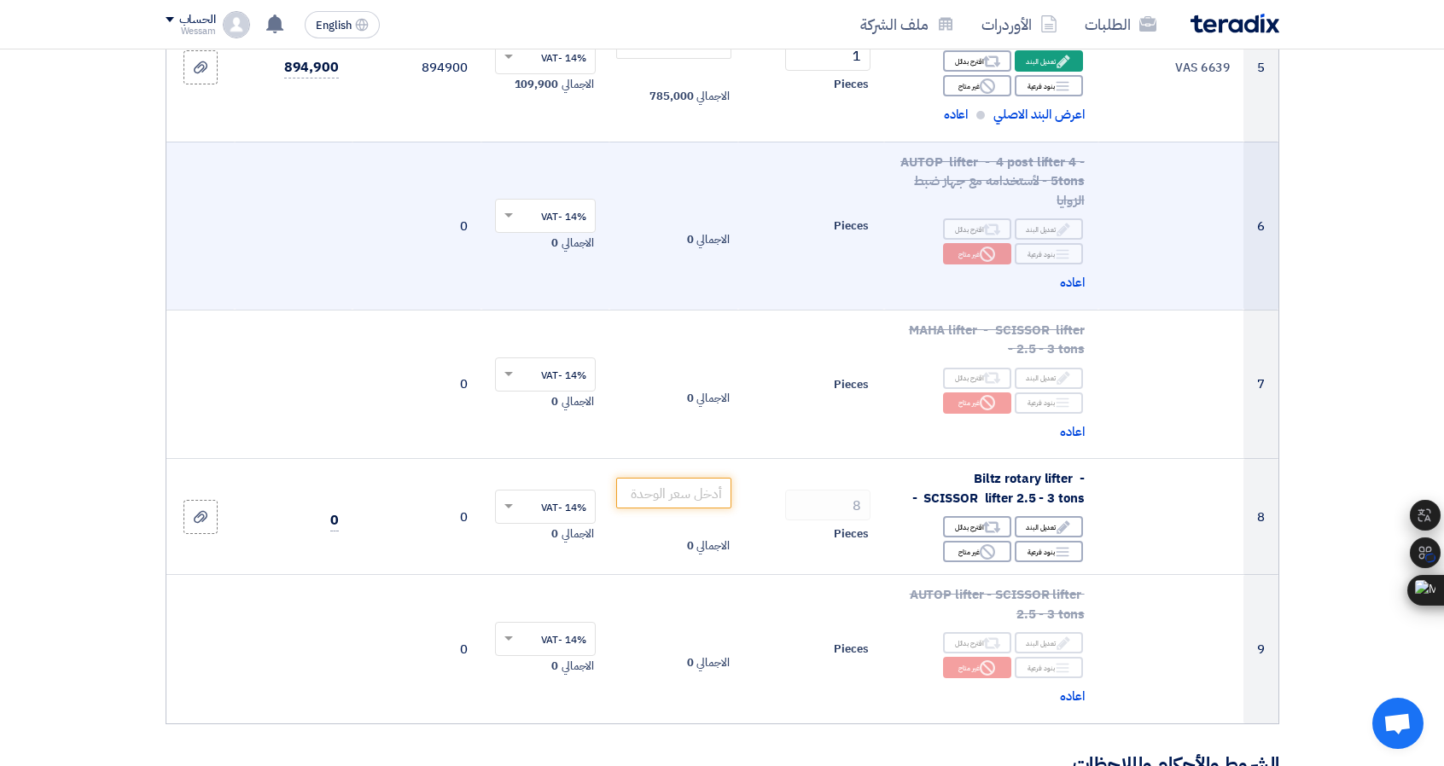
scroll to position [1109, 0]
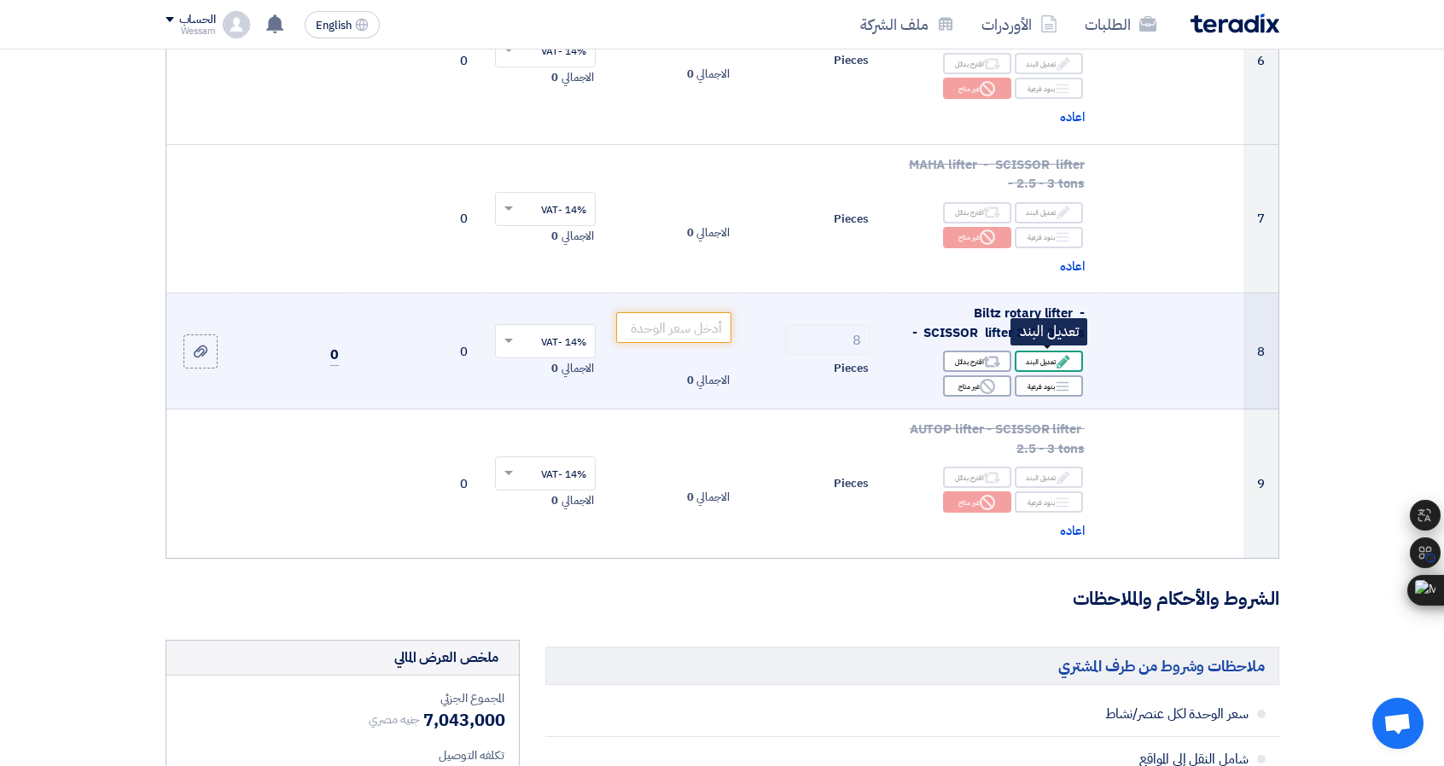
click at [1054, 366] on div "Edit تعديل البند" at bounding box center [1049, 361] width 68 height 21
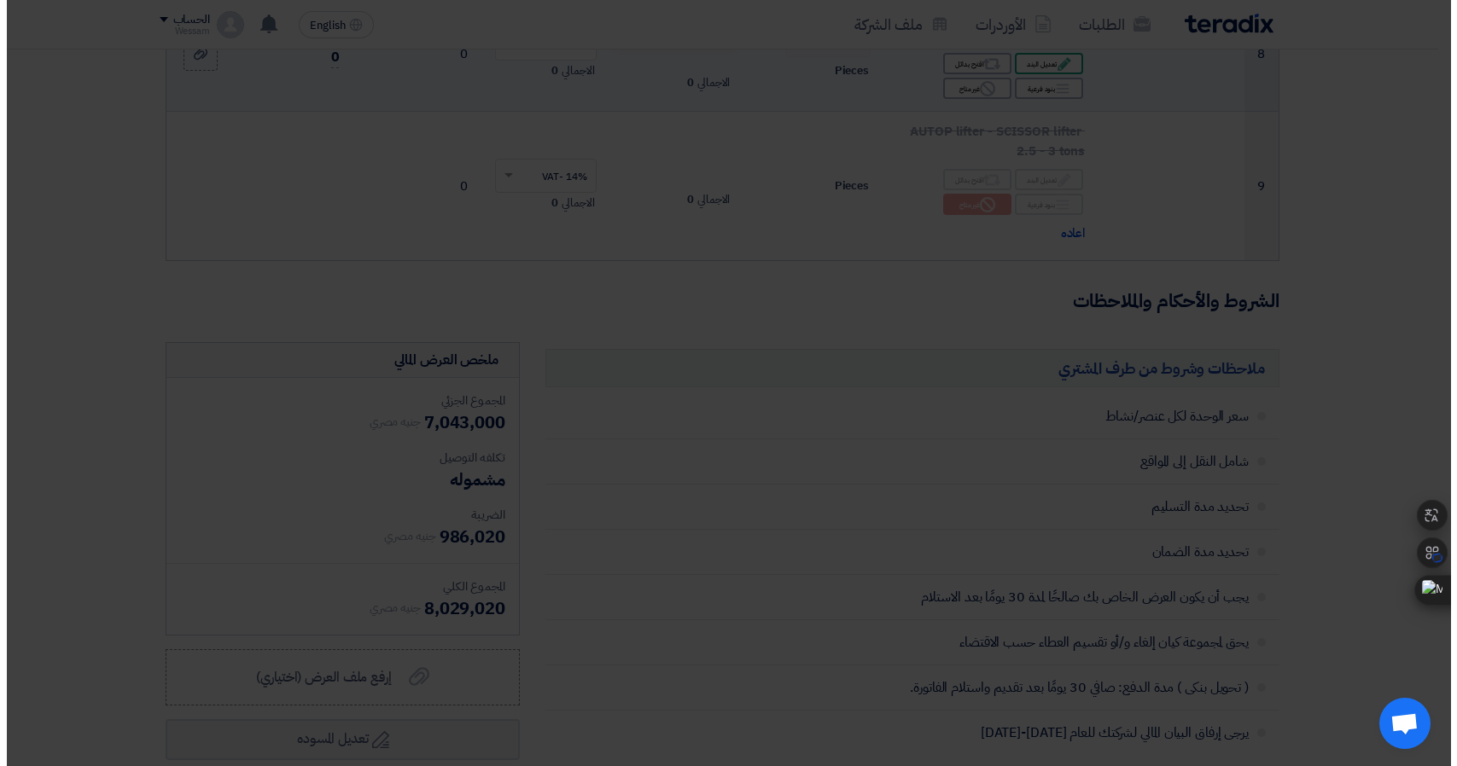
scroll to position [812, 0]
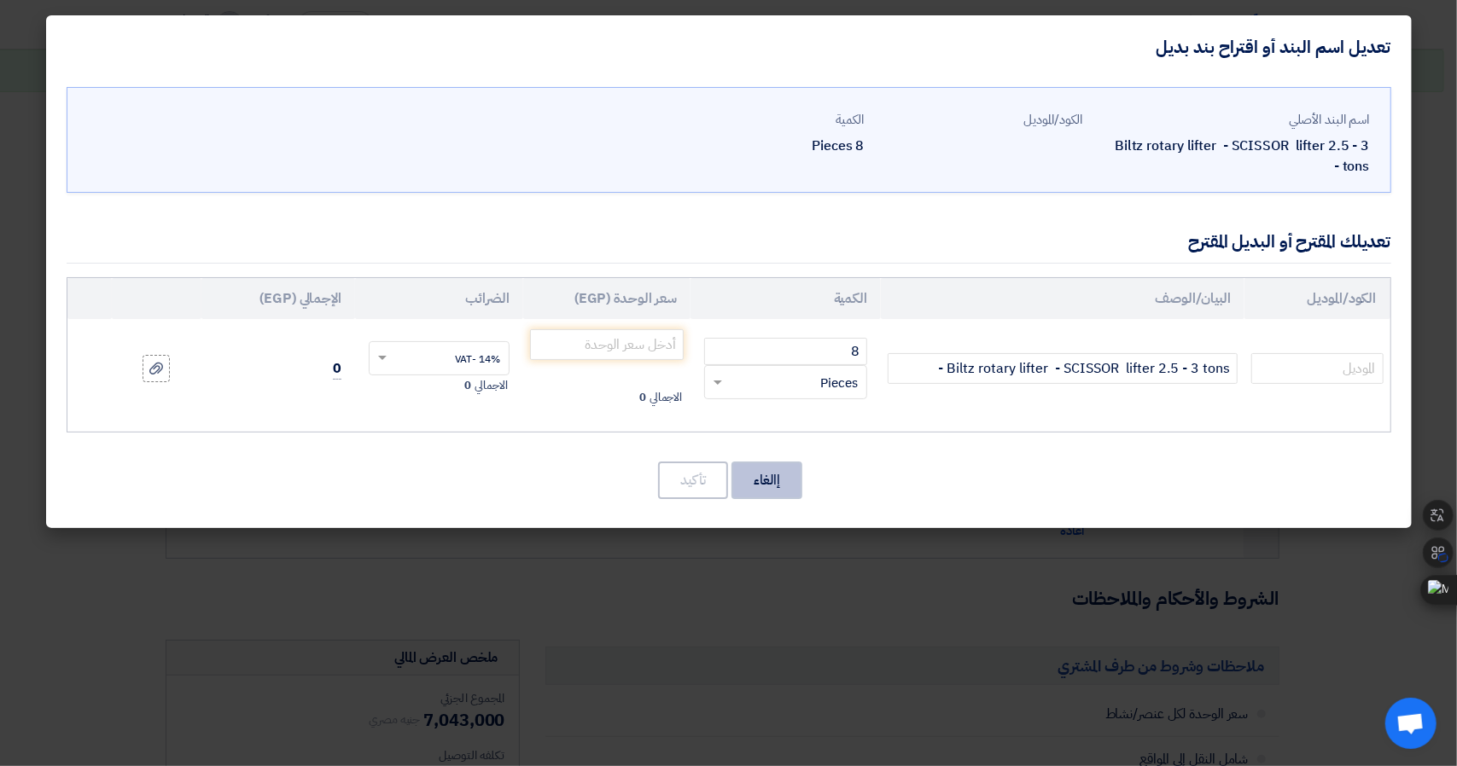
click at [795, 474] on button "إالغاء" at bounding box center [766, 481] width 71 height 38
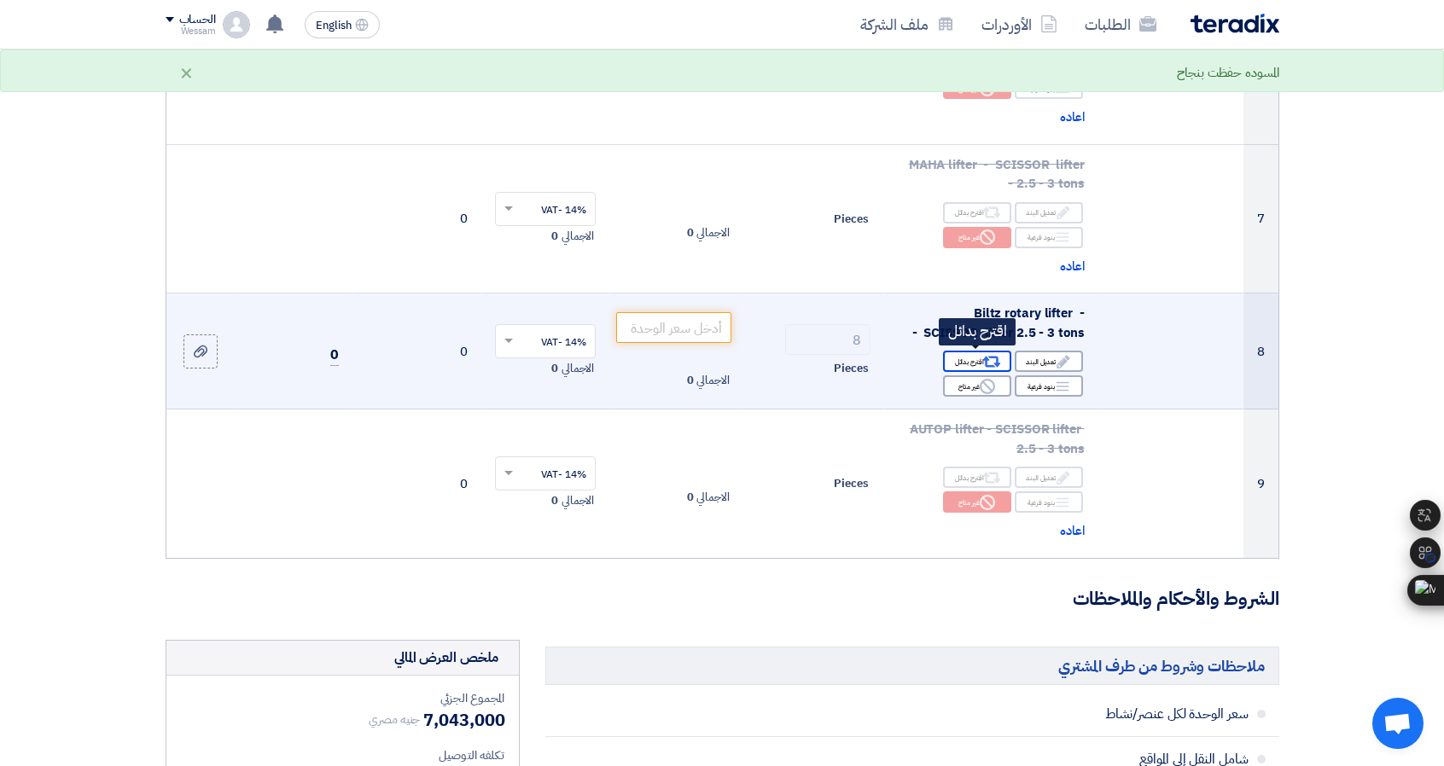
click at [952, 361] on div "Alternative اقترح بدائل" at bounding box center [977, 361] width 68 height 21
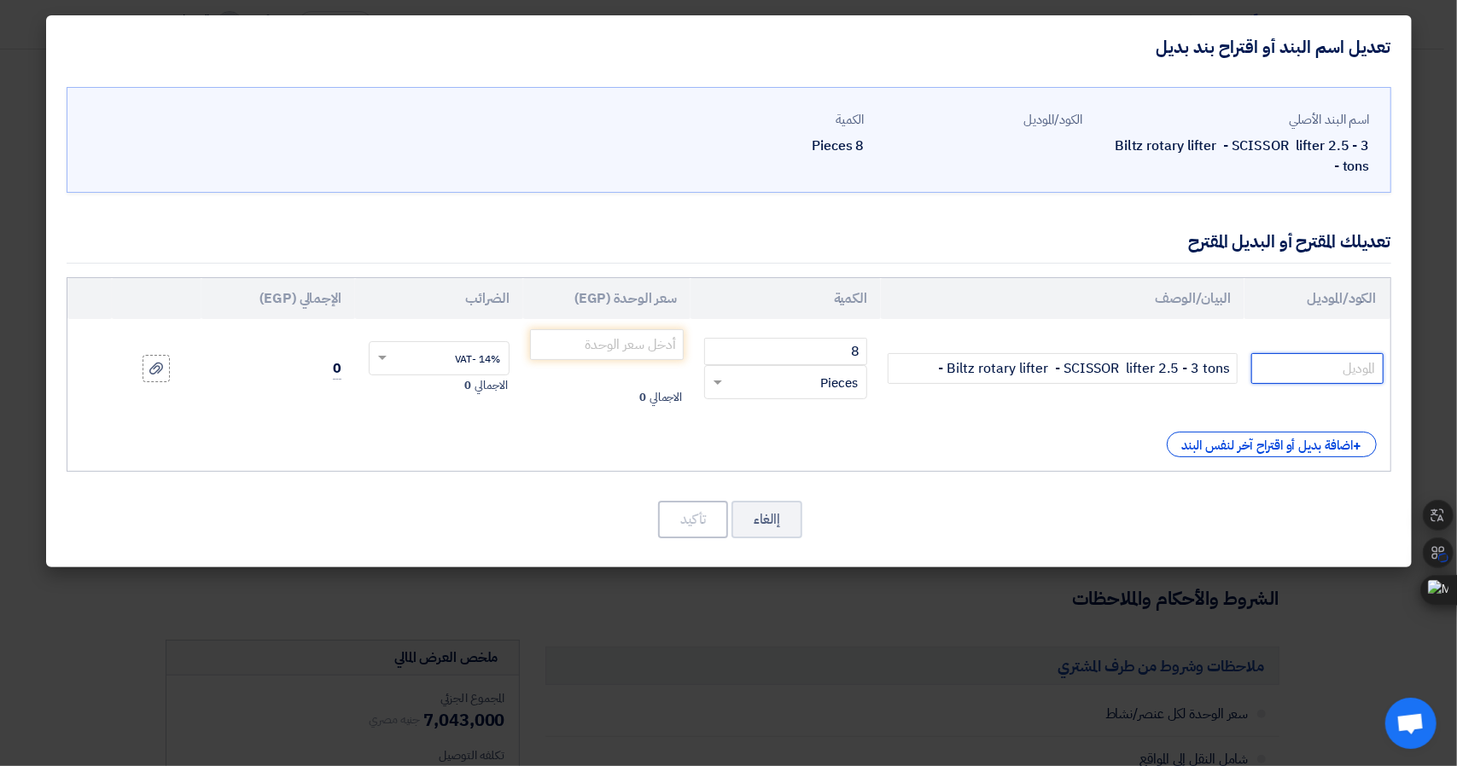
click at [1346, 375] on input "text" at bounding box center [1316, 368] width 131 height 31
paste input "VAS 791017"
type input "VAS 791017"
click at [1324, 449] on div "+ اضافة بديل أو اقتراح آخر لنفس البند" at bounding box center [1272, 445] width 210 height 26
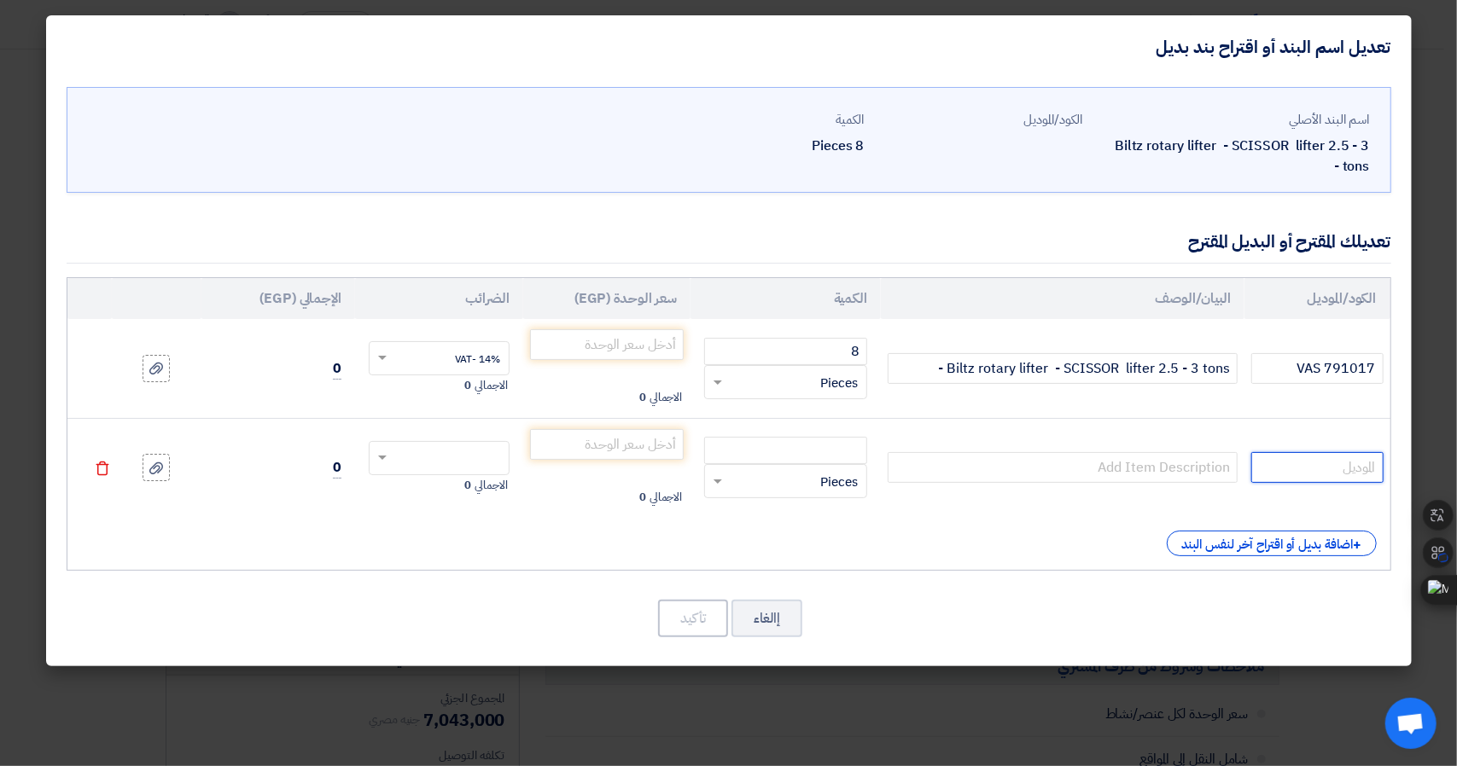
click at [1355, 465] on input "text" at bounding box center [1316, 467] width 131 height 31
paste input "VAS 791025"
type input "VAS 791025"
click at [1195, 429] on td at bounding box center [1063, 467] width 364 height 99
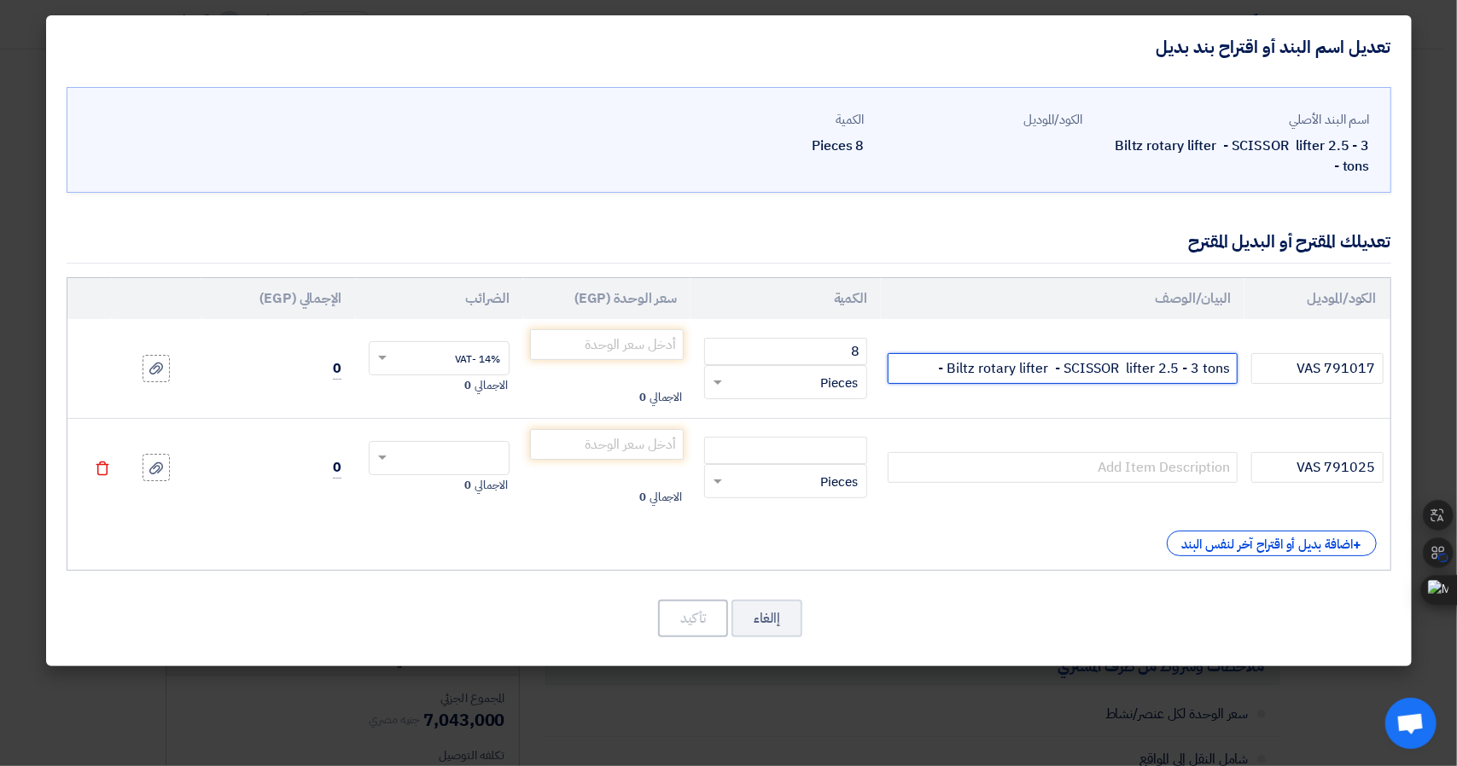
drag, startPoint x: 939, startPoint y: 368, endPoint x: 950, endPoint y: 370, distance: 11.2
click at [950, 370] on input "Biltz rotary lifter - SCISSOR lifter 2.5 - 3 tons -" at bounding box center [1063, 368] width 350 height 31
drag, startPoint x: 926, startPoint y: 362, endPoint x: 1243, endPoint y: 358, distance: 316.6
click at [1243, 358] on td "[PERSON_NAME] rotary lifter - SCISSOR lifter 2.5 - 3 tons" at bounding box center [1063, 368] width 364 height 99
type input "[PERSON_NAME] rotary lifter - SCISSOR lifter 2.5 - 3 tons"
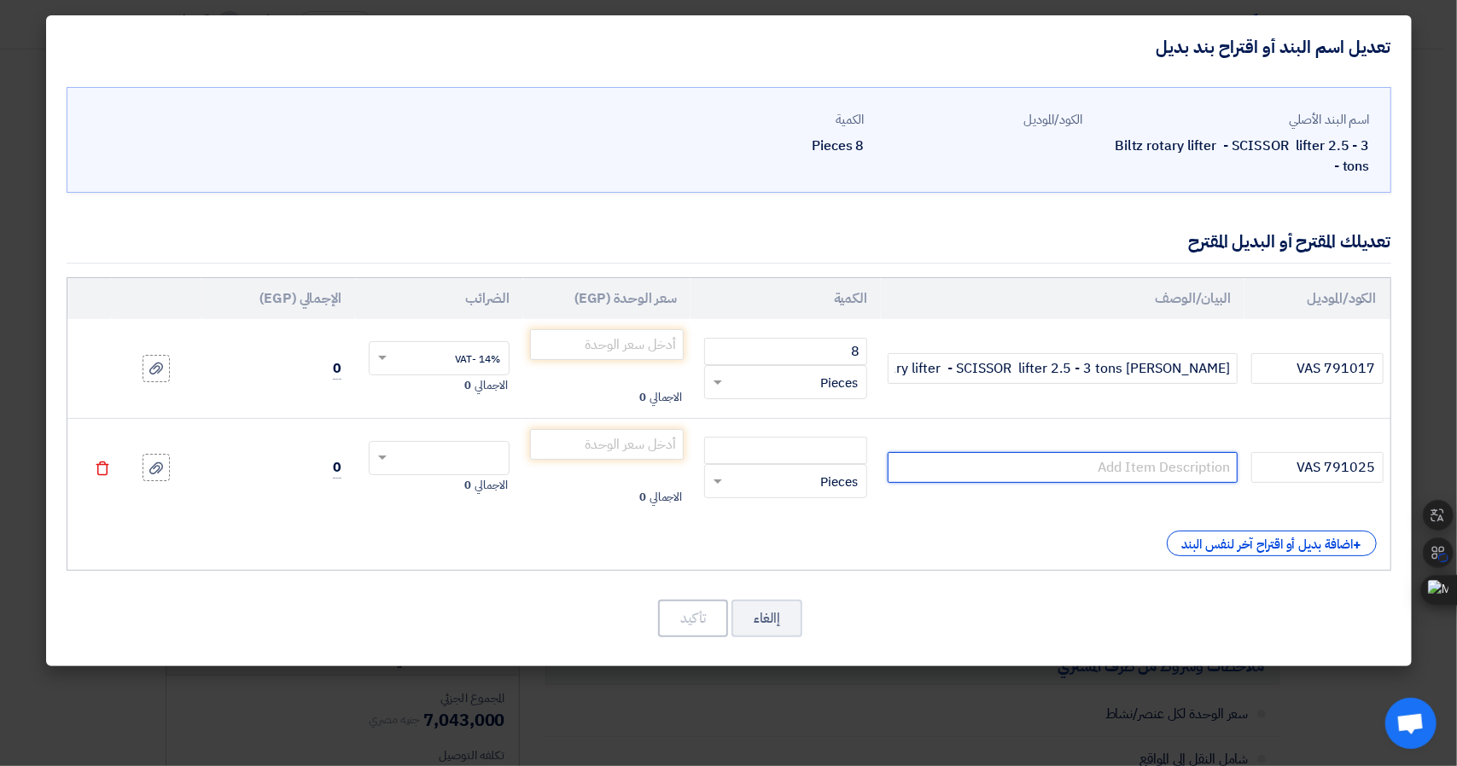
click at [1171, 464] on input "text" at bounding box center [1063, 467] width 350 height 31
paste input "[PERSON_NAME] rotary lifter - SCISSOR lifter 2.5 - 3 tons"
click at [1167, 428] on td "[PERSON_NAME] rotary lifter - SCISSOR lifter 2.5 - 3 tons" at bounding box center [1063, 467] width 364 height 99
click at [1027, 466] on input "[PERSON_NAME] rotary lifter - SCISSOR lifter 2.5 - 3 tons" at bounding box center [1063, 467] width 350 height 31
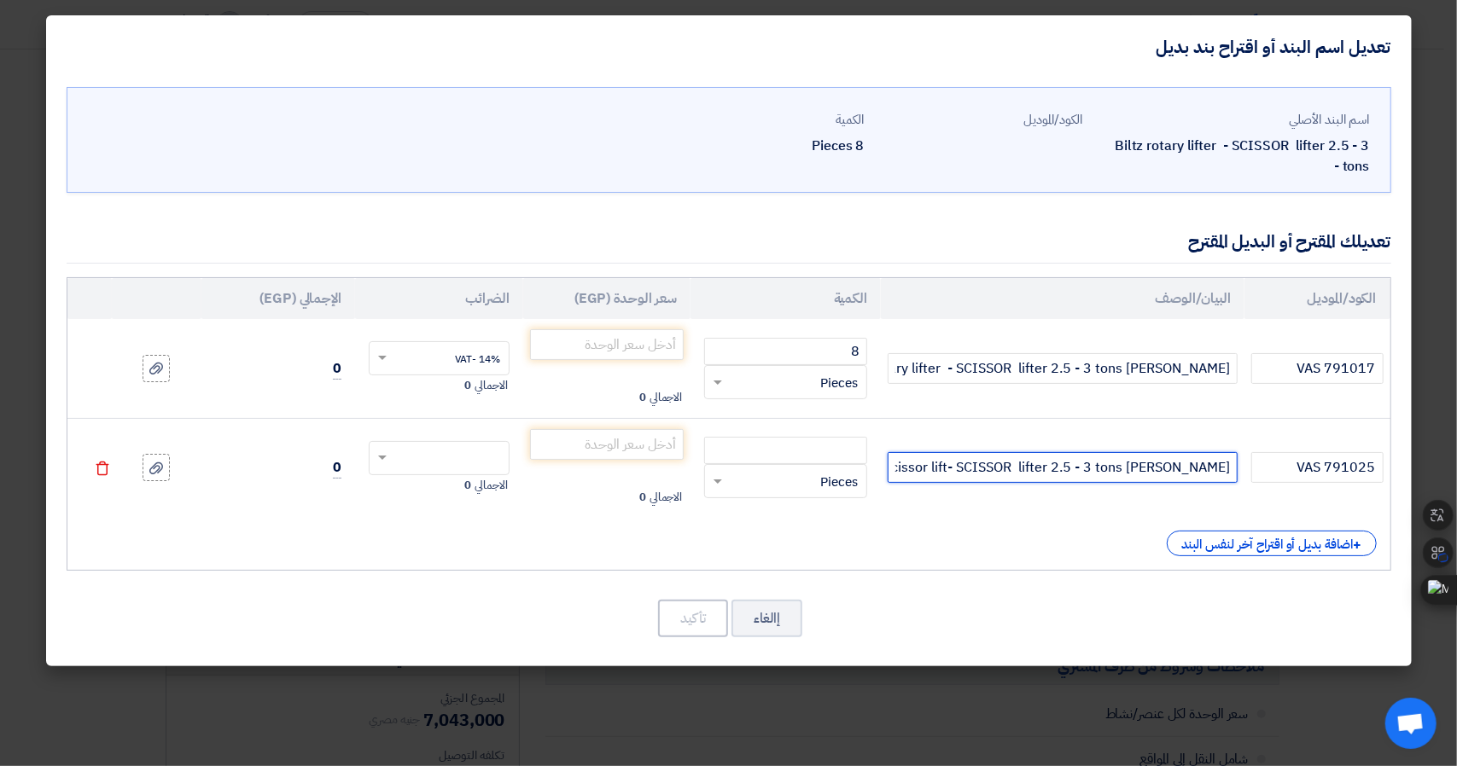
drag, startPoint x: 1056, startPoint y: 467, endPoint x: 1162, endPoint y: 472, distance: 105.9
click at [1162, 472] on input "[PERSON_NAME] rotary scissor lift- SCISSOR lifter 2.5 - 3 tons" at bounding box center [1063, 467] width 350 height 31
type input "[PERSON_NAME] rotary scissor lift 2.5 - 3 tons"
click at [1283, 637] on div "اسم البند الأصلي [PERSON_NAME] rotary lifter - SCISSOR lifter 2.5 - 3 tons - ال…" at bounding box center [728, 373] width 1365 height 589
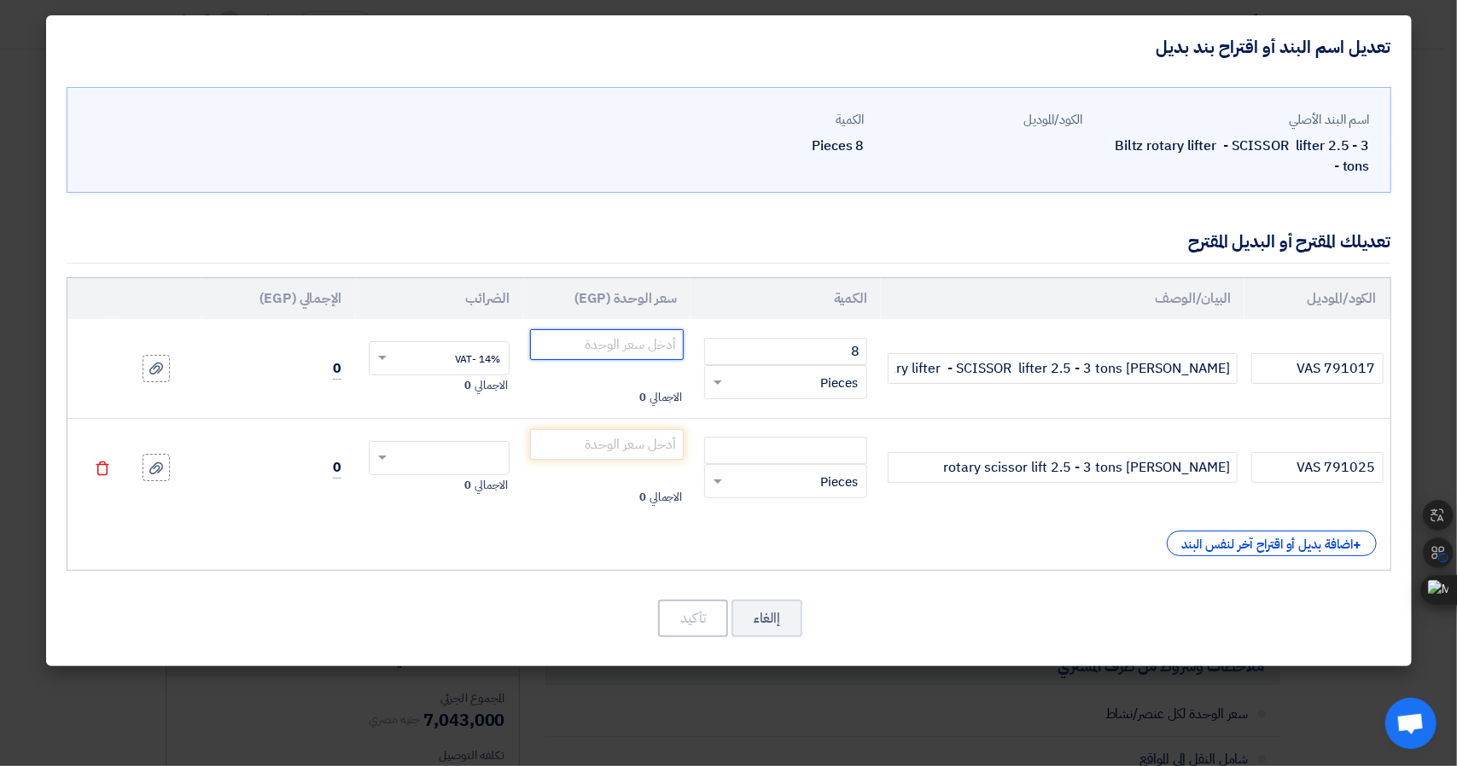
click at [682, 352] on input "number" at bounding box center [607, 344] width 154 height 31
type input "880000"
click at [1266, 605] on div "إالغاء تأكيد" at bounding box center [729, 618] width 1324 height 41
click at [633, 449] on input "number" at bounding box center [607, 444] width 154 height 31
type input "890000"
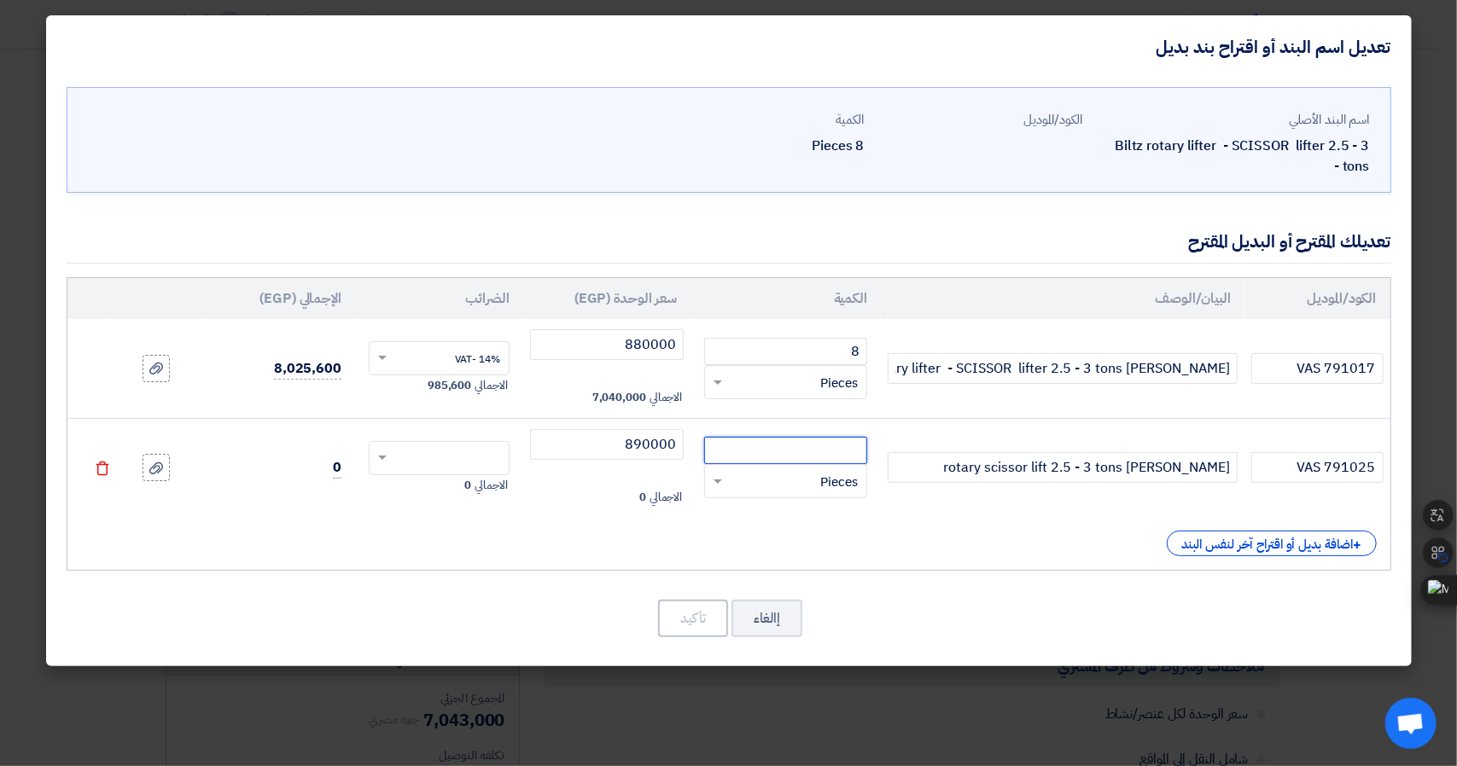
click at [732, 458] on input "number" at bounding box center [785, 450] width 163 height 27
click at [705, 554] on div "الكود/الموديل البيان/الوصف الكمية سعر الوحدة (EGP) [DEMOGRAPHIC_DATA] الإجمالي …" at bounding box center [729, 424] width 1324 height 294
click at [801, 451] on input "2" at bounding box center [785, 450] width 163 height 27
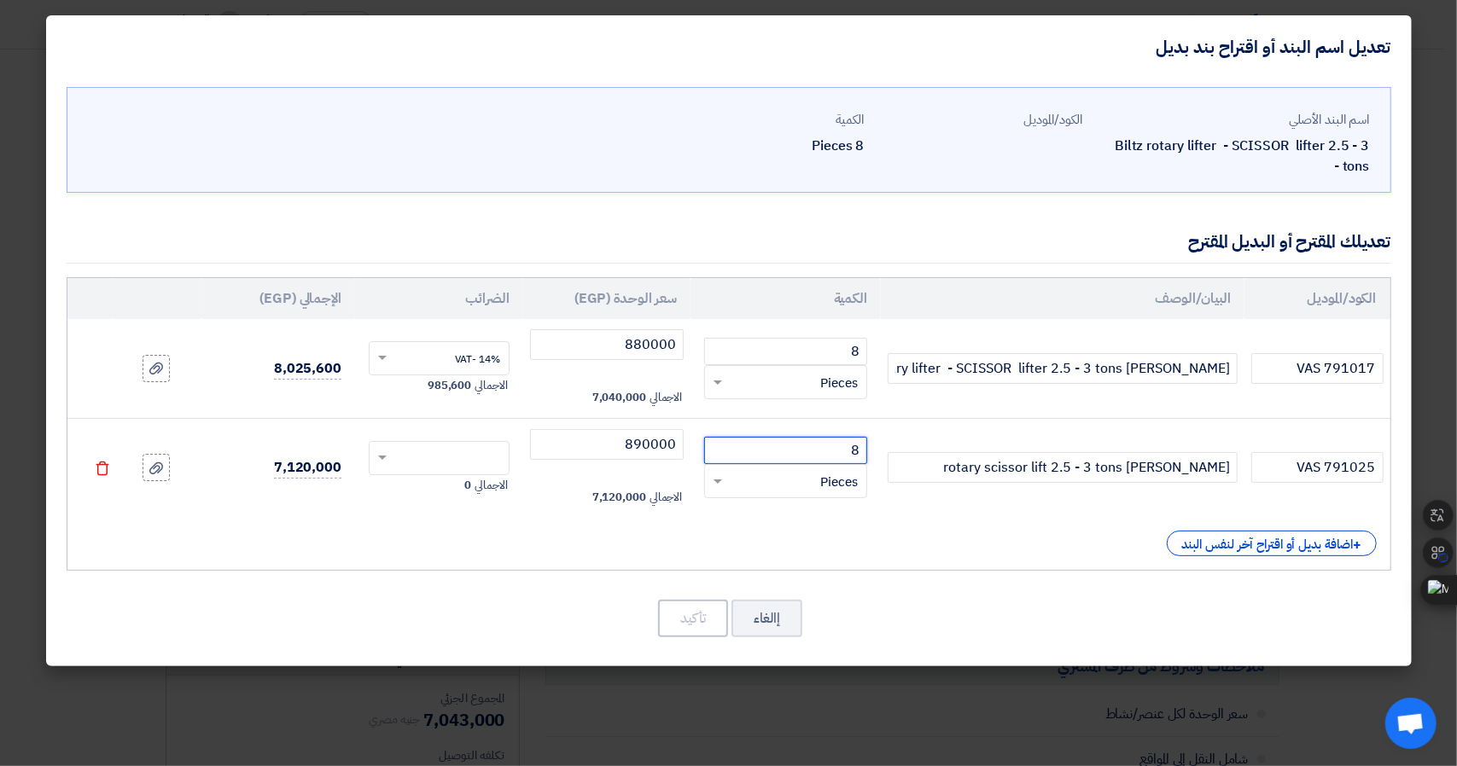
type input "8"
click at [639, 525] on div "الكود/الموديل البيان/الوصف الكمية سعر الوحدة (EGP) [DEMOGRAPHIC_DATA] الإجمالي …" at bounding box center [729, 424] width 1324 height 294
click at [445, 445] on div at bounding box center [439, 458] width 139 height 27
click at [456, 487] on span "14% -VAT" at bounding box center [477, 489] width 45 height 15
click at [488, 544] on div "+ اضافة بديل أو اقتراح آخر لنفس البند" at bounding box center [728, 544] width 1295 height 26
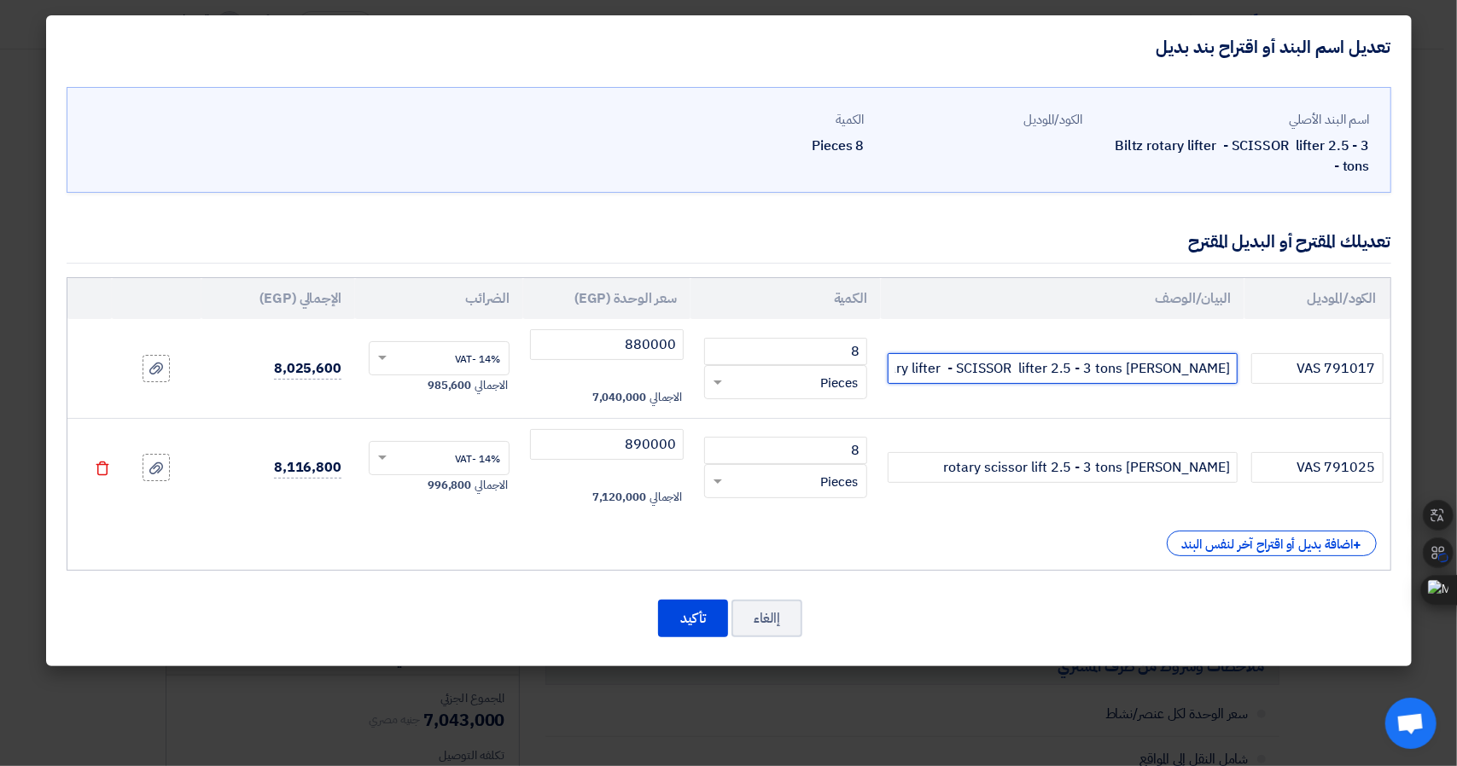
drag, startPoint x: 1161, startPoint y: 362, endPoint x: 1239, endPoint y: 369, distance: 78.8
click at [1239, 369] on td "[PERSON_NAME] rotary lifter - SCISSOR lifter 2.5 - 3 tons" at bounding box center [1063, 368] width 364 height 99
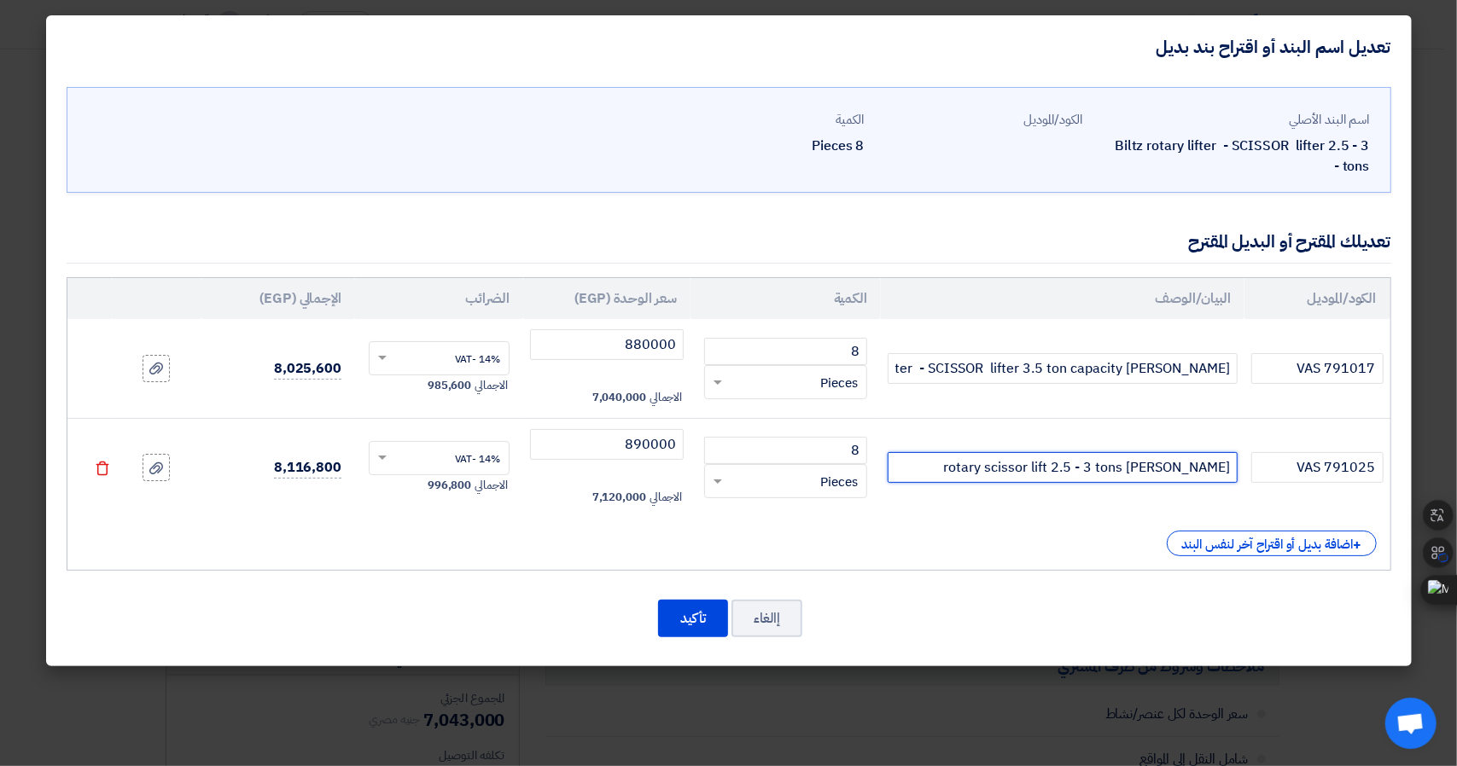
drag, startPoint x: 1097, startPoint y: 467, endPoint x: 1156, endPoint y: 472, distance: 60.0
click at [1156, 472] on input "[PERSON_NAME] rotary scissor lift 2.5 - 3 tons" at bounding box center [1063, 467] width 350 height 31
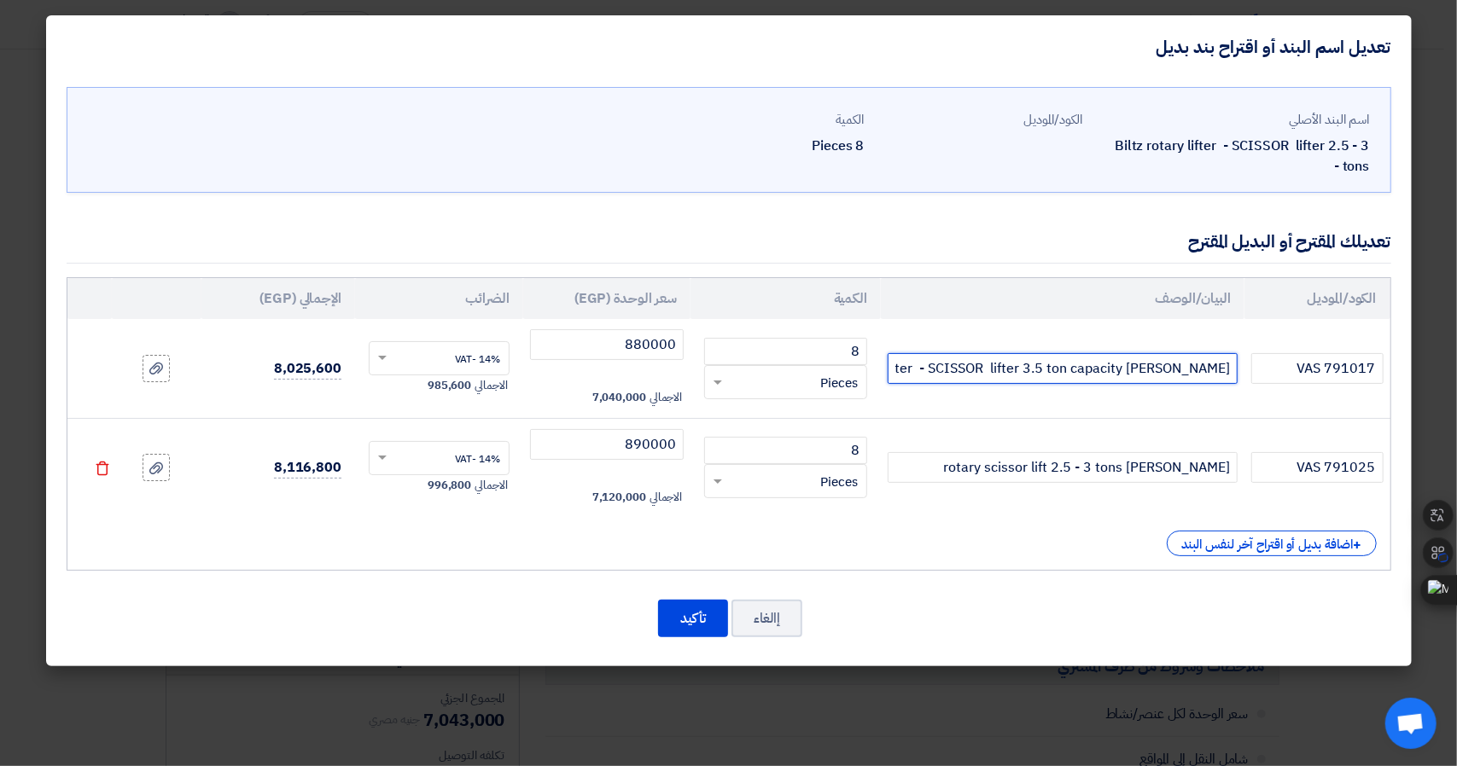
click at [1022, 373] on input "[PERSON_NAME] rotary lifter - SCISSOR lifter 3.5 ton capacity" at bounding box center [1063, 368] width 350 height 31
drag, startPoint x: 991, startPoint y: 366, endPoint x: 1126, endPoint y: 378, distance: 135.4
click at [1126, 378] on input "[PERSON_NAME] rotary lifter - SCISSOR lifter 3.5 ton capacity" at bounding box center [1063, 368] width 350 height 31
paste input "scissor lift"
type input "[PERSON_NAME] rotary scissor lift 3.5 ton capacity"
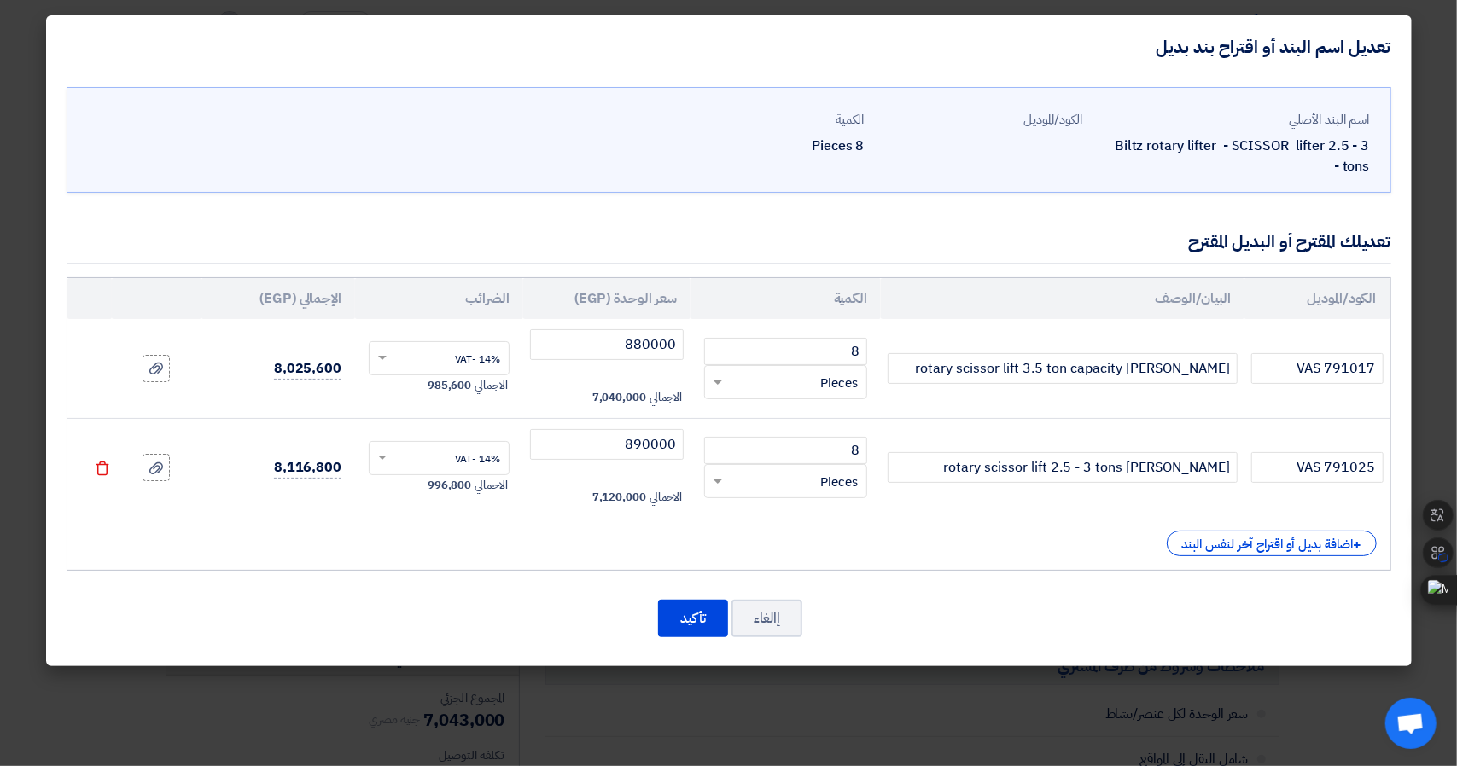
click at [1121, 413] on td "[PERSON_NAME] rotary scissor lift 3.5 ton capacity" at bounding box center [1063, 368] width 364 height 99
click at [1012, 370] on input "[PERSON_NAME] rotary scissor lift 3.5 ton capacity" at bounding box center [1063, 368] width 350 height 31
click at [1097, 463] on input "[PERSON_NAME] rotary scissor lift 2.5 - 3 tons" at bounding box center [1063, 467] width 350 height 31
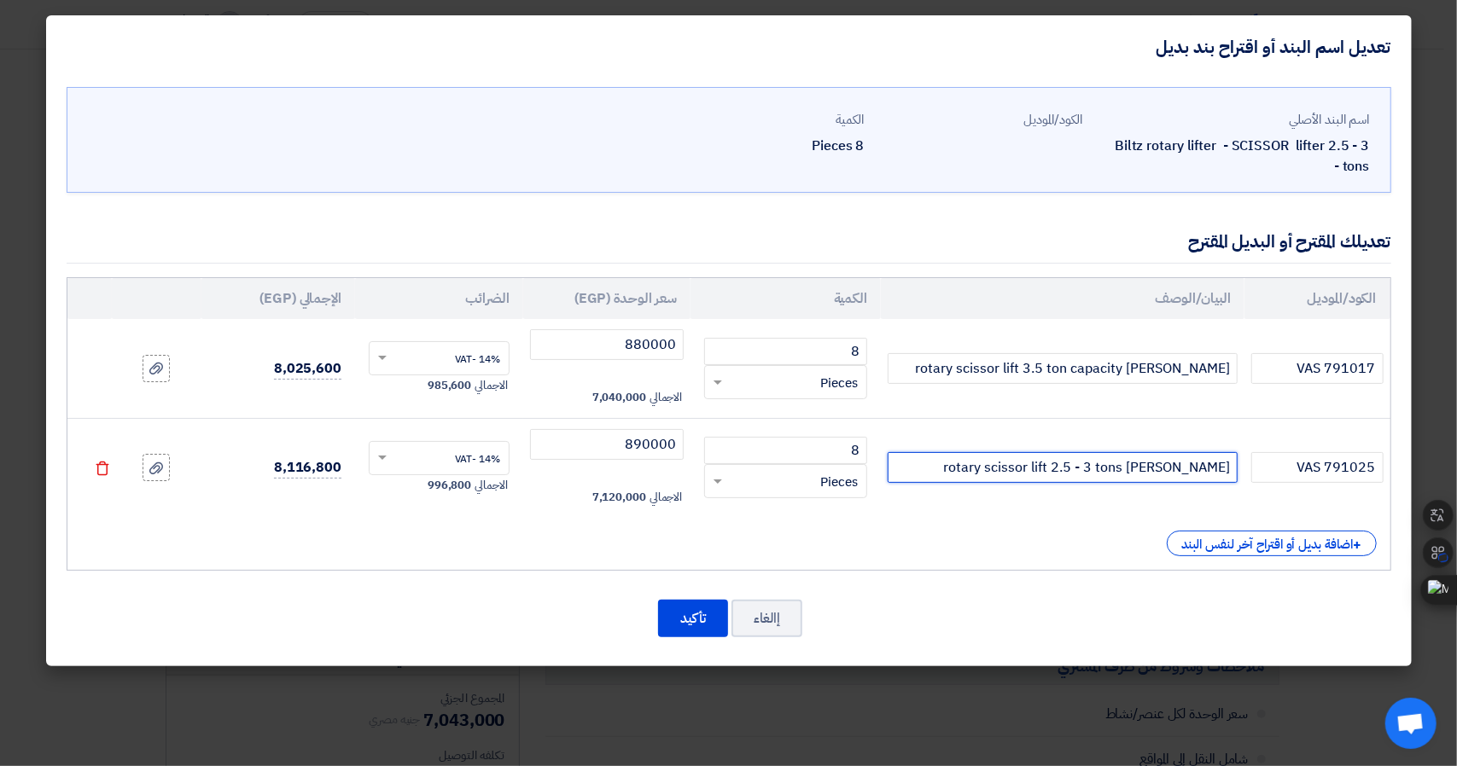
click at [1097, 463] on input "[PERSON_NAME] rotary scissor lift 2.5 - 3 tons" at bounding box center [1063, 467] width 350 height 31
paste input "3.5 ton capacity"
type input "[PERSON_NAME] rotary scissor lift 3.5 ton capacity"
click at [1077, 520] on div "الكود/الموديل البيان/الوصف الكمية سعر الوحدة (EGP) [DEMOGRAPHIC_DATA] الإجمالي …" at bounding box center [729, 424] width 1324 height 294
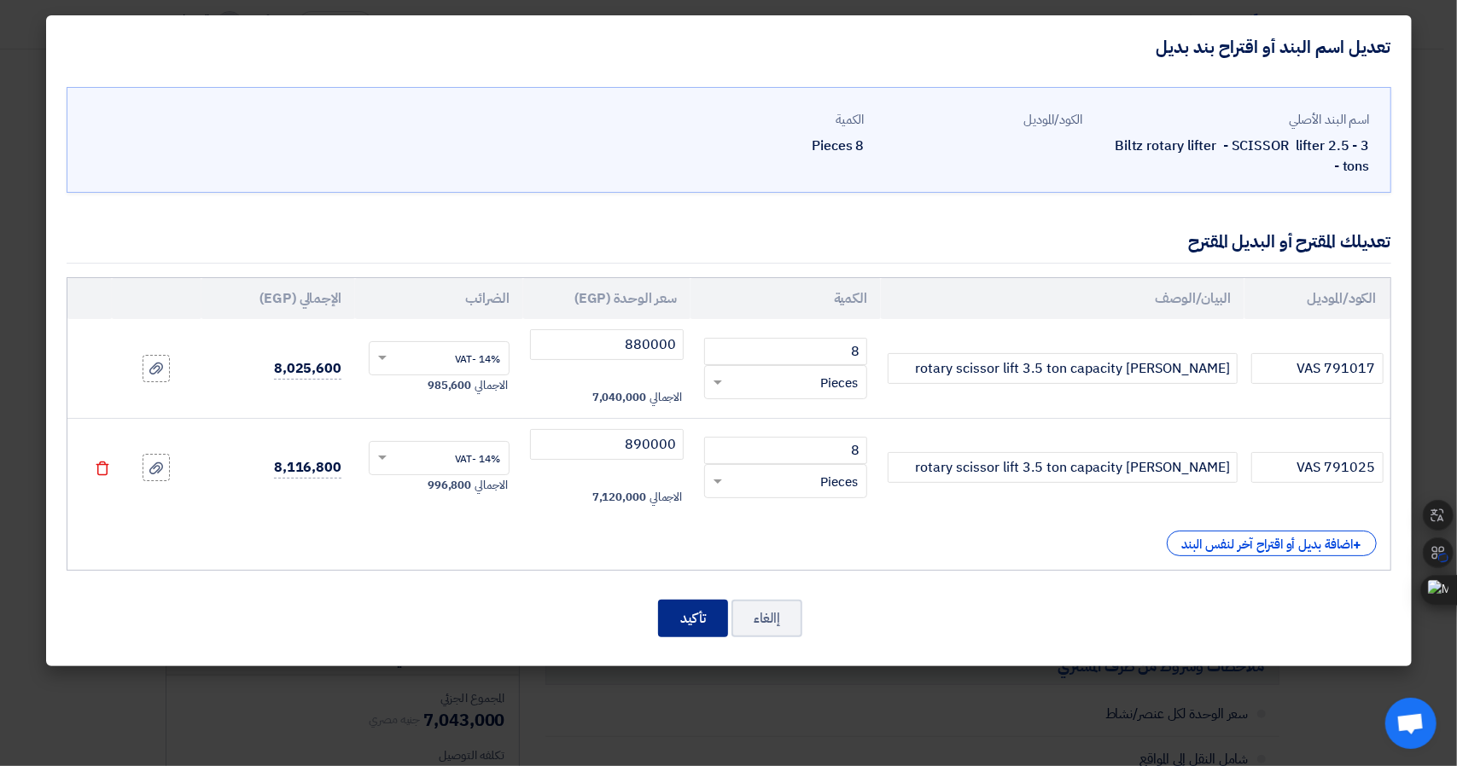
click at [687, 617] on button "تأكيد" at bounding box center [693, 619] width 70 height 38
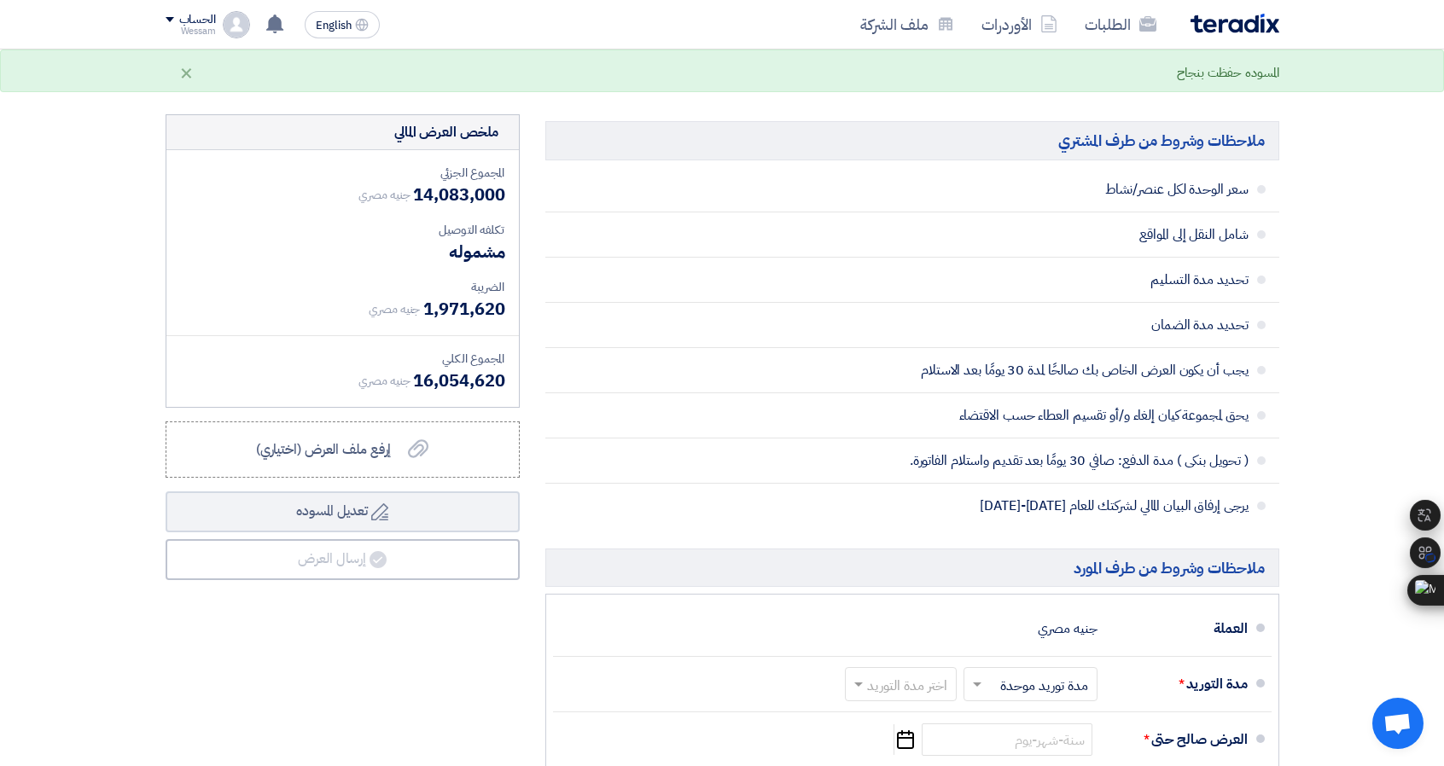
scroll to position [1792, 0]
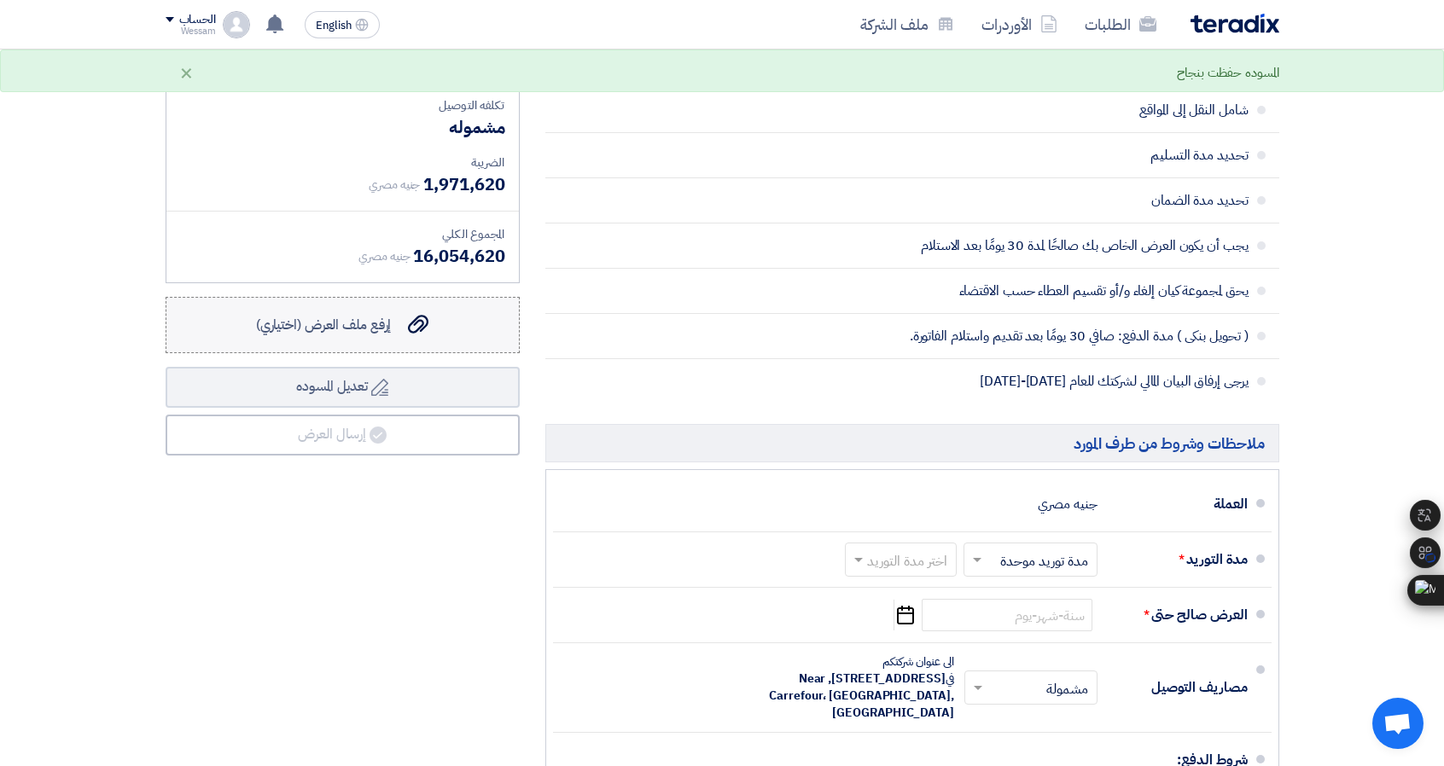
click at [384, 332] on label "إرفع ملف العرض (اختياري) إرفع ملف العرض (اختياري)" at bounding box center [343, 325] width 354 height 56
click at [0, 0] on input "إرفع ملف العرض (اختياري) إرفع ملف العرض (اختياري)" at bounding box center [0, 0] width 0 height 0
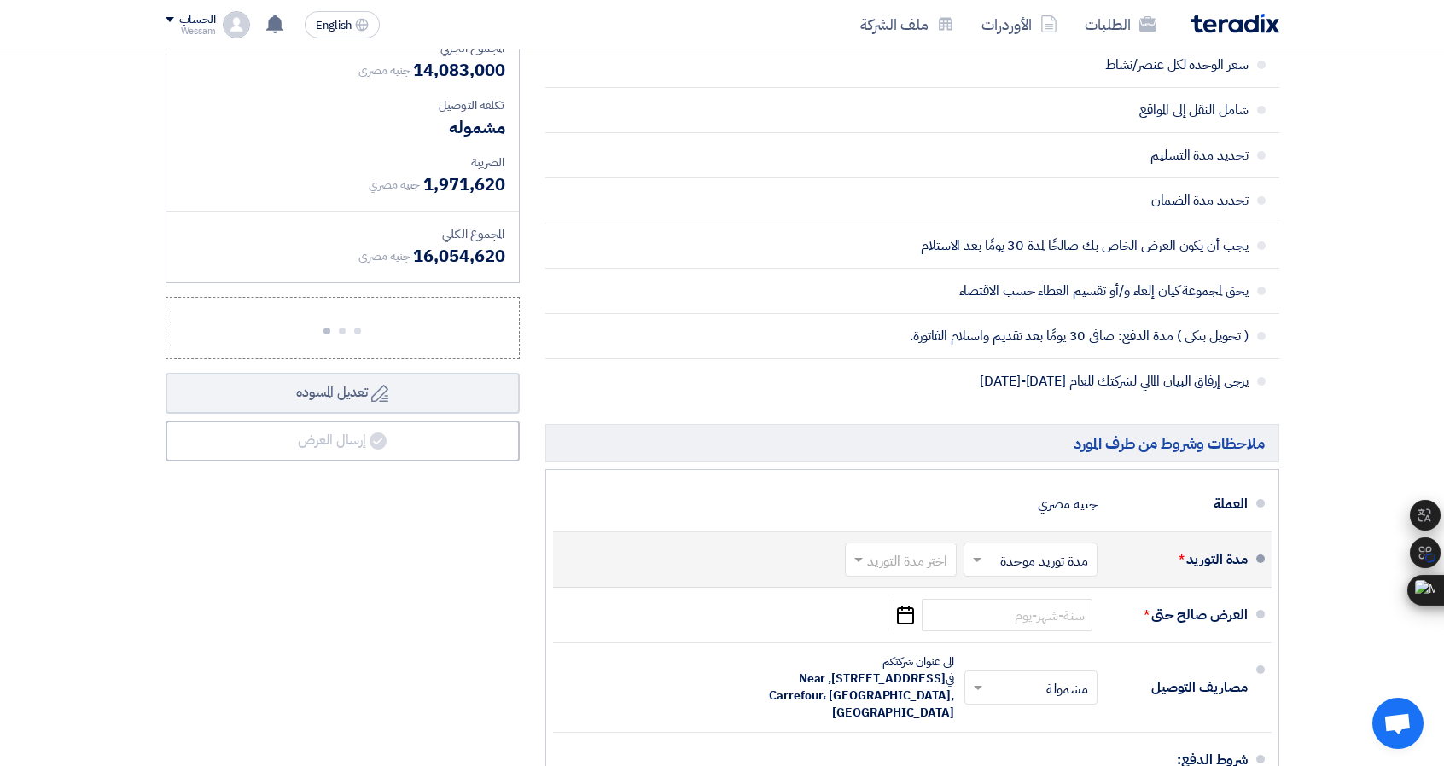
click at [913, 556] on input "text" at bounding box center [897, 562] width 103 height 25
click at [919, 497] on span "6-8 اسبوع" at bounding box center [922, 506] width 58 height 20
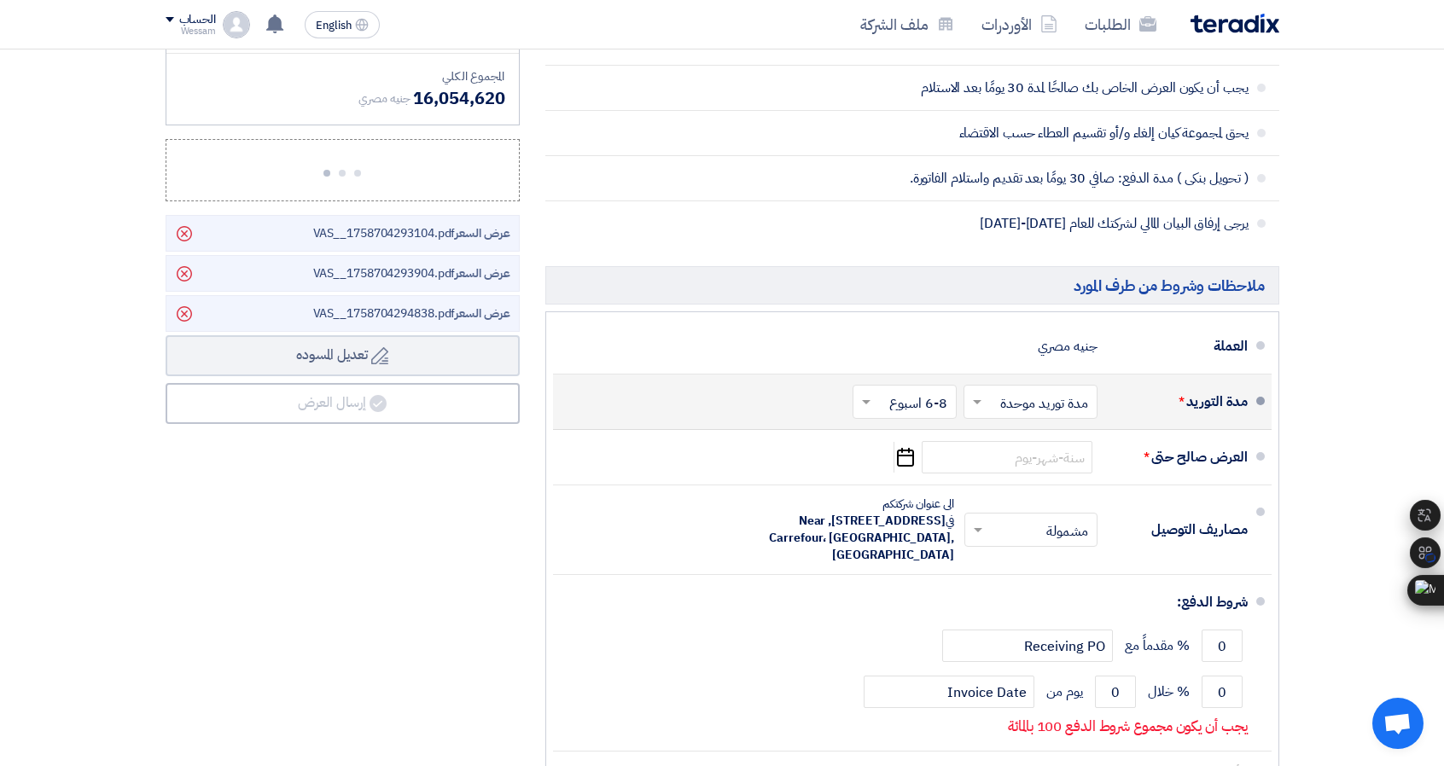
scroll to position [1963, 0]
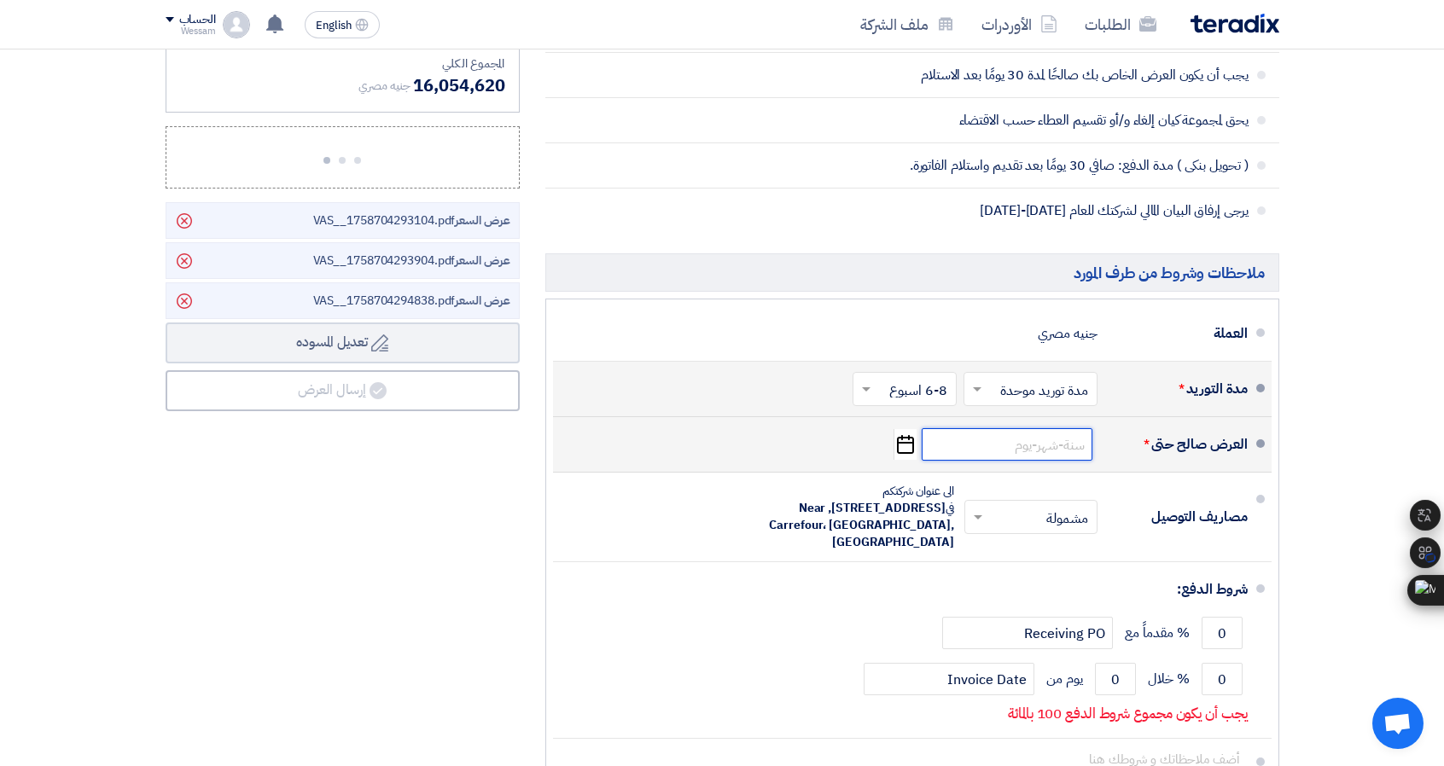
click at [1000, 434] on input at bounding box center [1007, 444] width 171 height 32
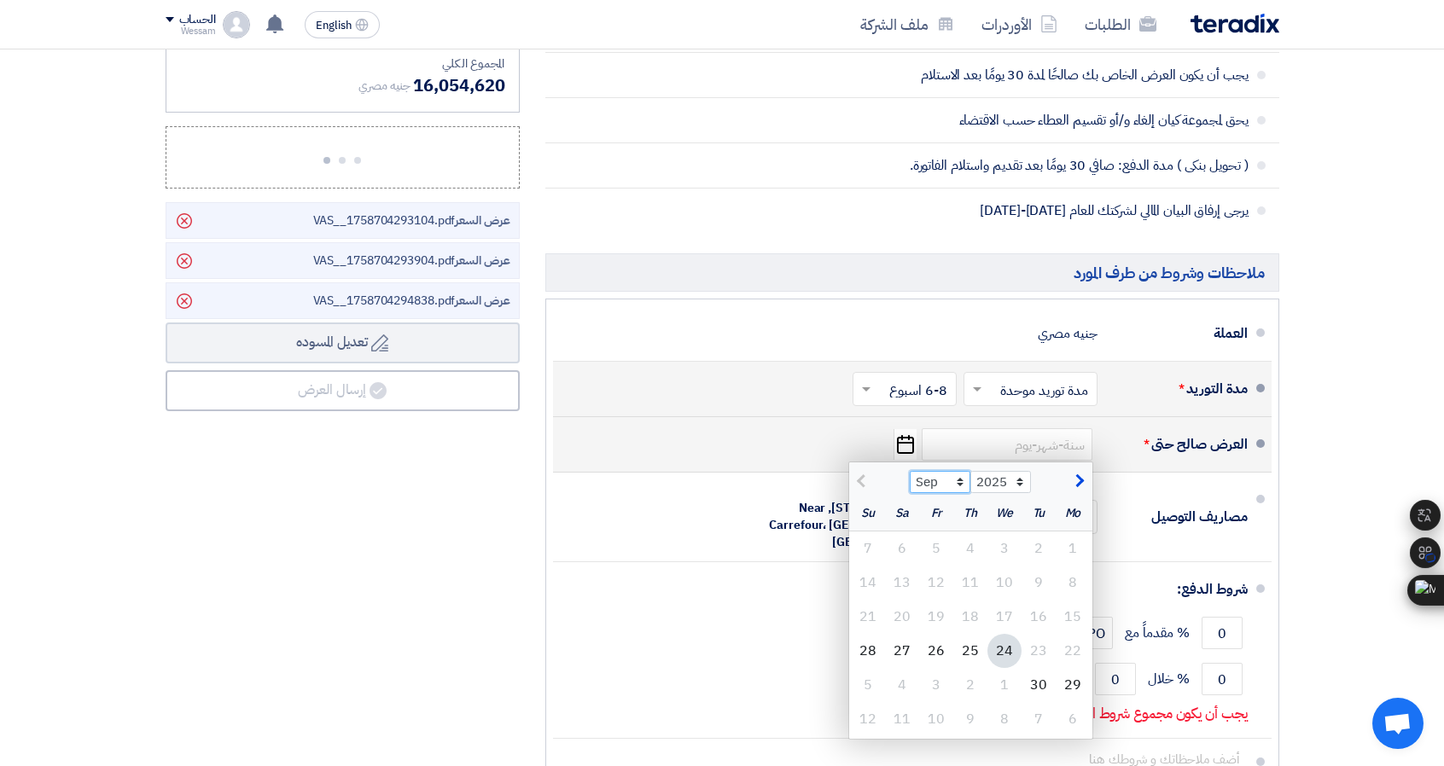
click at [955, 476] on select "Sep Oct Nov Dec" at bounding box center [940, 482] width 61 height 22
select select "10"
click at [910, 471] on select "Sep Oct Nov Dec" at bounding box center [940, 482] width 61 height 22
click at [946, 642] on div "24" at bounding box center [936, 651] width 34 height 34
type input "[DATE]"
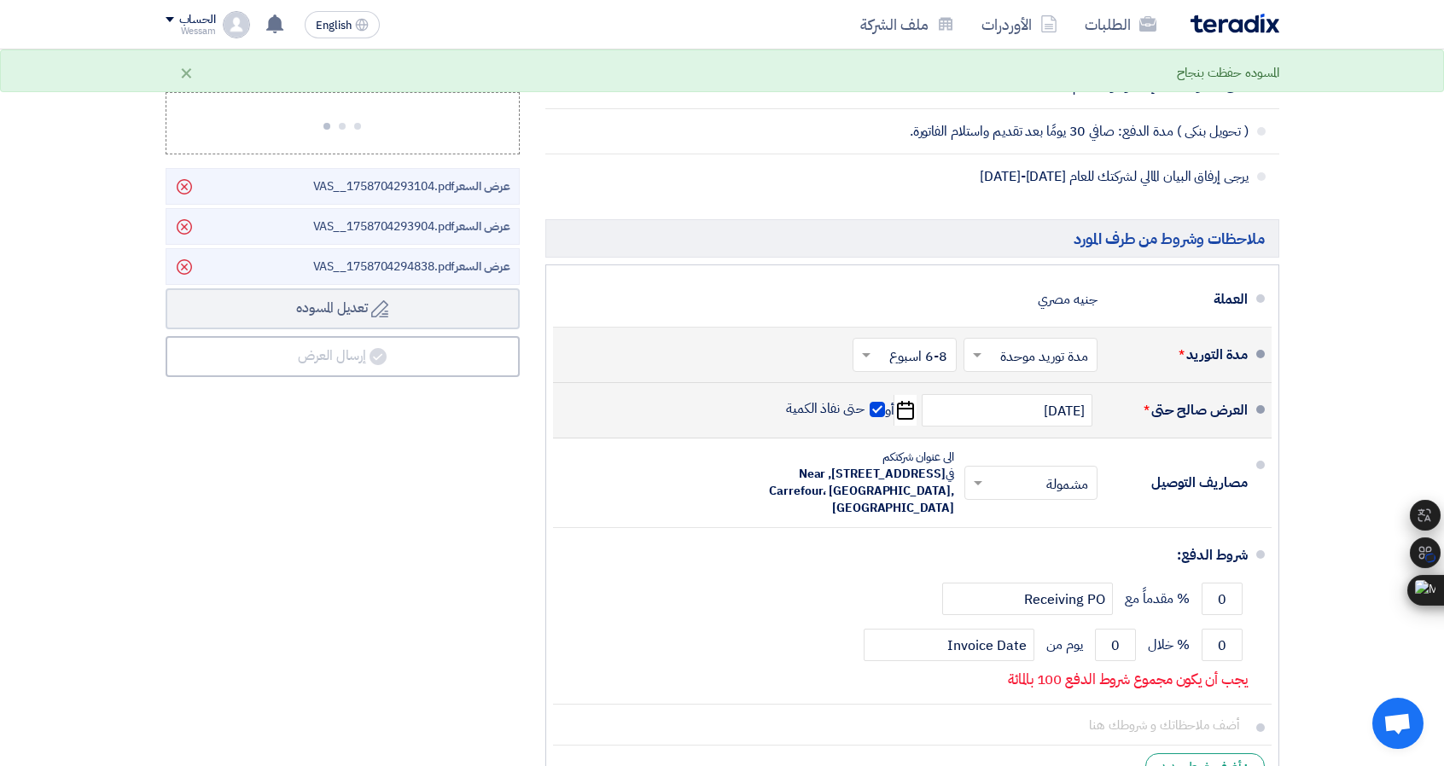
scroll to position [2048, 0]
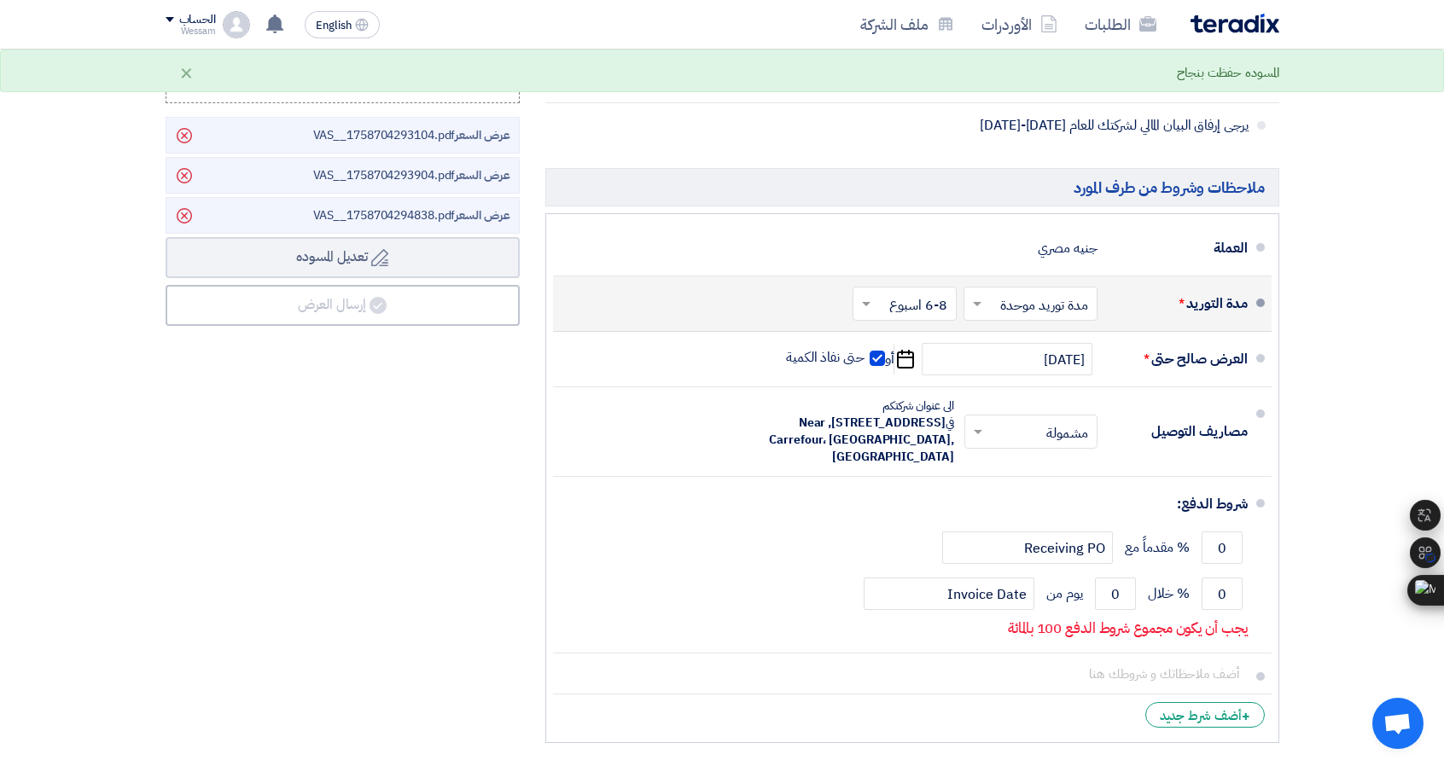
click at [878, 351] on span at bounding box center [877, 358] width 15 height 15
click at [864, 349] on input "حتى نفاذ الكمية" at bounding box center [824, 365] width 82 height 32
checkbox input "false"
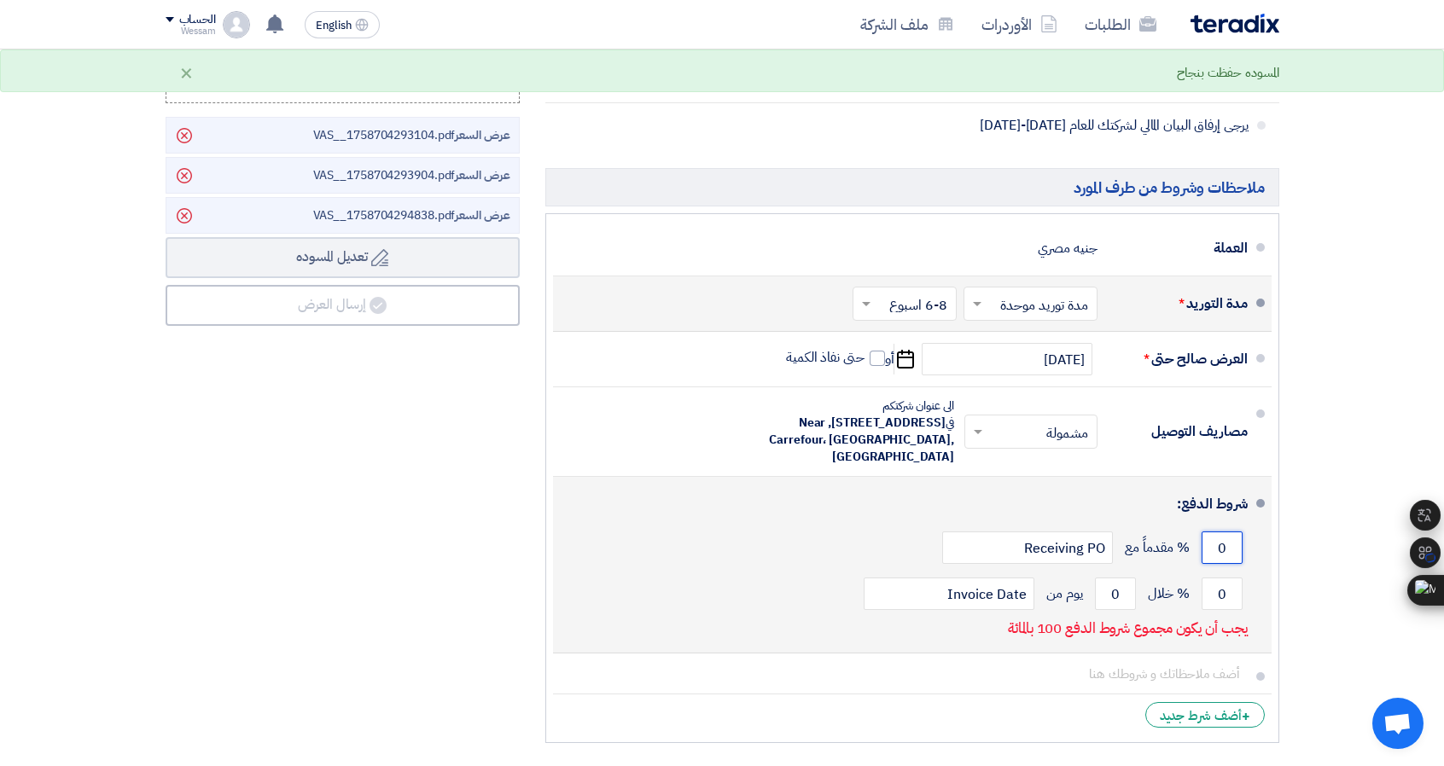
click at [1228, 542] on input "0" at bounding box center [1222, 548] width 41 height 32
type input "50"
click at [1222, 585] on input "0" at bounding box center [1222, 594] width 41 height 32
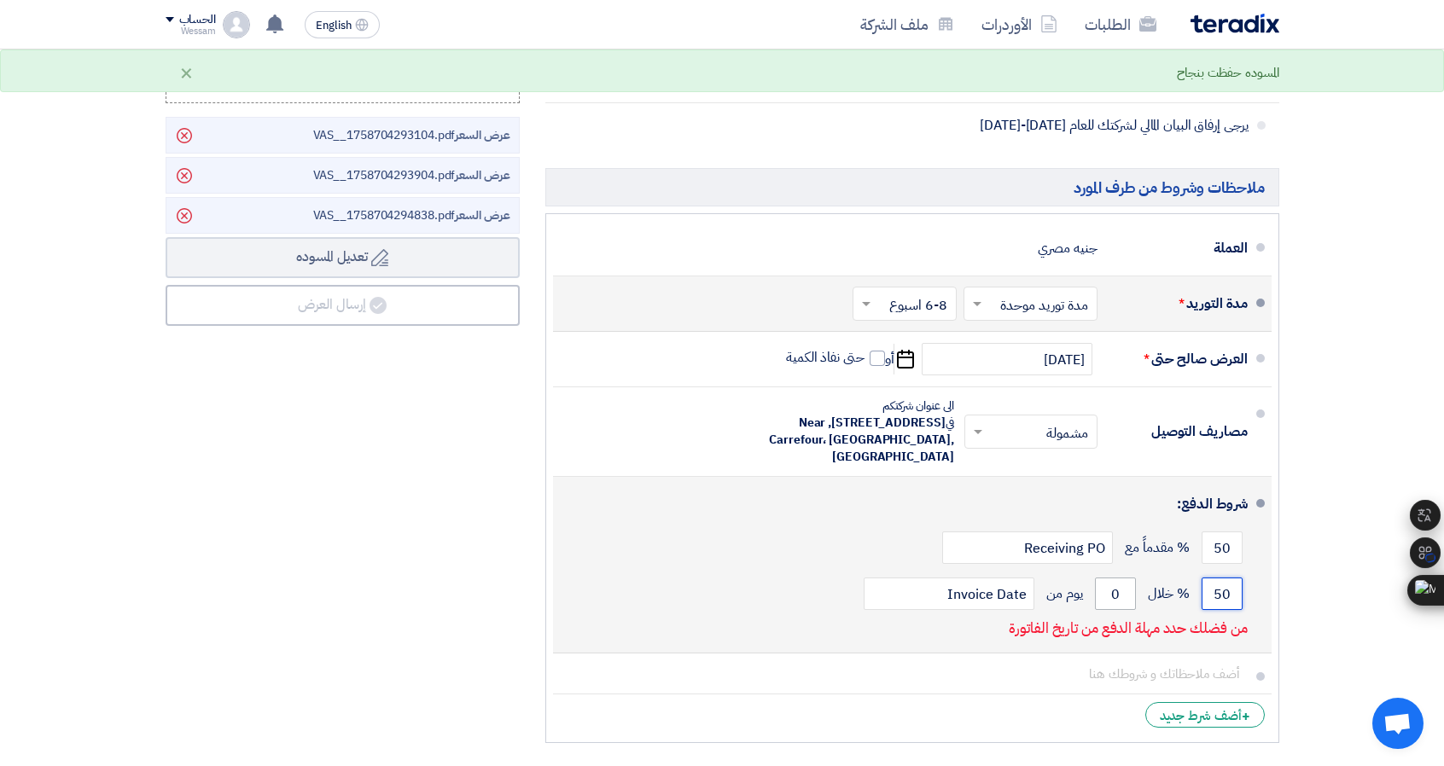
type input "50"
click at [1108, 579] on input "0" at bounding box center [1115, 594] width 41 height 32
click at [1102, 579] on input "0" at bounding box center [1115, 594] width 41 height 32
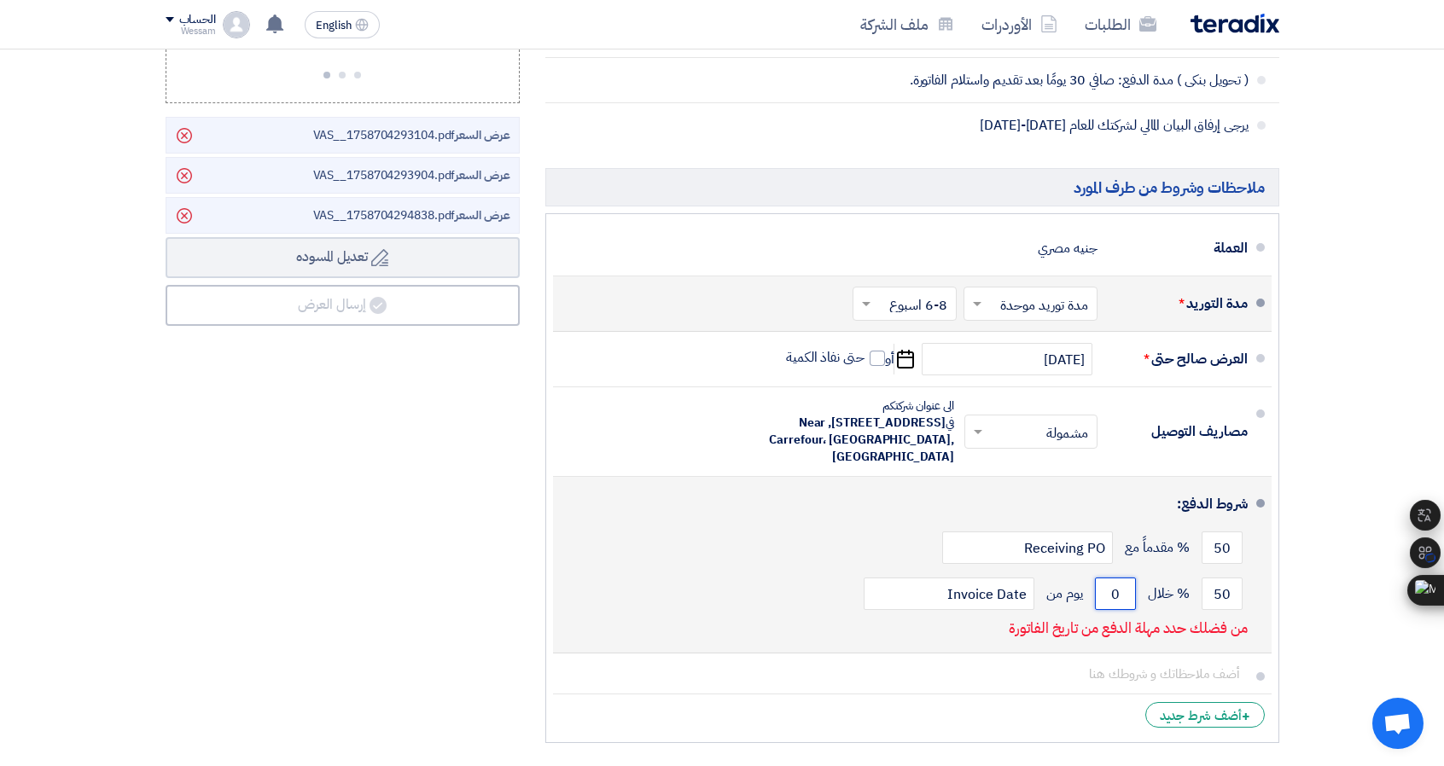
click at [1106, 587] on input "0" at bounding box center [1115, 594] width 41 height 32
drag, startPoint x: 1121, startPoint y: 591, endPoint x: 1098, endPoint y: 593, distance: 23.1
click at [1098, 593] on input "0" at bounding box center [1115, 594] width 41 height 32
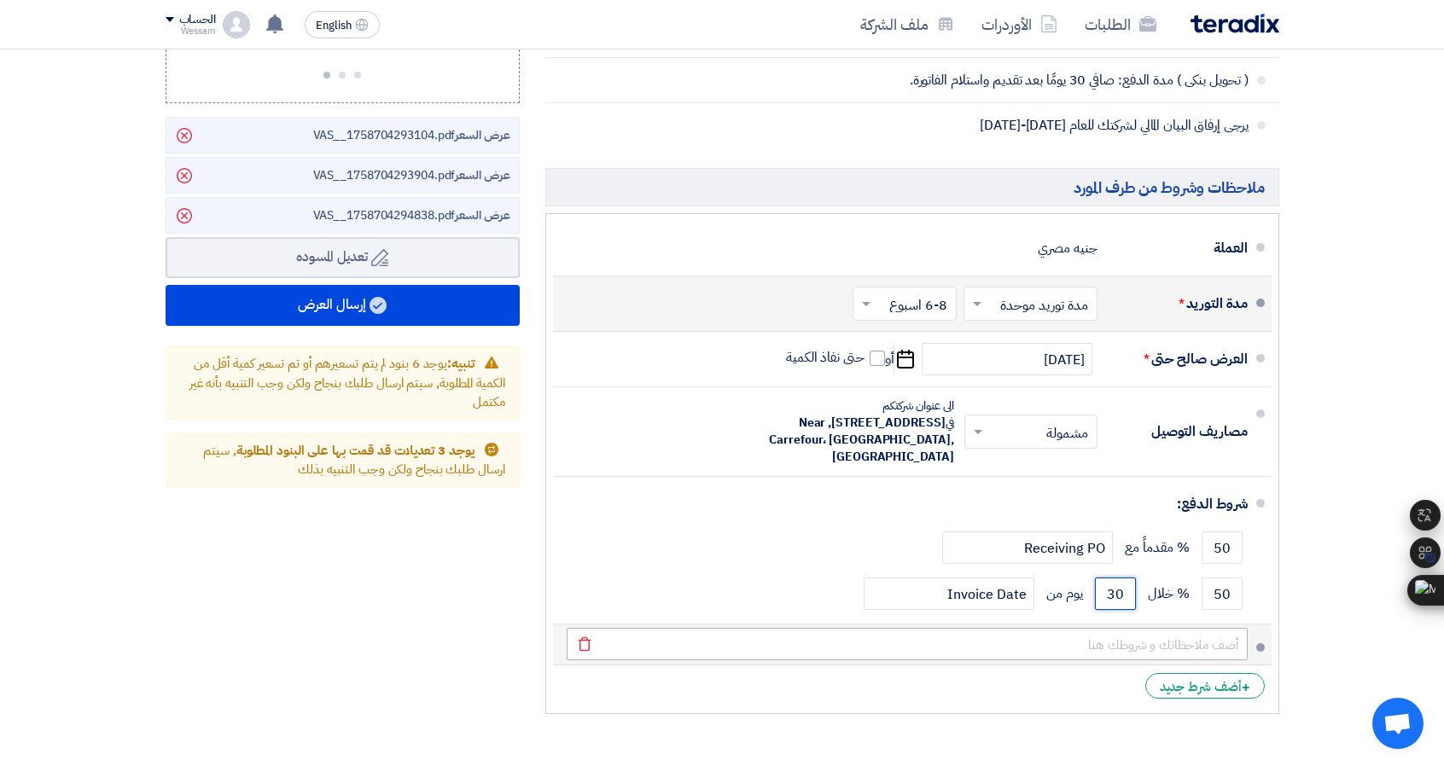
type input "30"
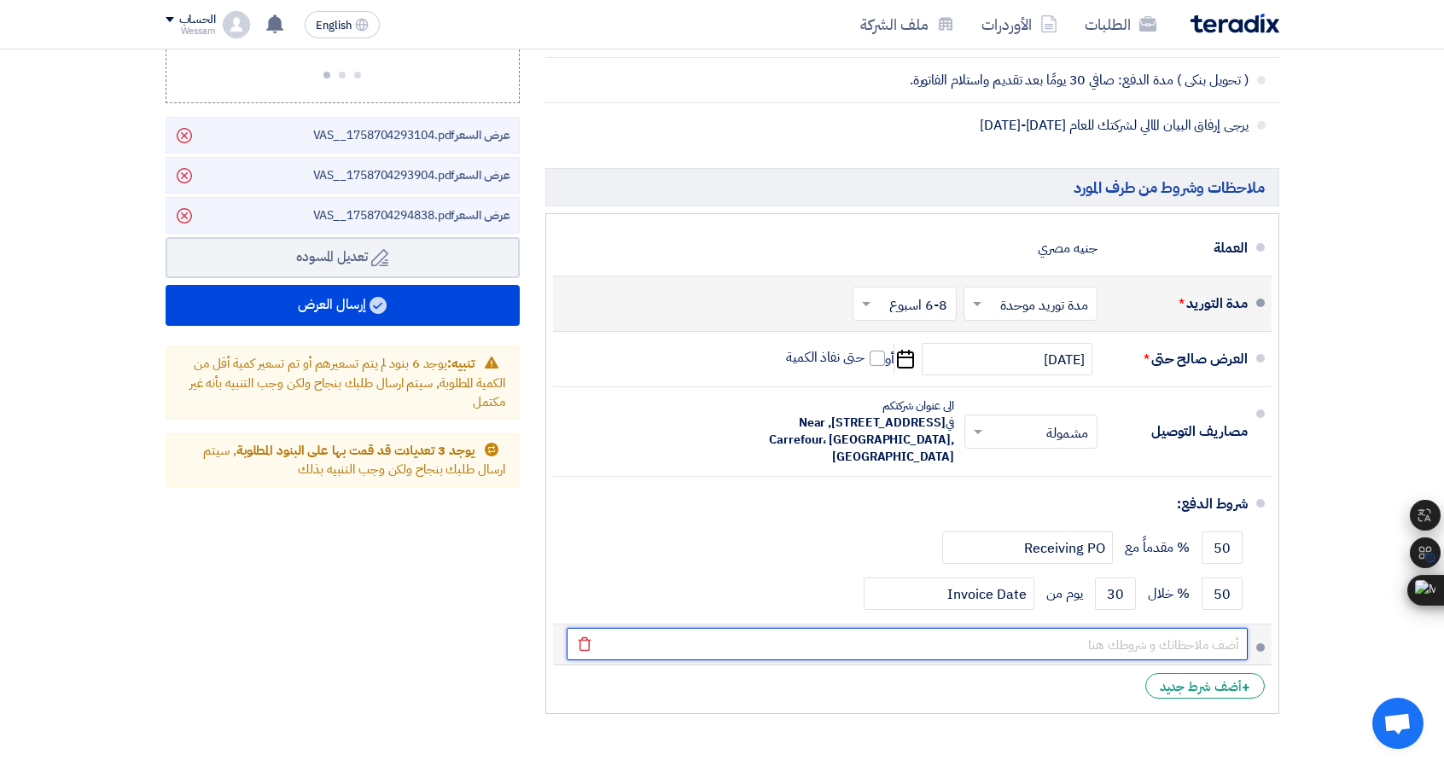
click at [1080, 637] on input "text" at bounding box center [907, 644] width 681 height 32
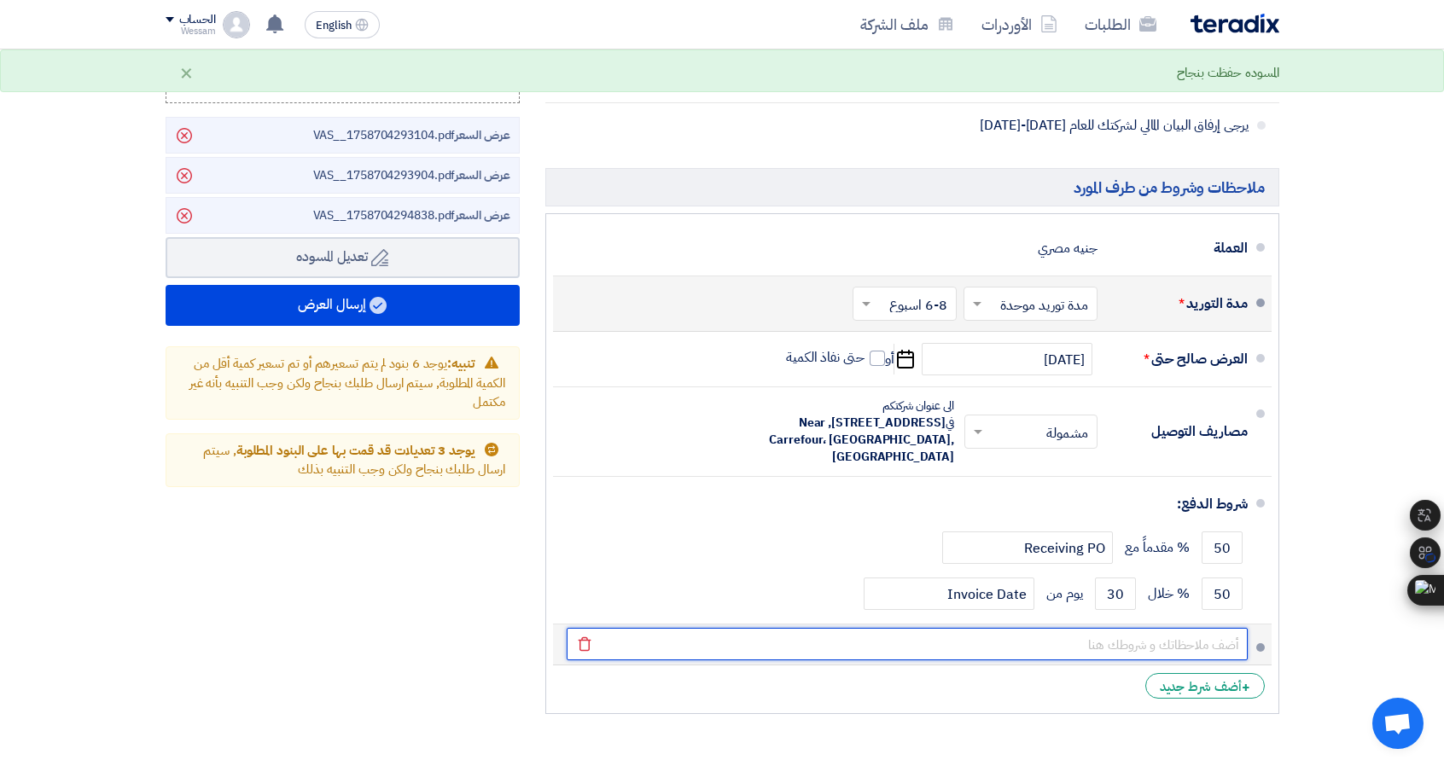
type input "الضمان: عام كامل ضد عيوب الصناعة و ليس سوء الإستخدام مقابل شهادة معتمدة من شركت…"
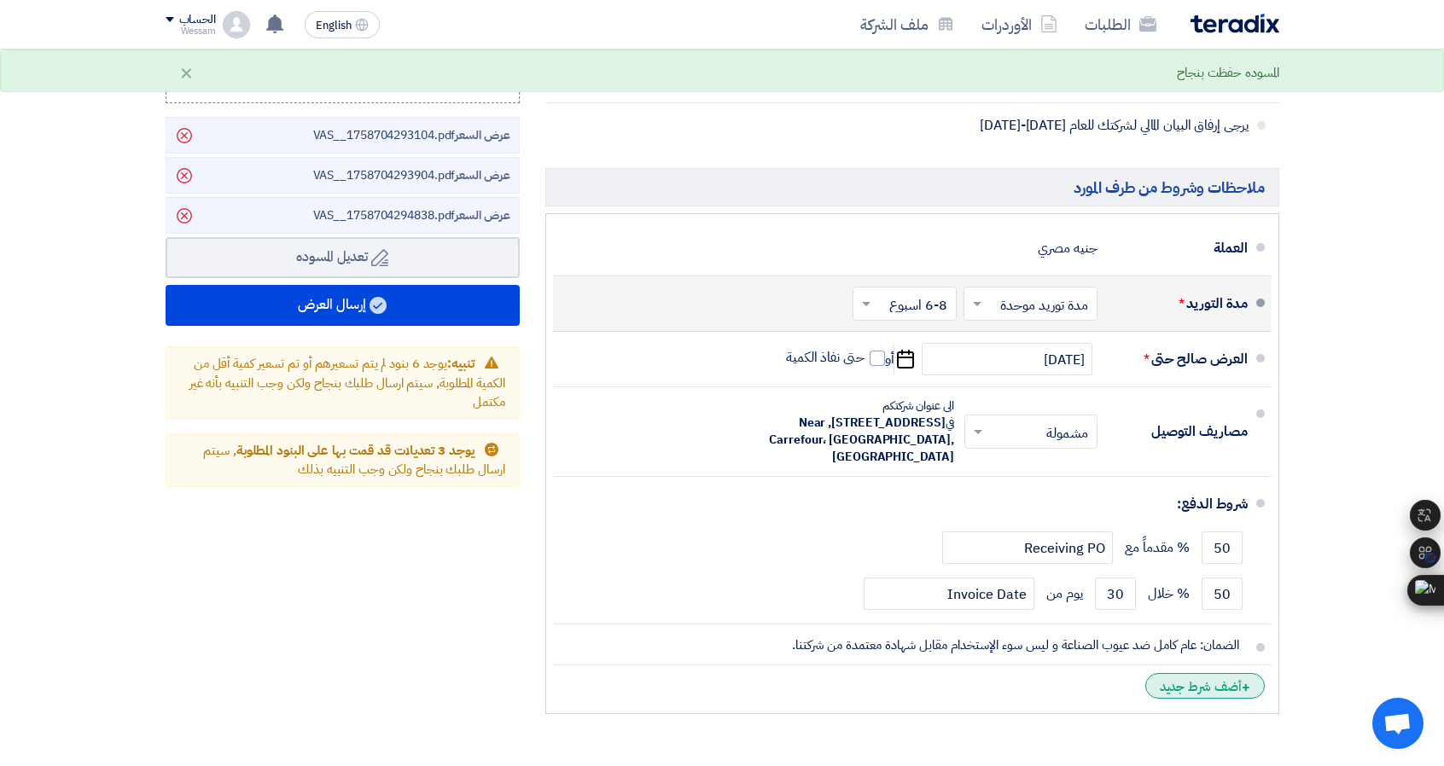
click at [1213, 680] on div "+ أضف شرط جديد" at bounding box center [1204, 686] width 119 height 26
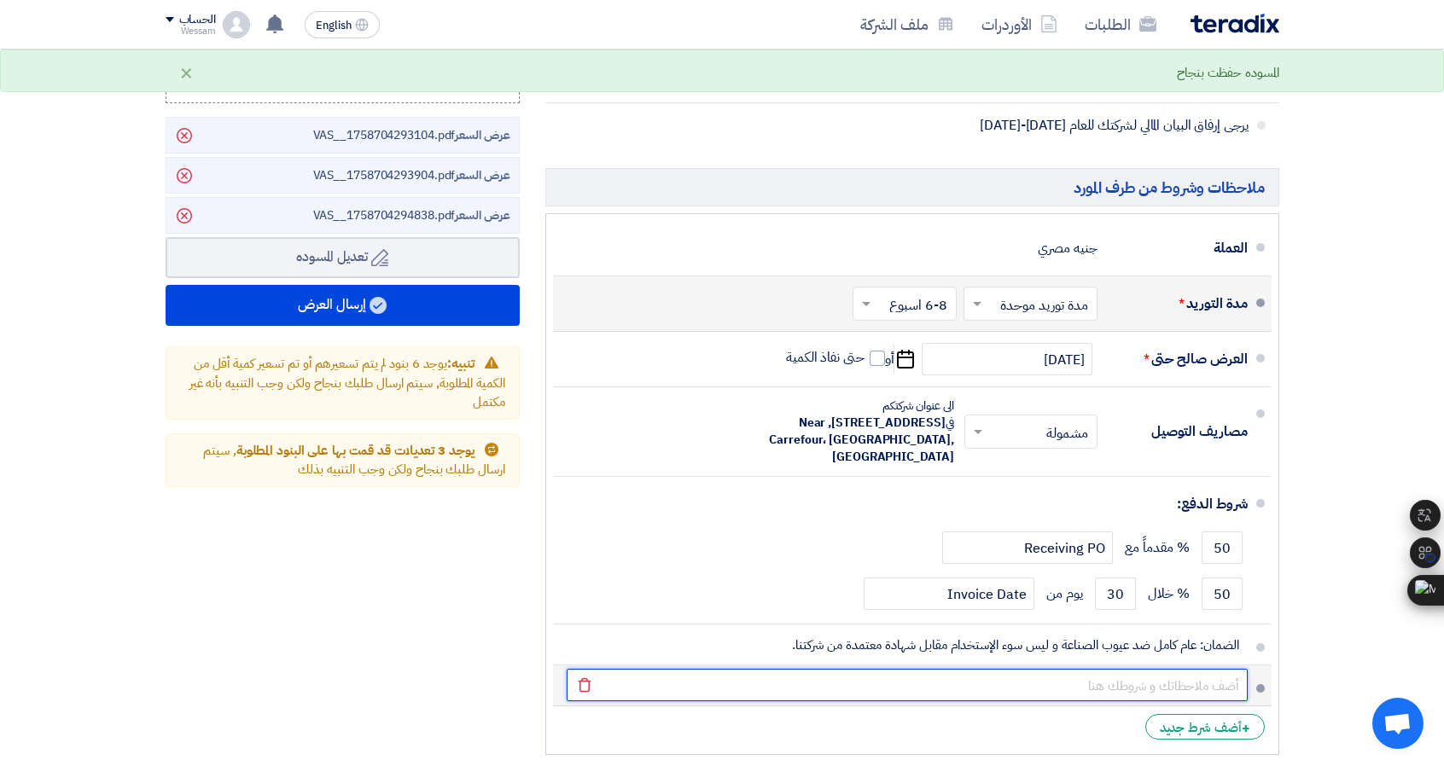
click at [1174, 678] on input "text" at bounding box center [907, 685] width 681 height 32
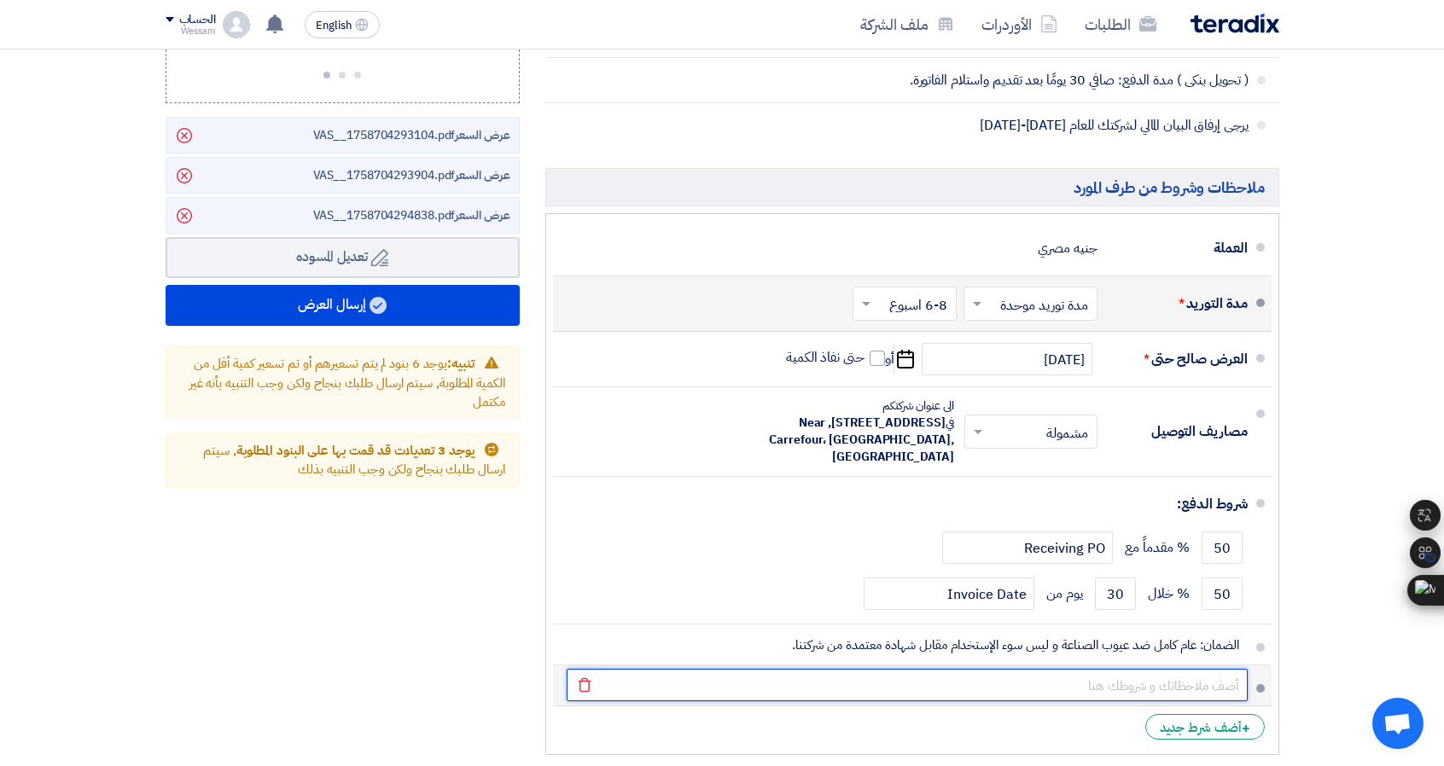
paste input "يتم احتساب فترة التوريد من تاريخ استلام الدفعة المقدمة"
type input "يتم احتساب فترة التوريد من تاريخ استلام الدفعة المقدمة"
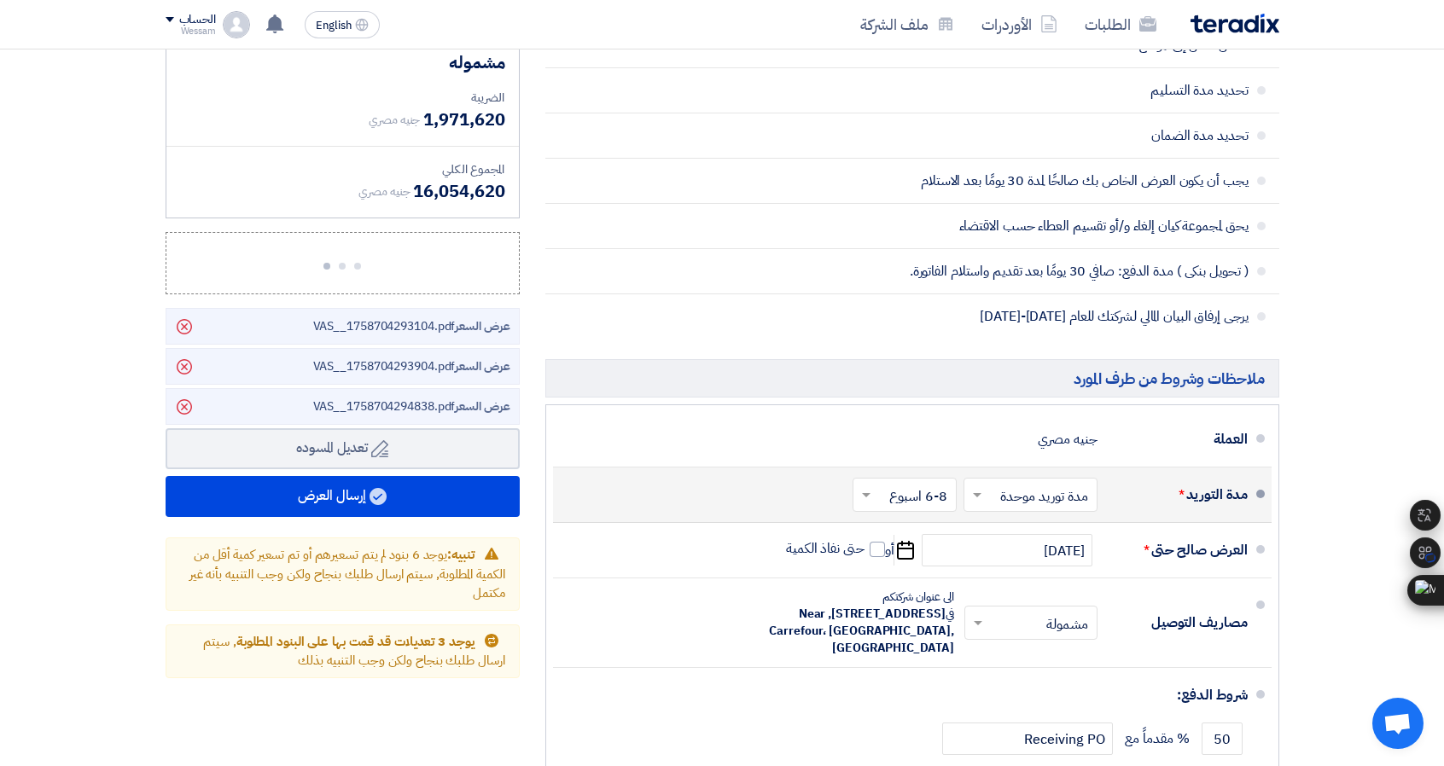
scroll to position [1877, 0]
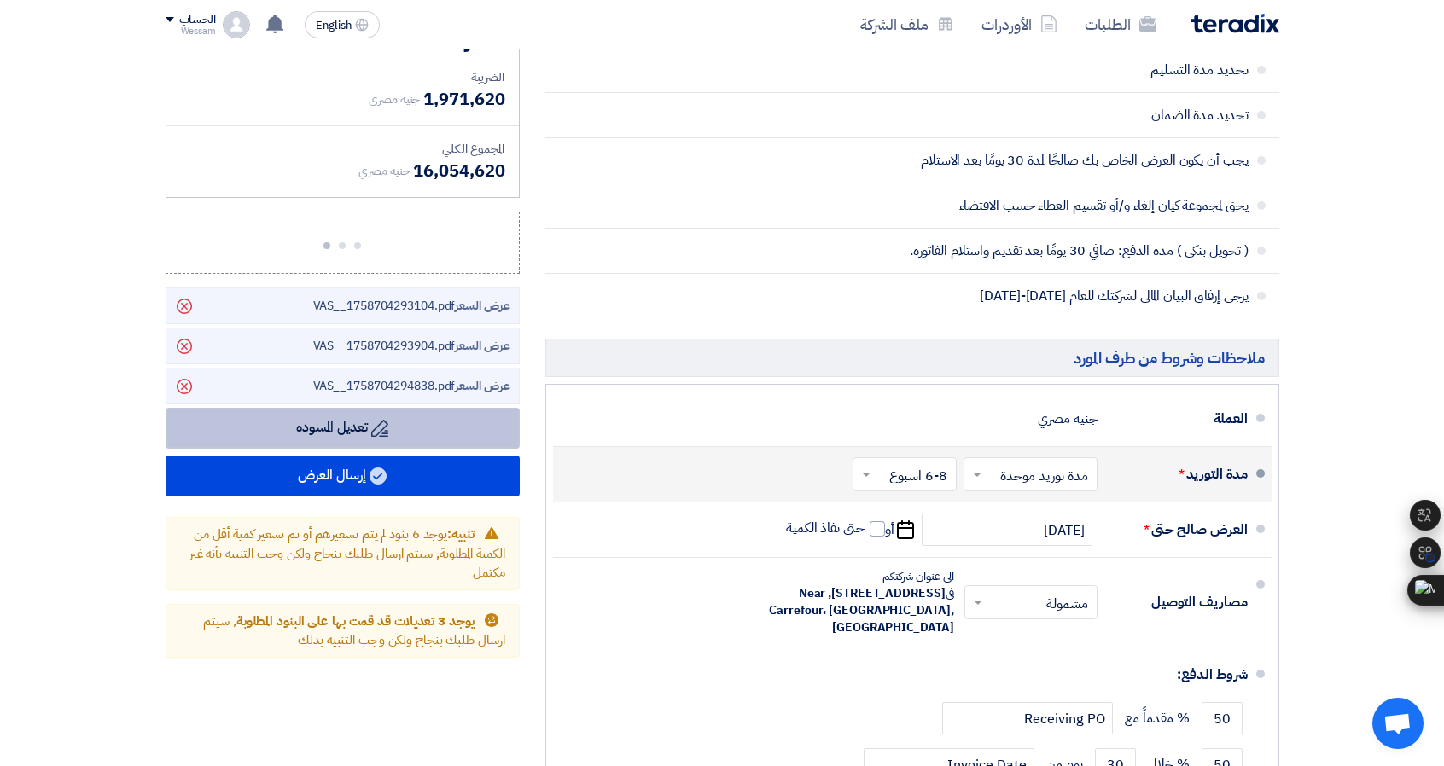
click at [177, 381] on use at bounding box center [184, 386] width 15 height 15
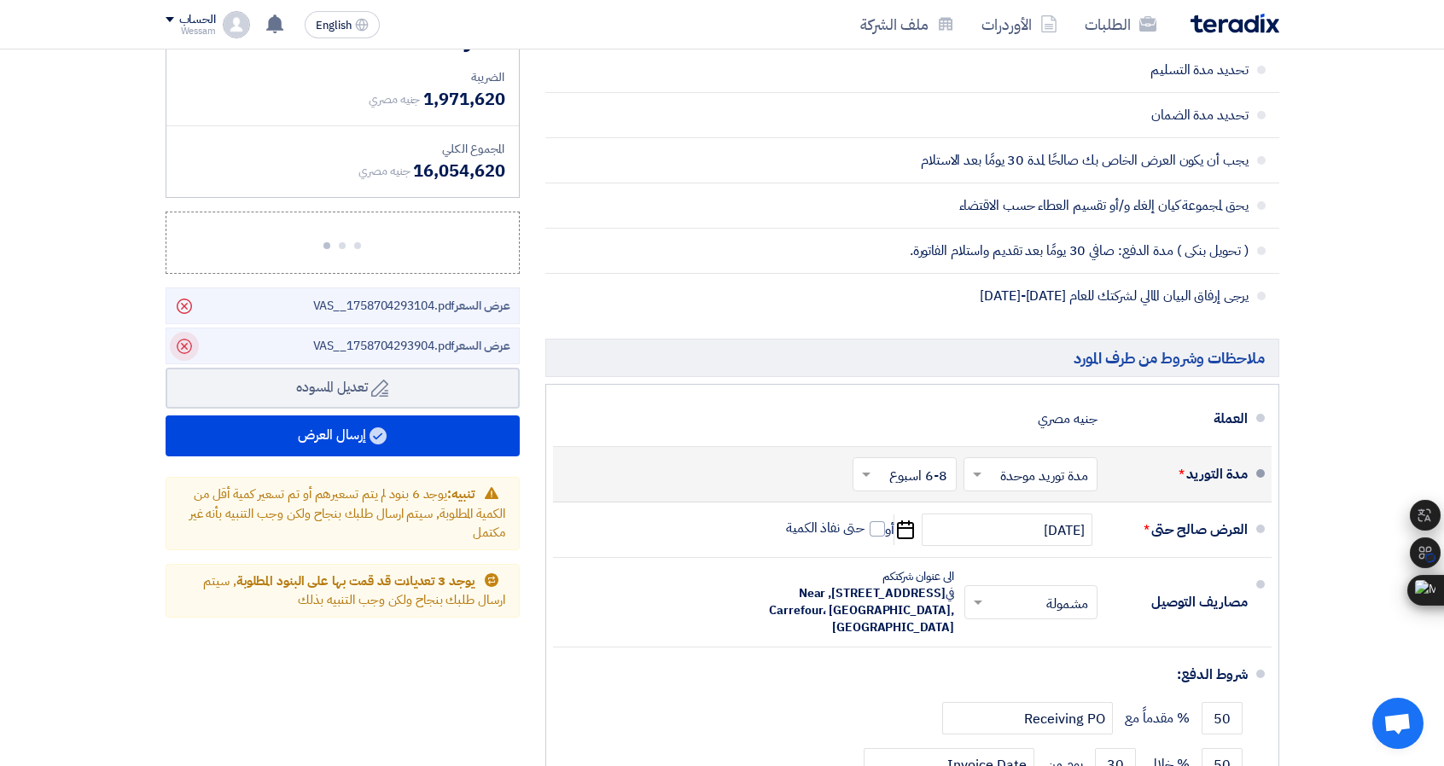
click at [179, 339] on icon "Delete" at bounding box center [184, 346] width 29 height 29
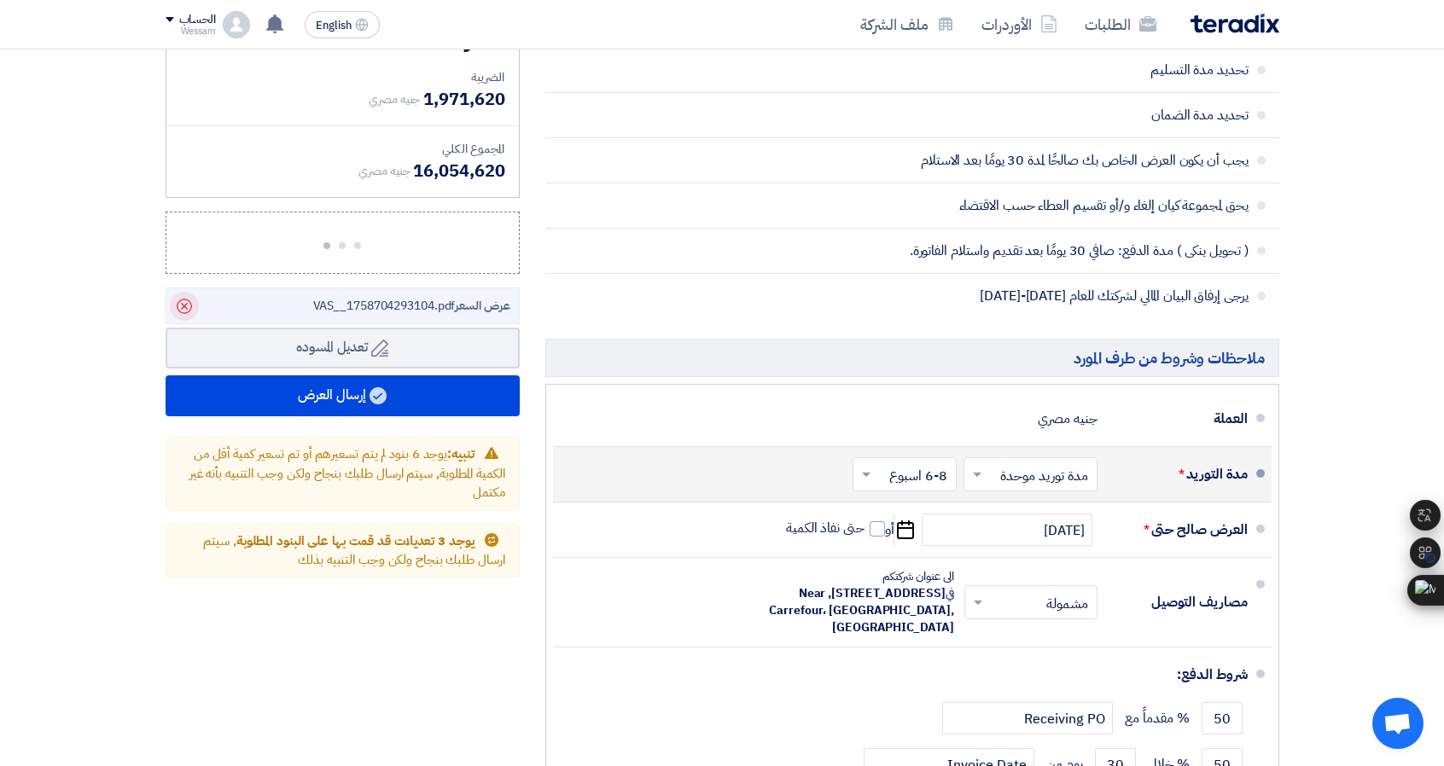
click at [178, 309] on icon "Delete" at bounding box center [184, 306] width 29 height 29
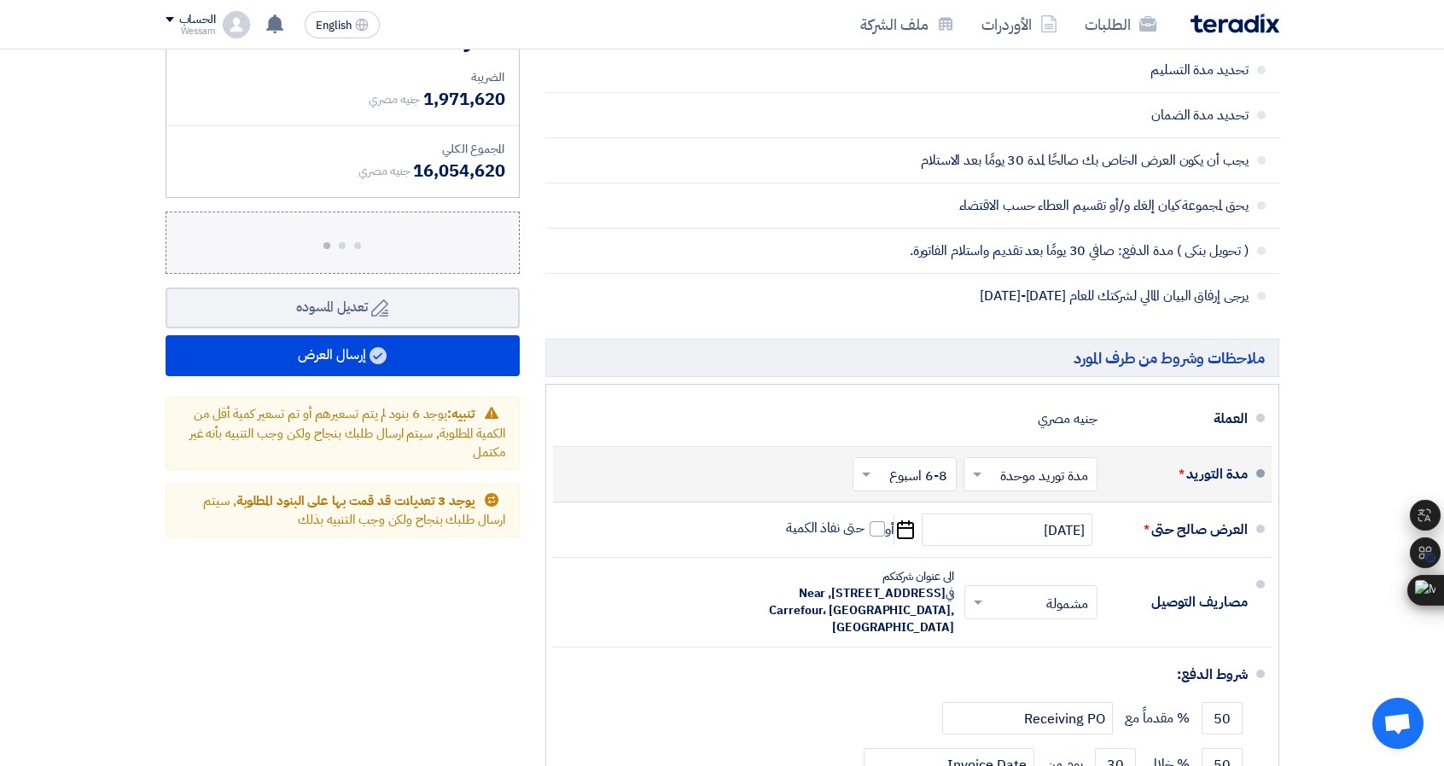
click at [254, 238] on label "إرفع ملف العرض (اختياري) إرفع ملف العرض (اختياري)" at bounding box center [343, 243] width 354 height 62
click at [0, 0] on input "إرفع ملف العرض (اختياري) إرفع ملف العرض (اختياري)" at bounding box center [0, 0] width 0 height 0
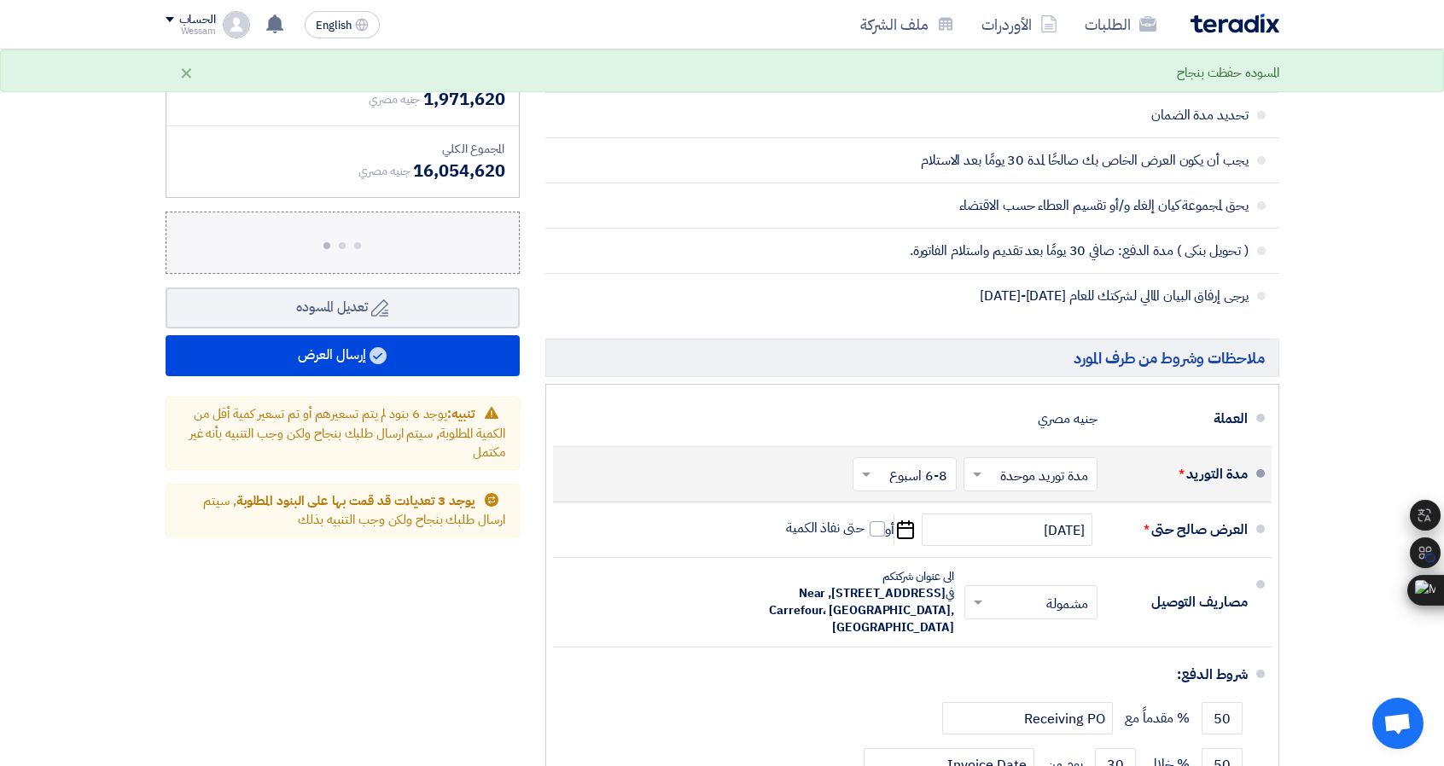
click at [362, 242] on div at bounding box center [342, 240] width 44 height 20
click at [0, 0] on input "إرفع ملف العرض (اختياري) إرفع ملف العرض (اختياري)" at bounding box center [0, 0] width 0 height 0
click at [1097, 23] on link "الطلبات" at bounding box center [1120, 24] width 99 height 40
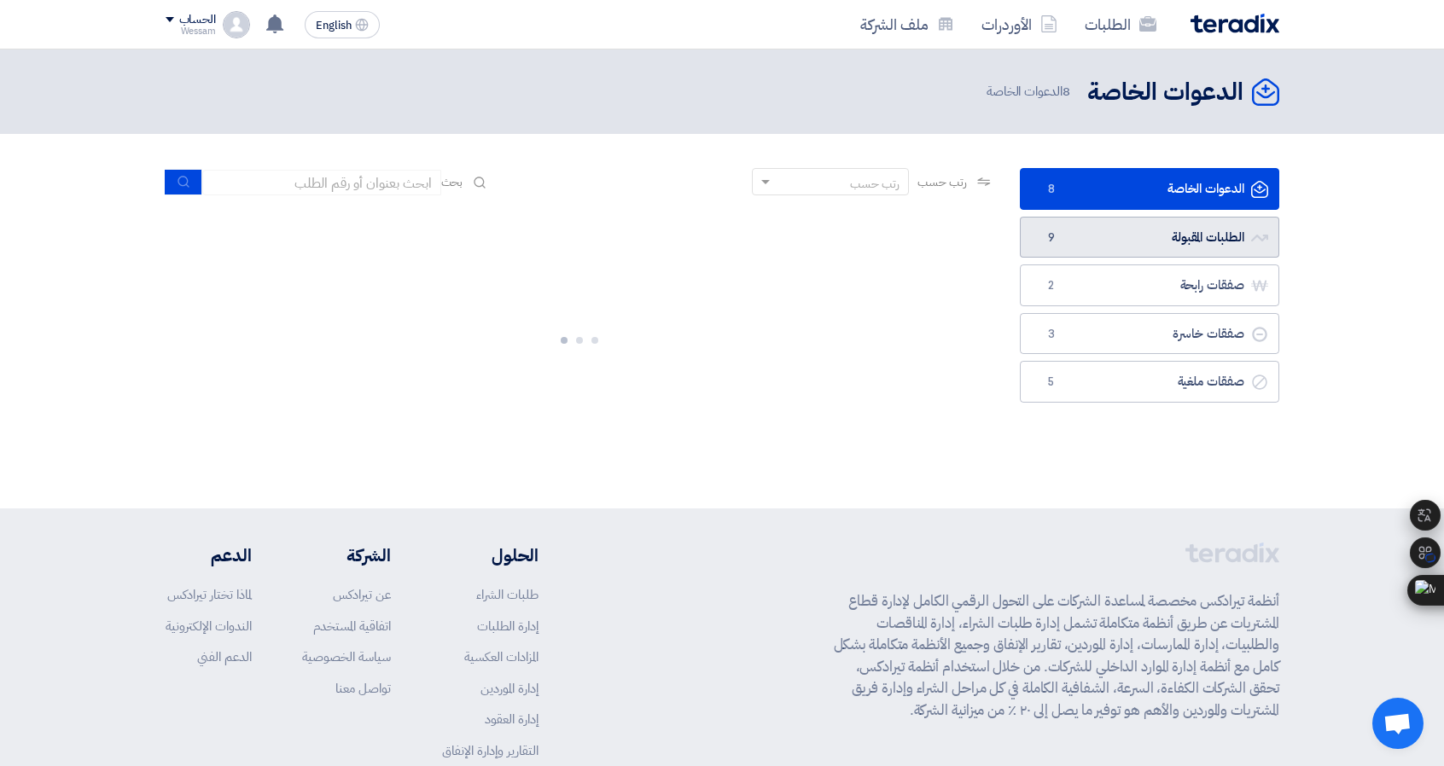
click at [1123, 245] on link "الطلبات المقبولة الطلبات المقبولة 9" at bounding box center [1149, 238] width 259 height 42
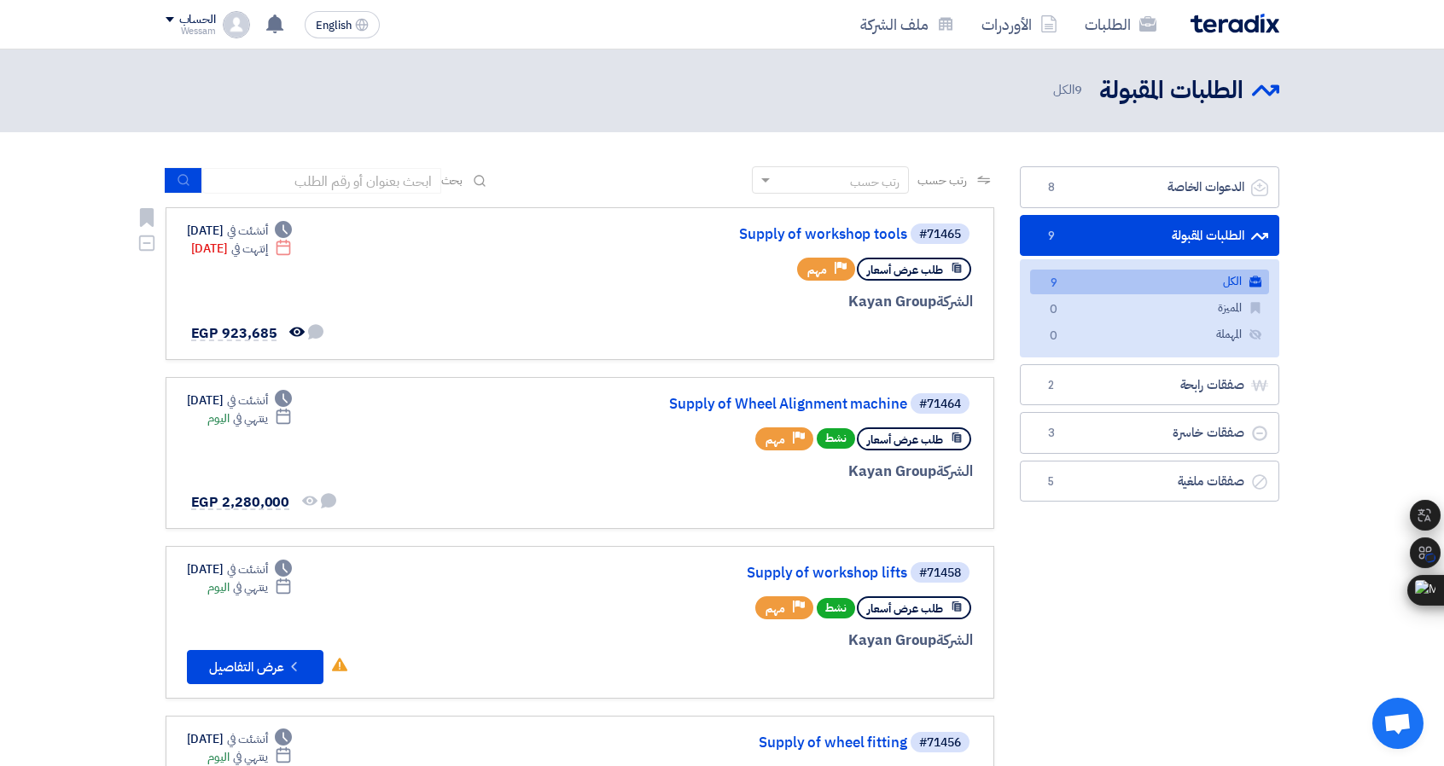
scroll to position [427, 0]
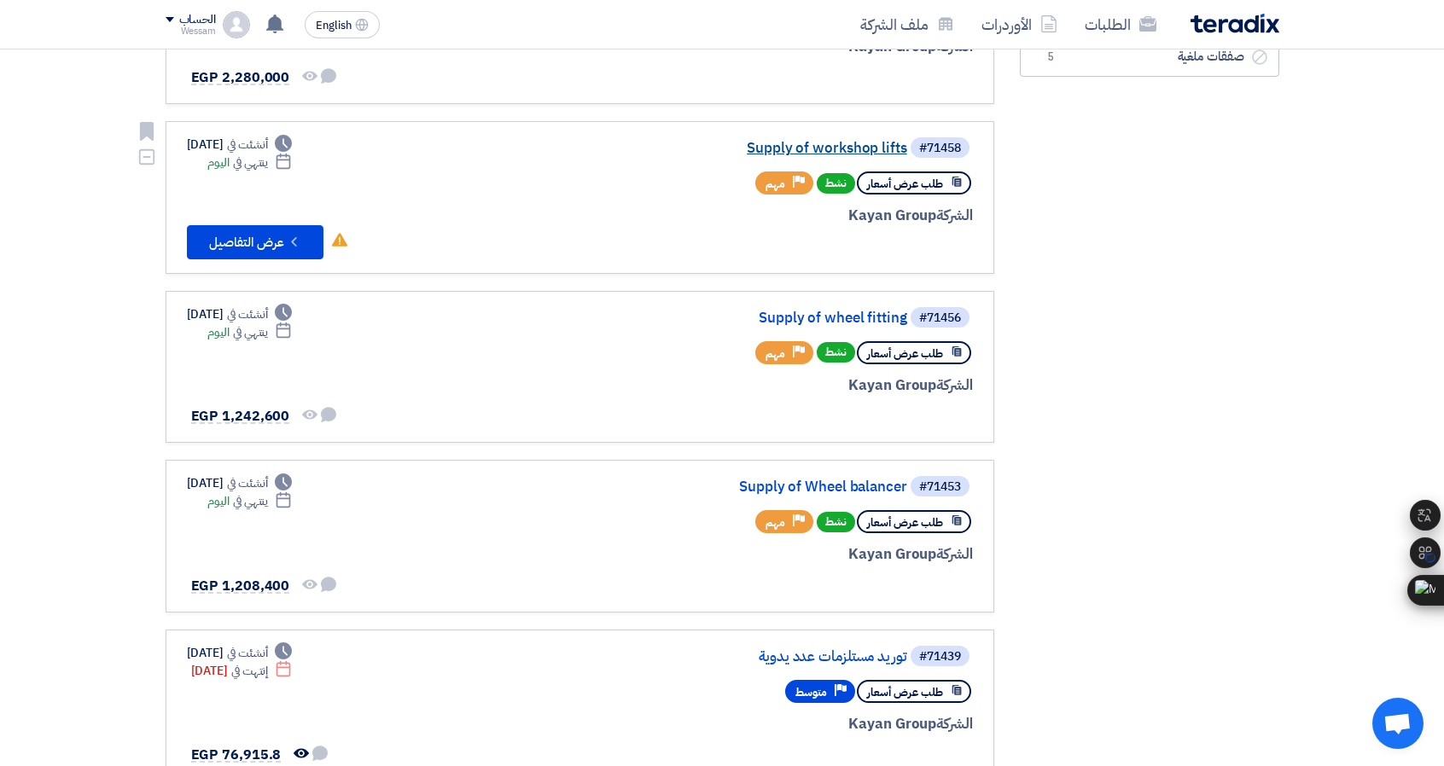
click at [812, 146] on link "Supply of workshop lifts" at bounding box center [736, 148] width 341 height 15
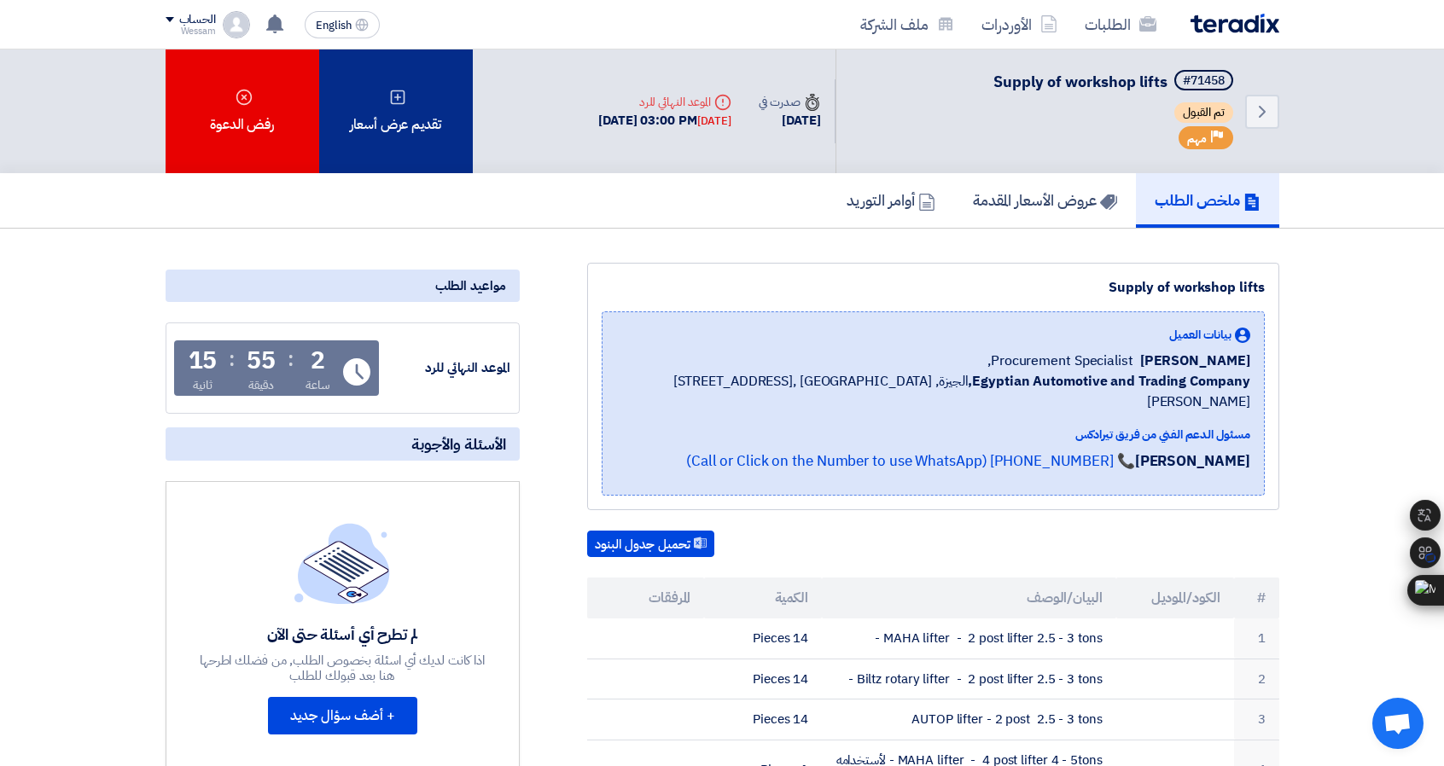
click at [428, 146] on div "تقديم عرض أسعار" at bounding box center [396, 111] width 154 height 124
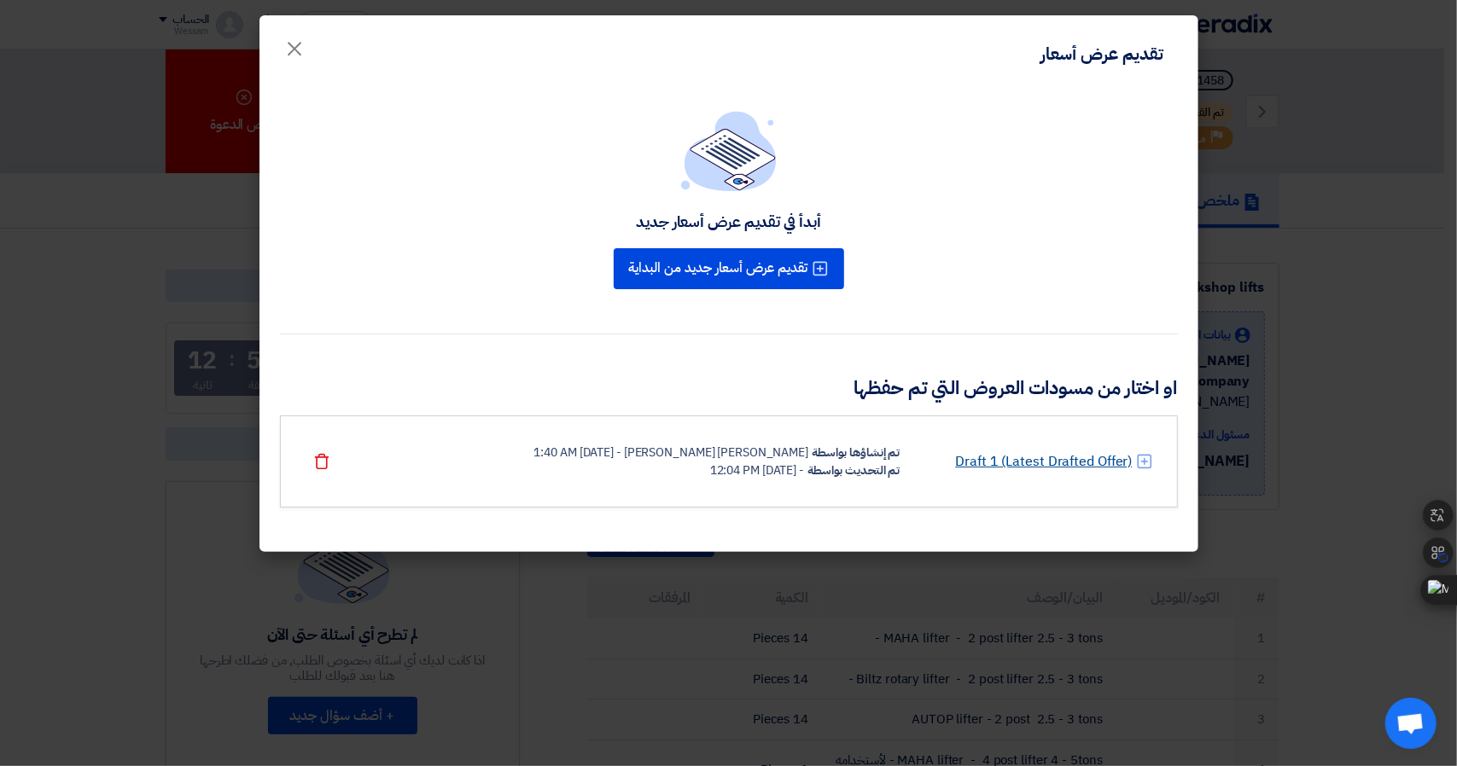
click at [1016, 469] on link "Draft 1 (Latest Drafted Offer)" at bounding box center [1043, 461] width 177 height 20
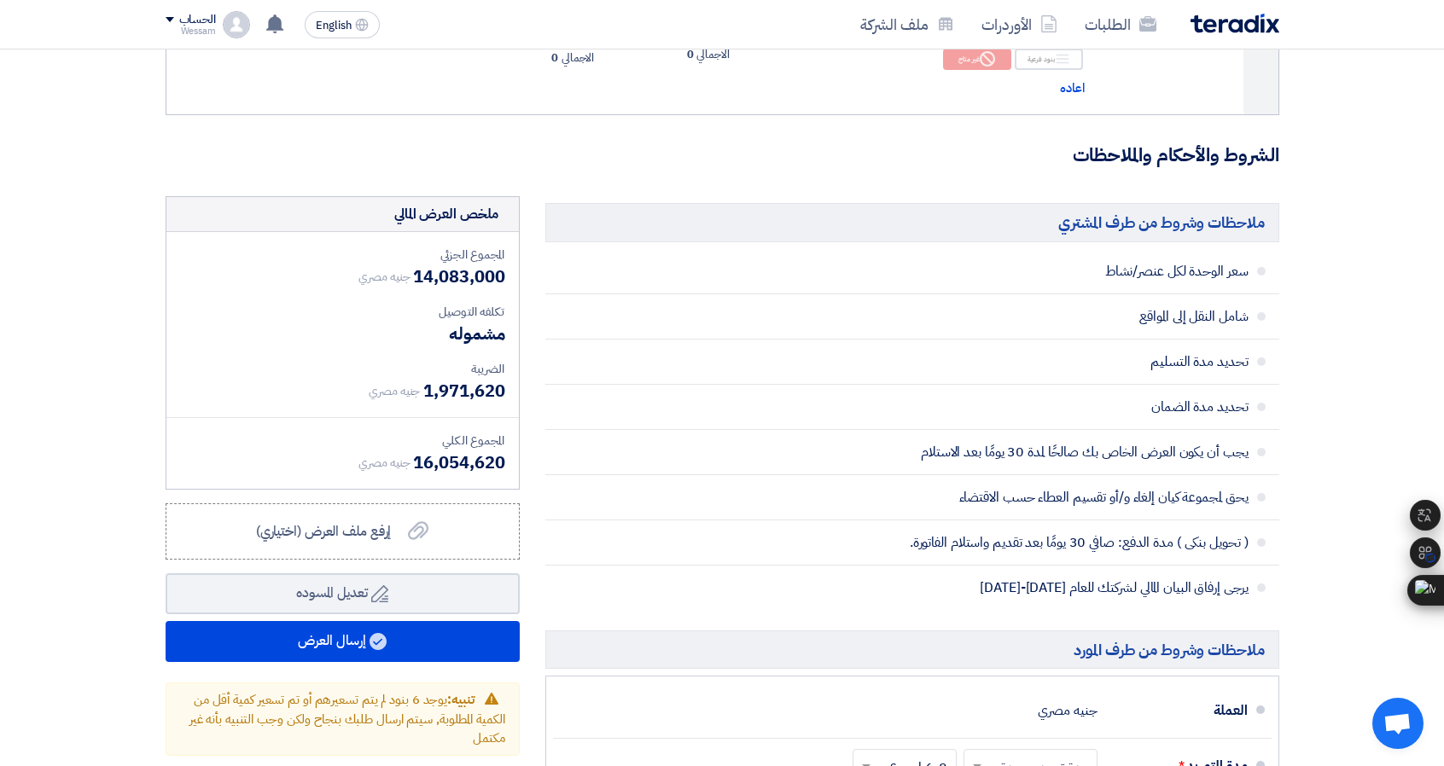
scroll to position [1621, 0]
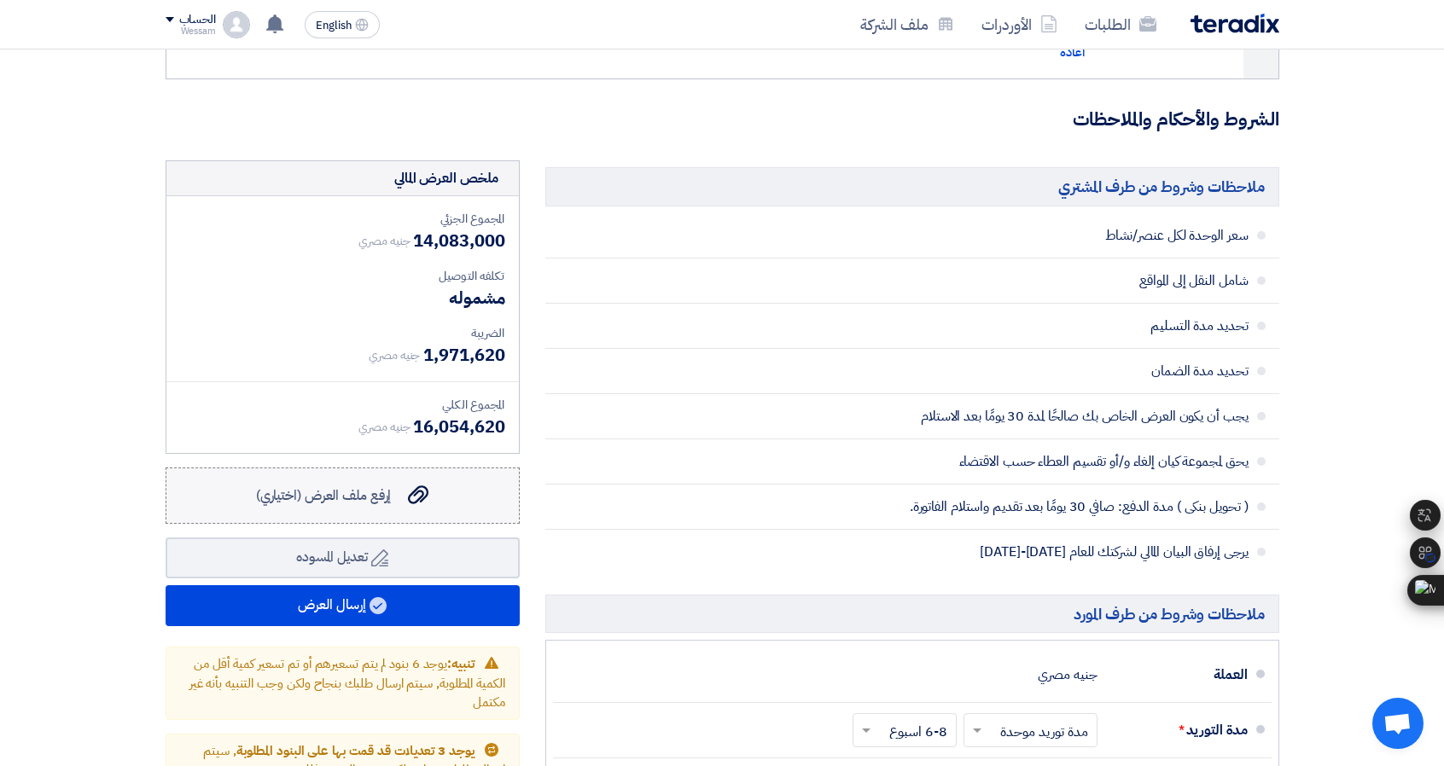
click at [343, 497] on span "إرفع ملف العرض (اختياري)" at bounding box center [324, 496] width 136 height 20
click at [0, 0] on input "إرفع ملف العرض (اختياري) إرفع ملف العرض (اختياري)" at bounding box center [0, 0] width 0 height 0
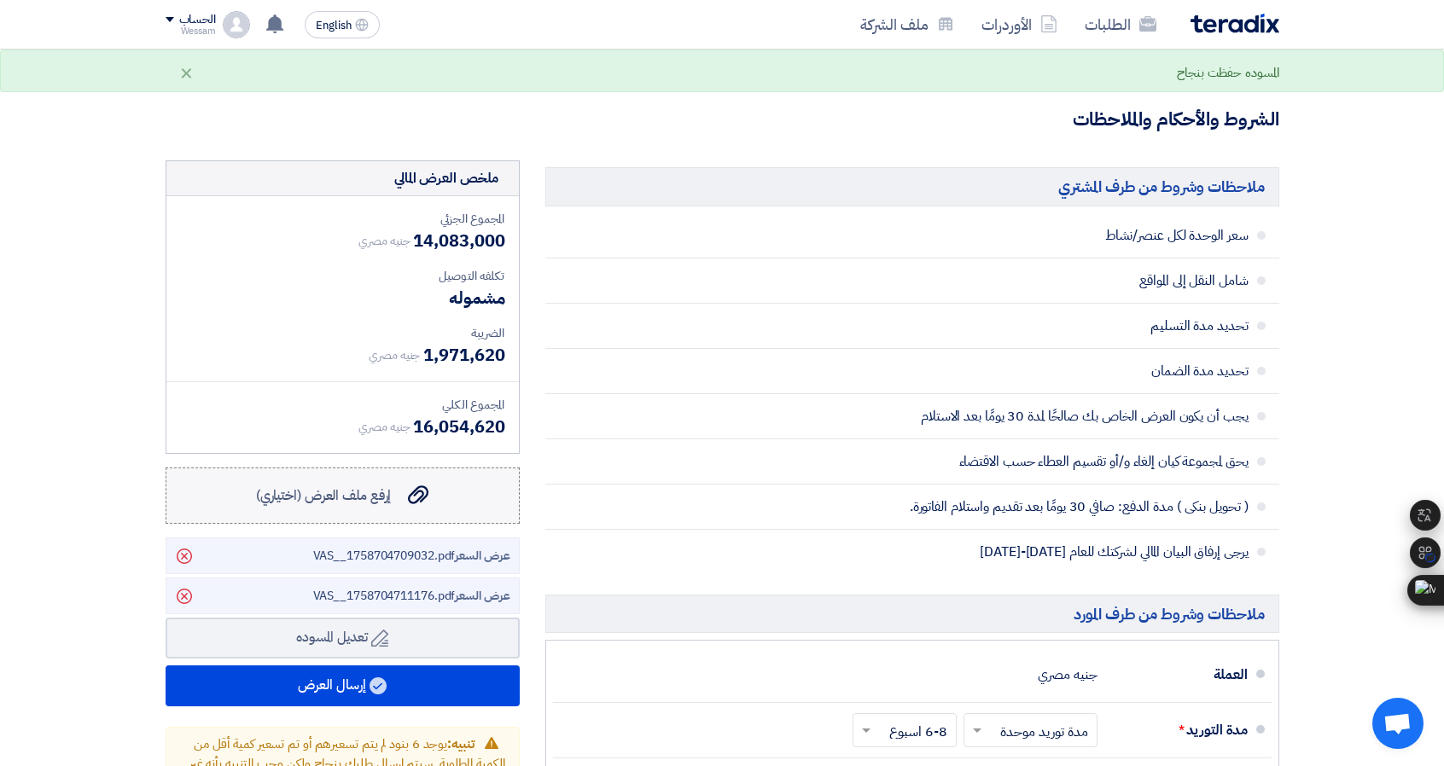
click at [430, 477] on label "إرفع ملف العرض (اختياري) إرفع ملف العرض (اختياري)" at bounding box center [343, 496] width 354 height 56
click at [0, 0] on input "إرفع ملف العرض (اختياري) إرفع ملف العرض (اختياري)" at bounding box center [0, 0] width 0 height 0
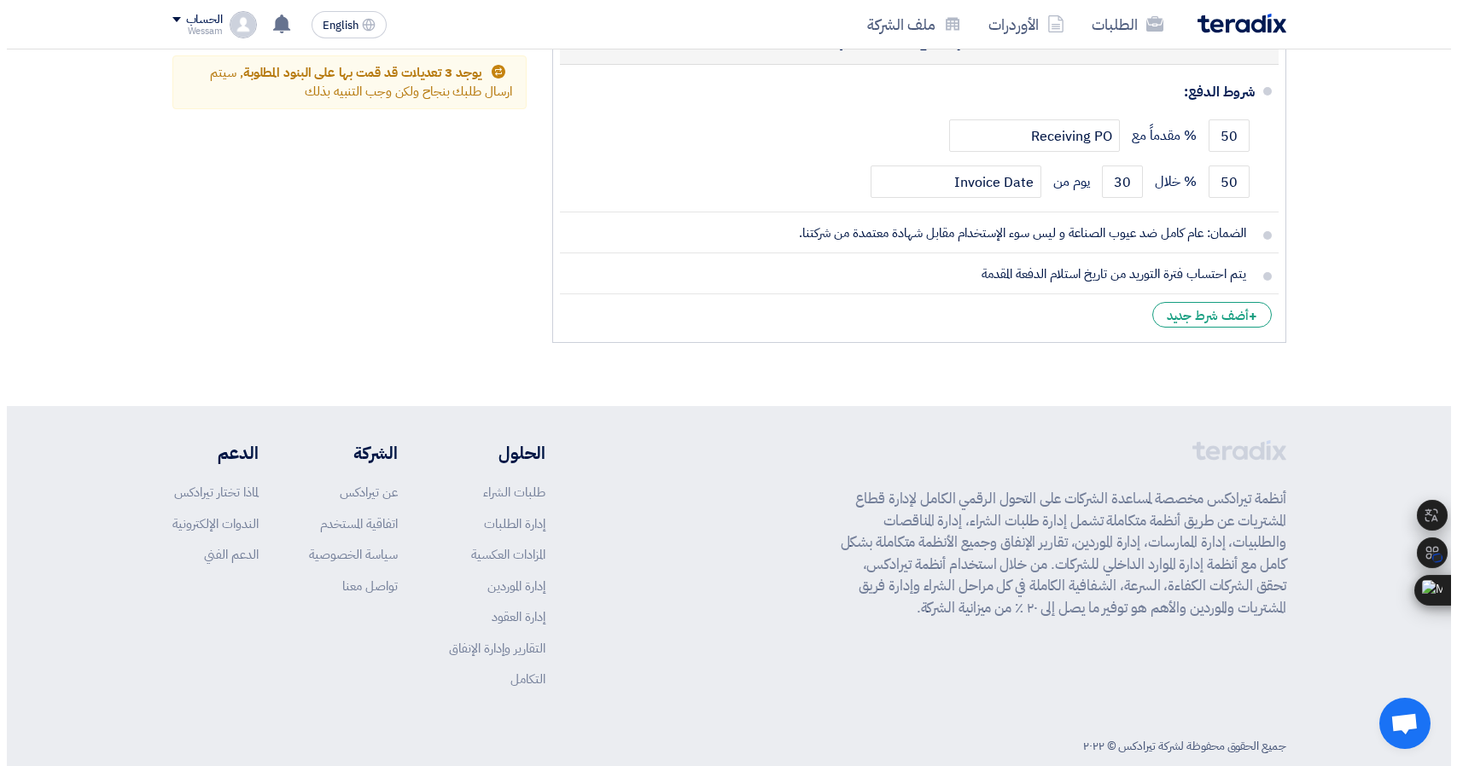
scroll to position [1971, 0]
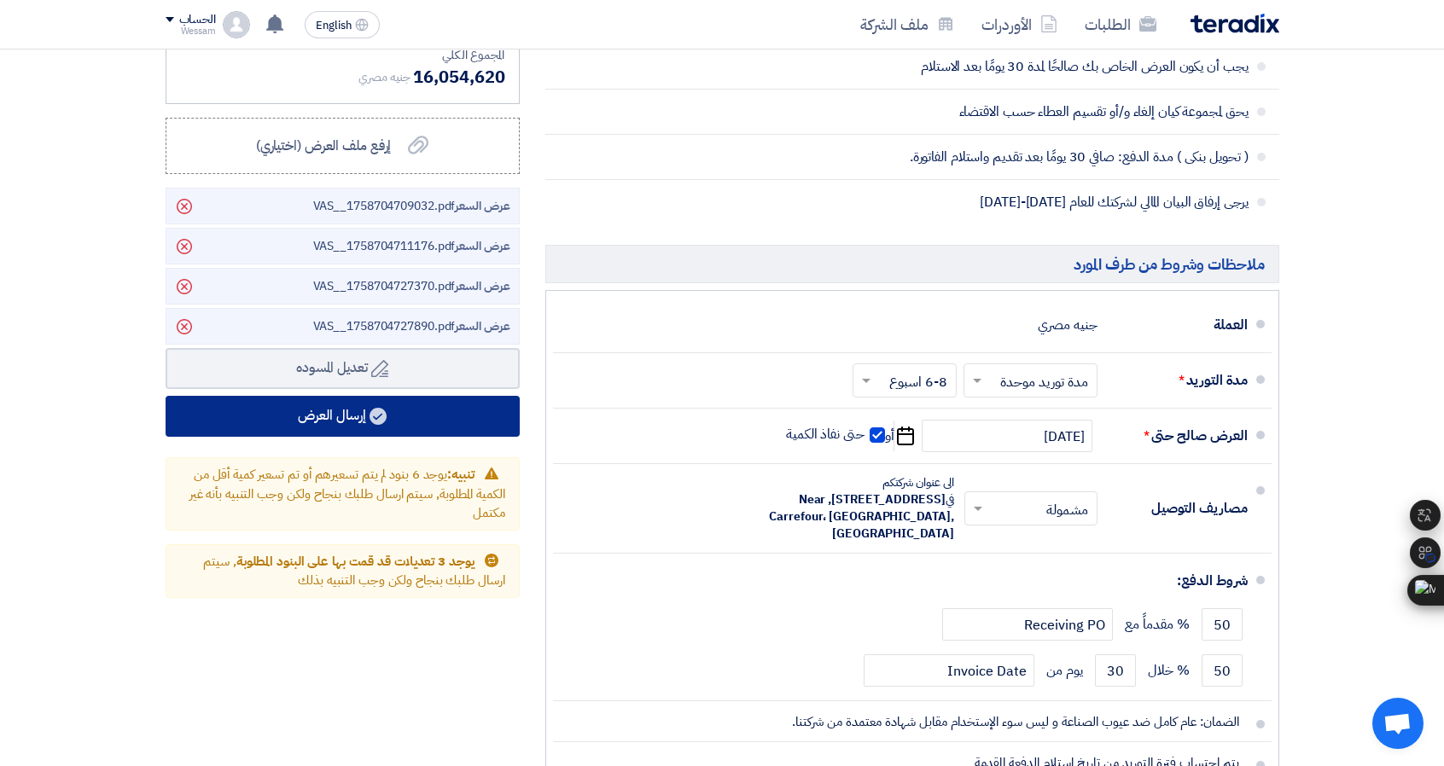
click at [353, 410] on button "إرسال العرض" at bounding box center [343, 416] width 354 height 41
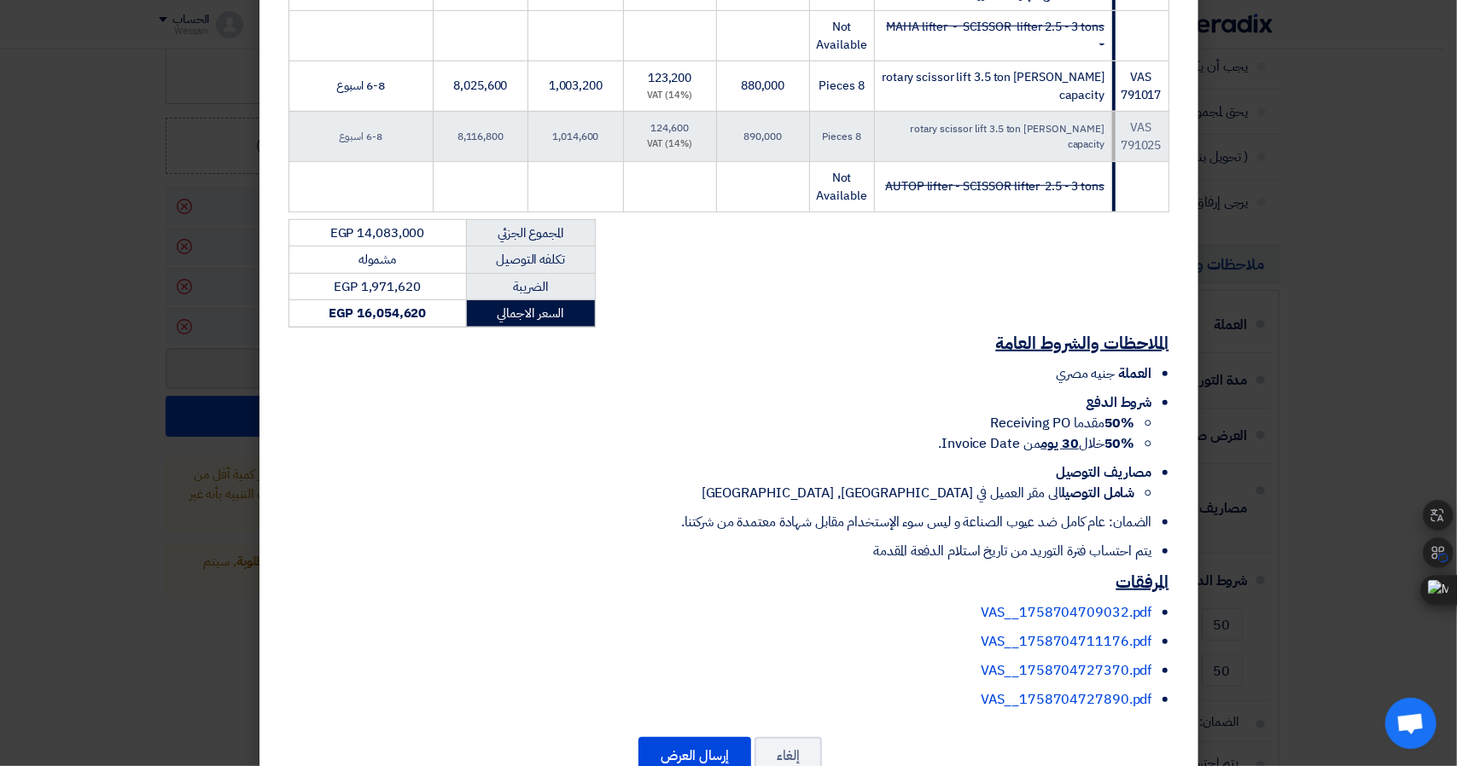
scroll to position [733, 0]
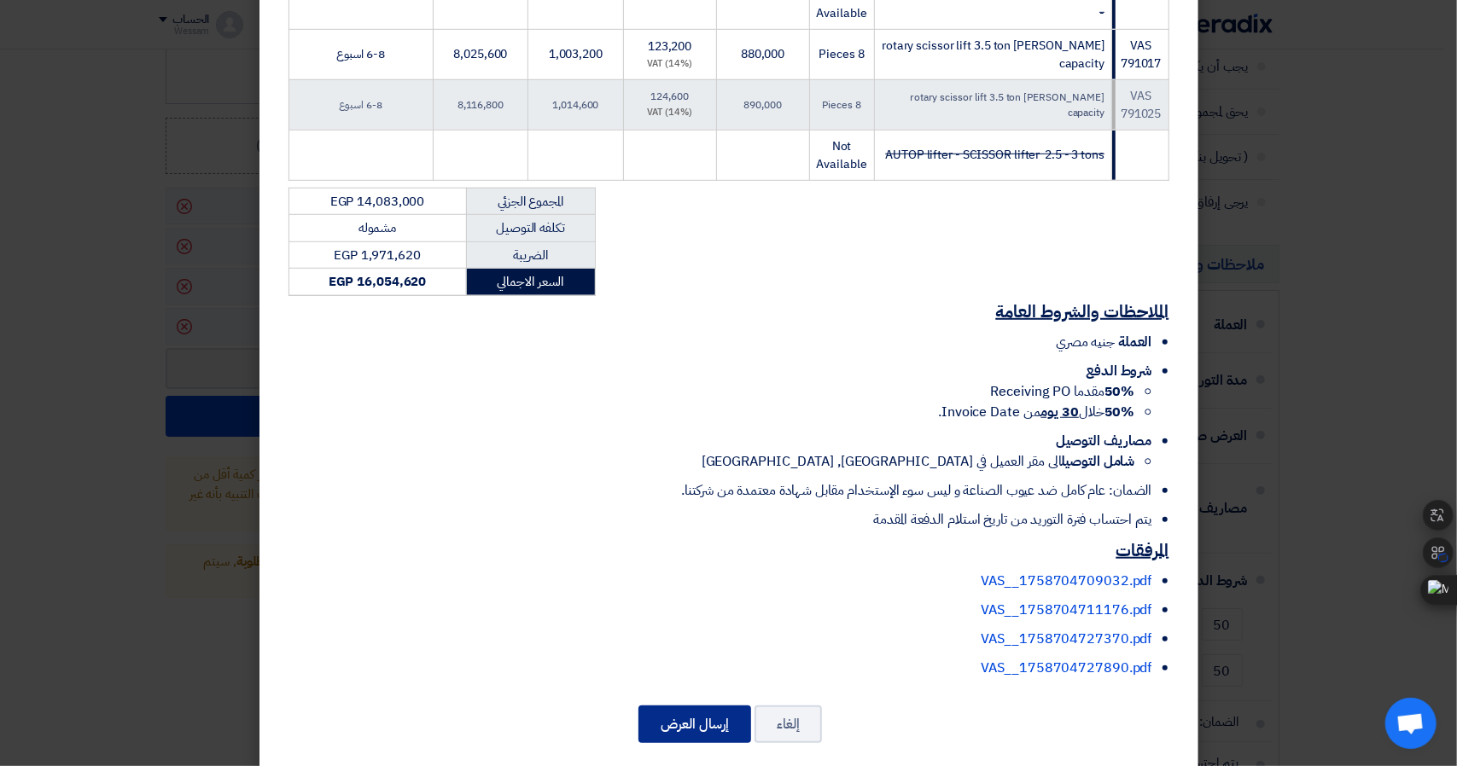
click at [713, 706] on button "إرسال العرض" at bounding box center [694, 725] width 113 height 38
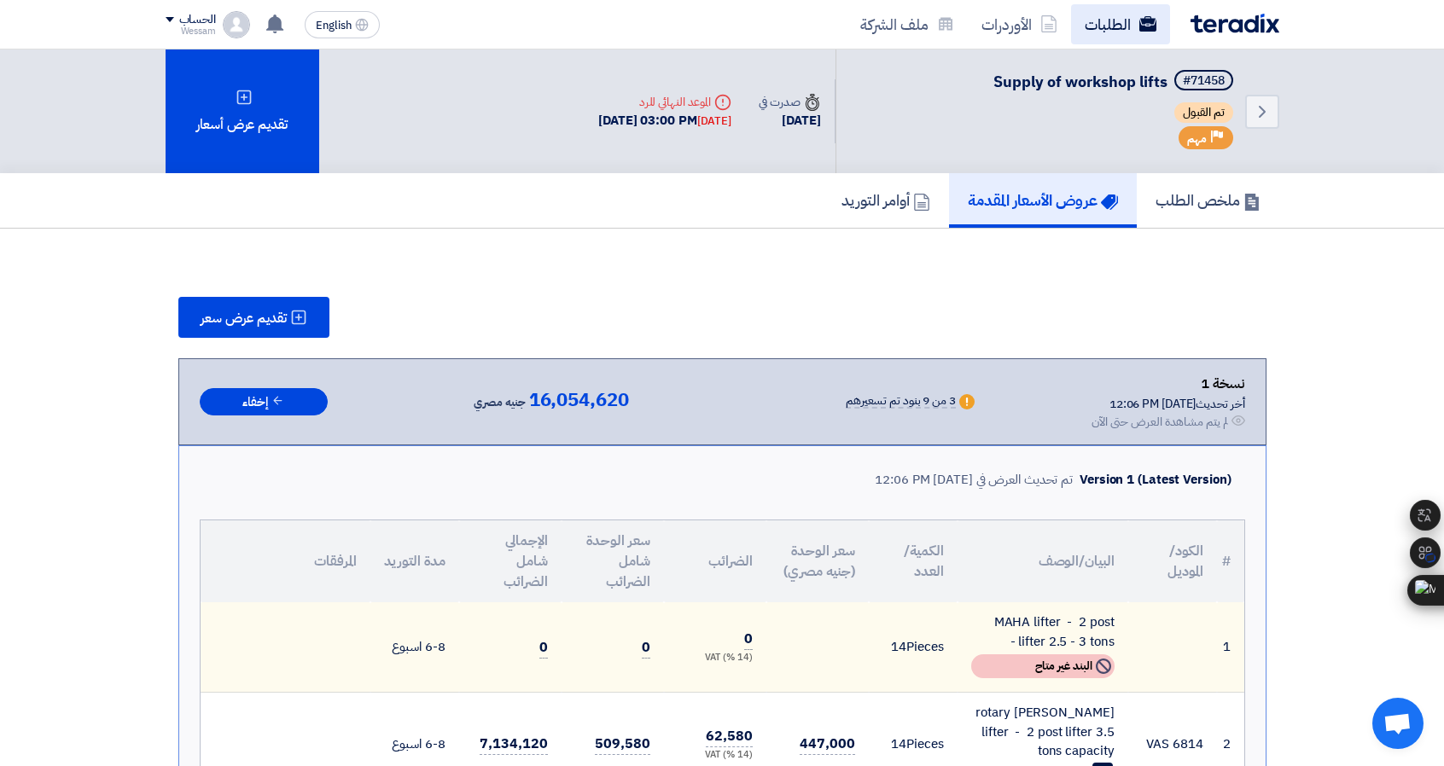
click at [1128, 35] on link "الطلبات" at bounding box center [1120, 24] width 99 height 40
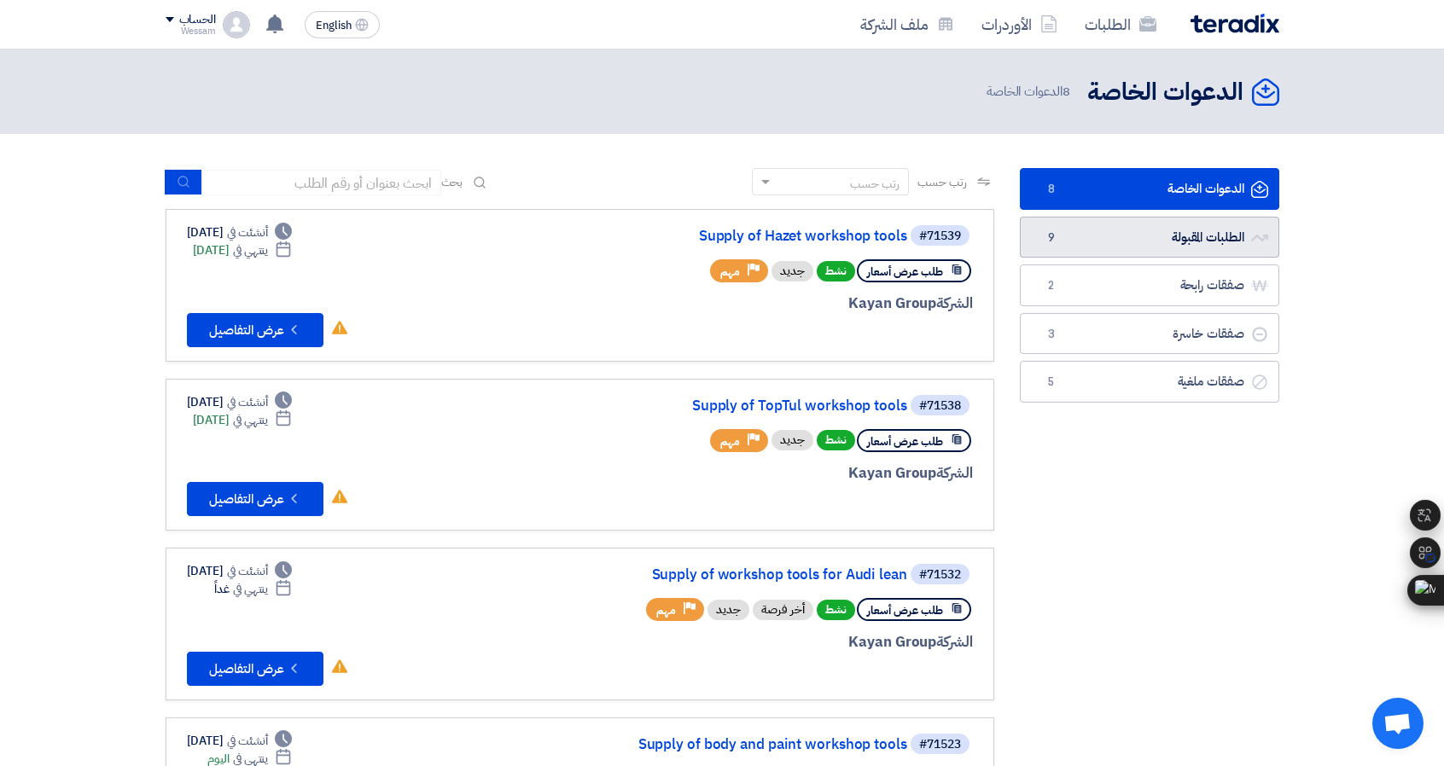
click at [1196, 224] on link "الطلبات المقبولة الطلبات المقبولة 9" at bounding box center [1149, 238] width 259 height 42
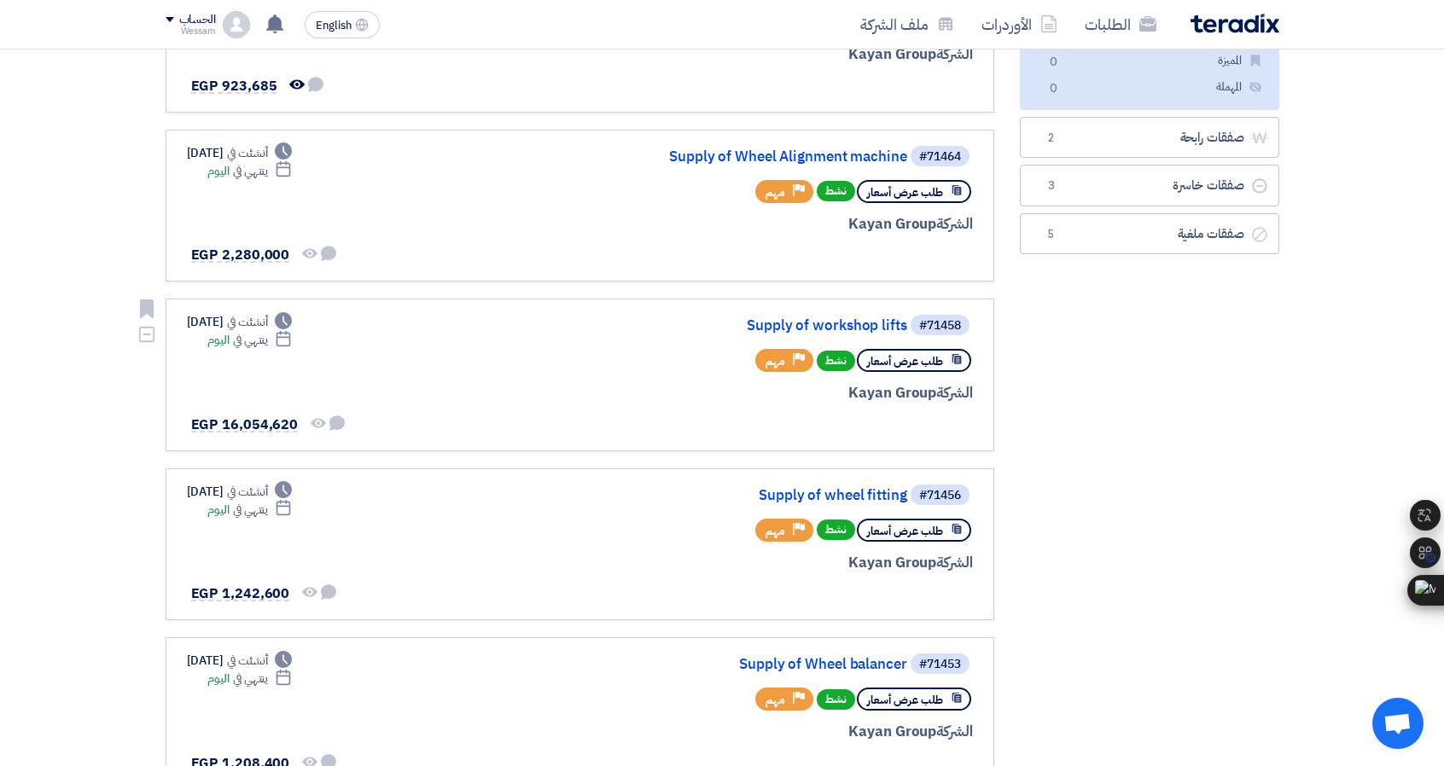
scroll to position [256, 0]
